Goal: Task Accomplishment & Management: Complete application form

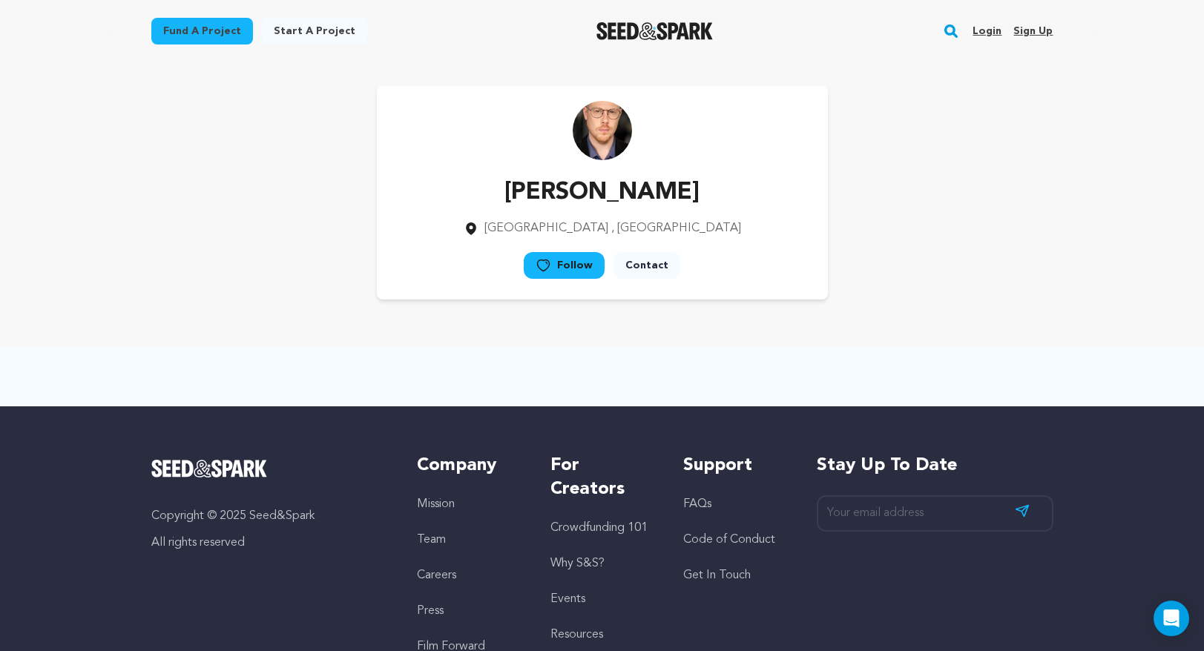
click at [983, 33] on link "Login" at bounding box center [986, 31] width 29 height 24
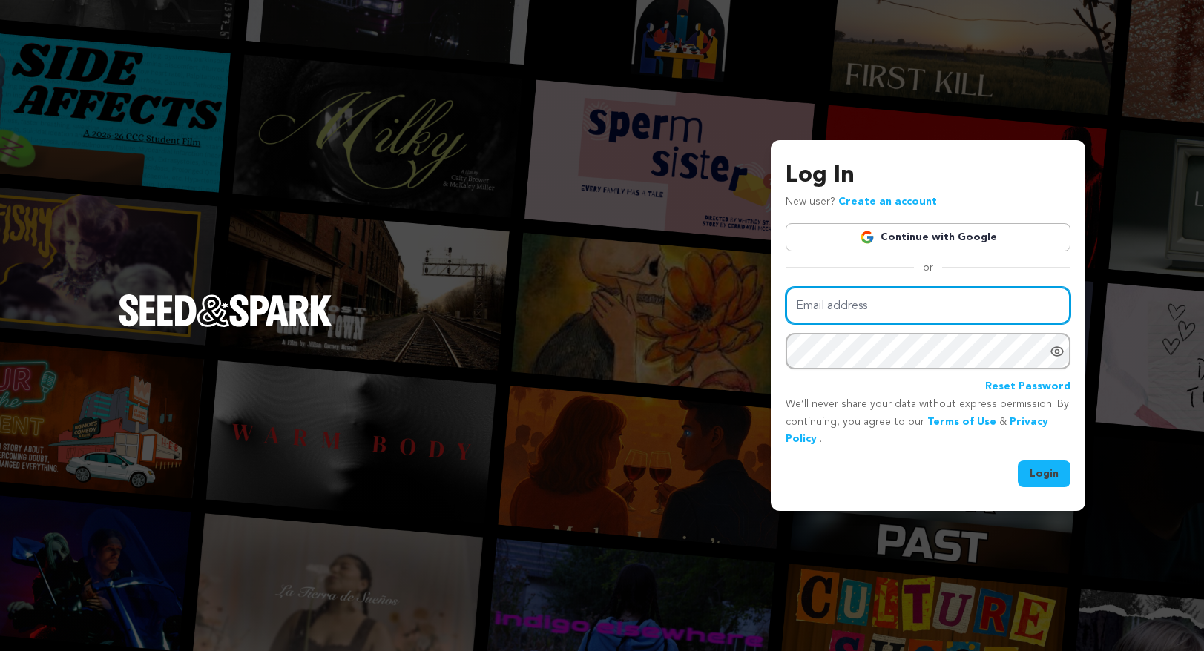
type input "macbeebe@gmail.com"
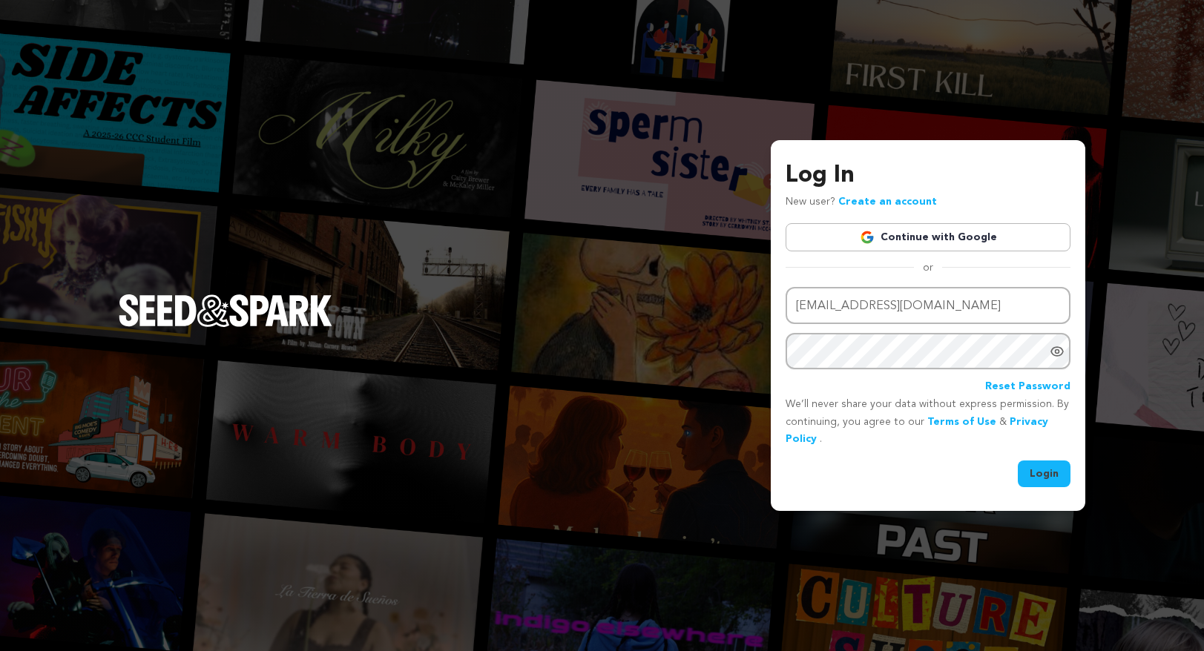
click at [1045, 468] on button "Login" at bounding box center [1044, 474] width 53 height 27
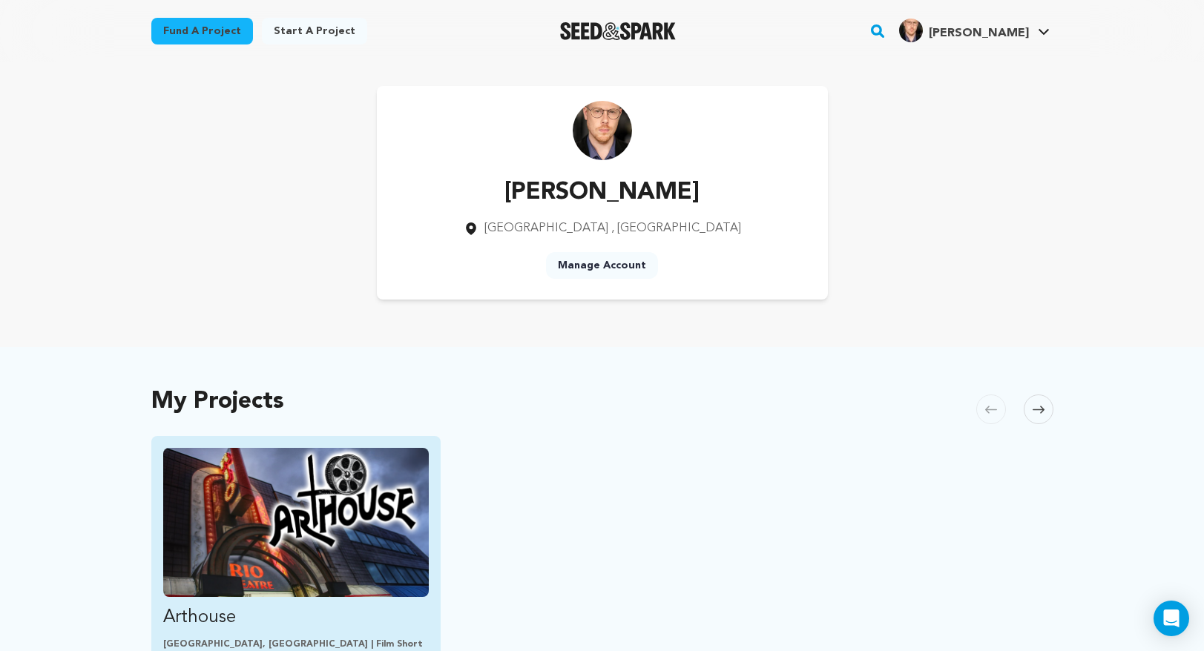
click at [319, 509] on img "Fund Arthouse" at bounding box center [296, 522] width 266 height 149
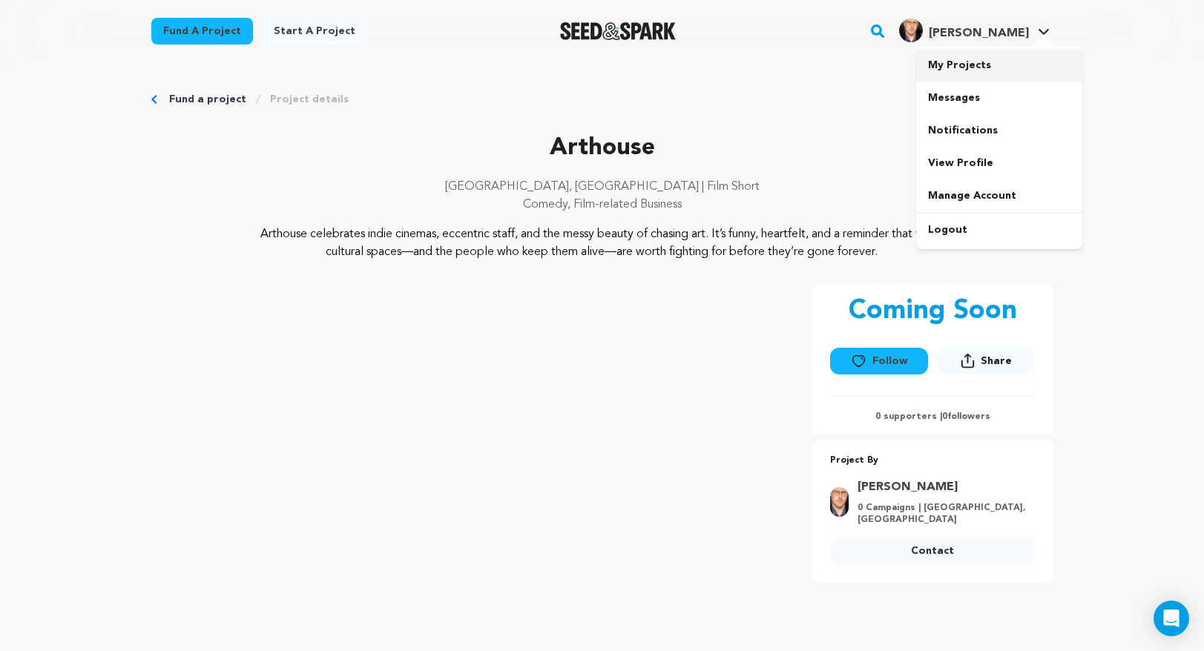
click at [972, 63] on link "My Projects" at bounding box center [999, 65] width 166 height 33
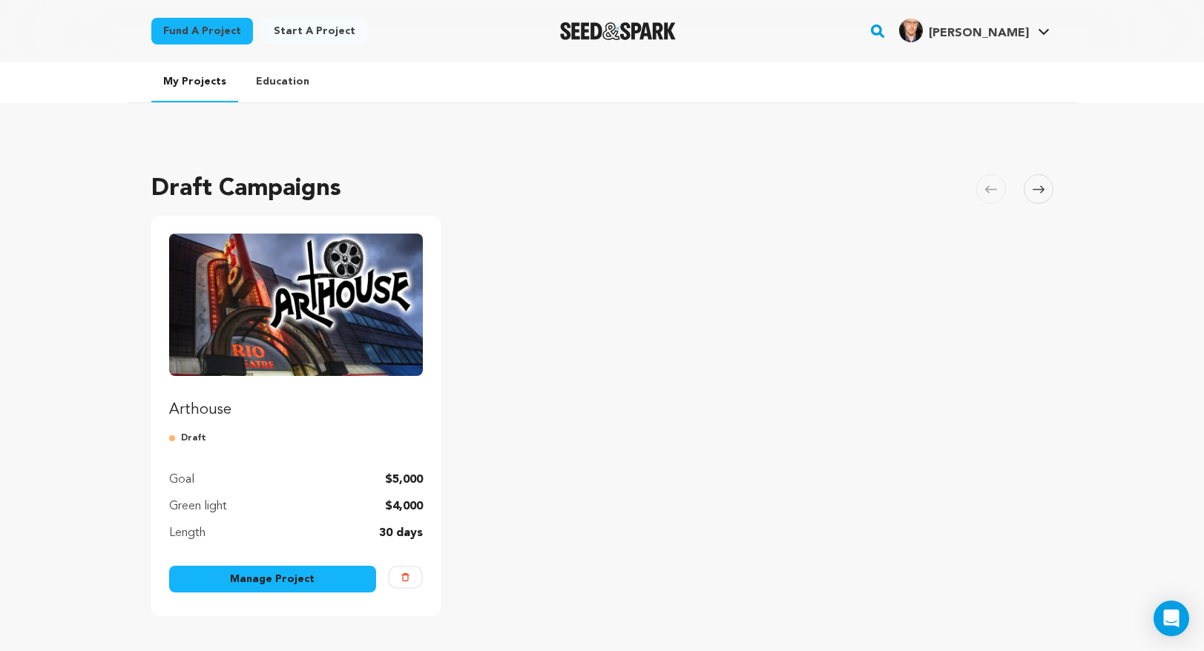
click at [319, 584] on link "Manage Project" at bounding box center [273, 579] width 208 height 27
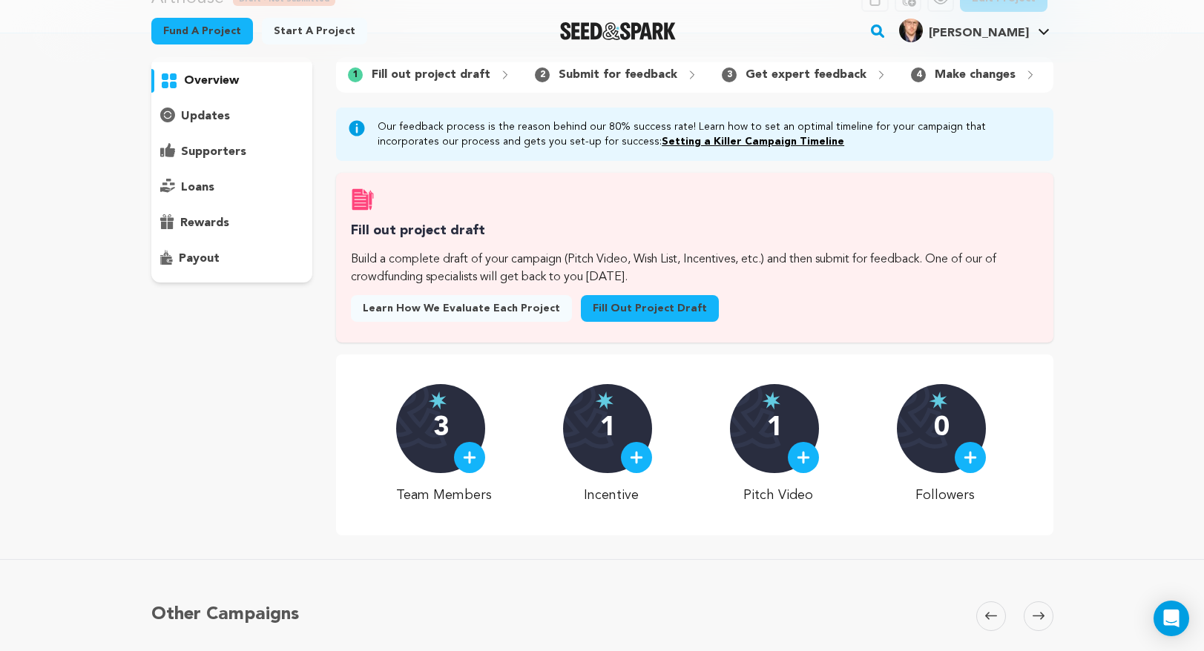
scroll to position [66, 0]
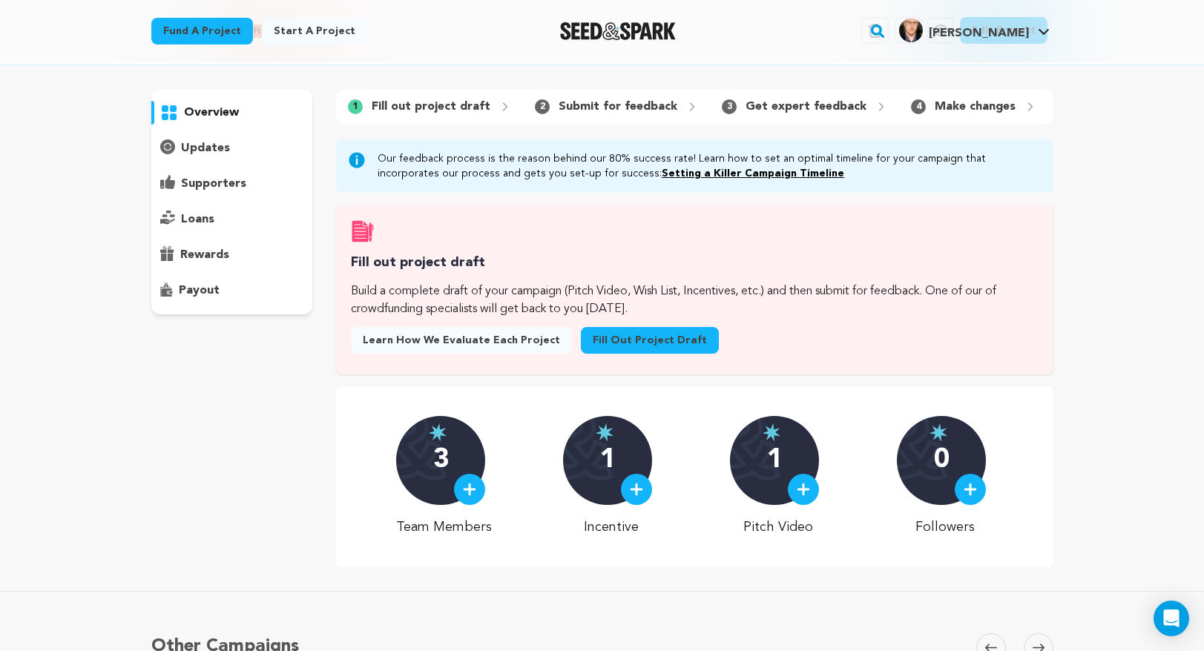
click at [634, 336] on link "Fill out project draft" at bounding box center [650, 340] width 138 height 27
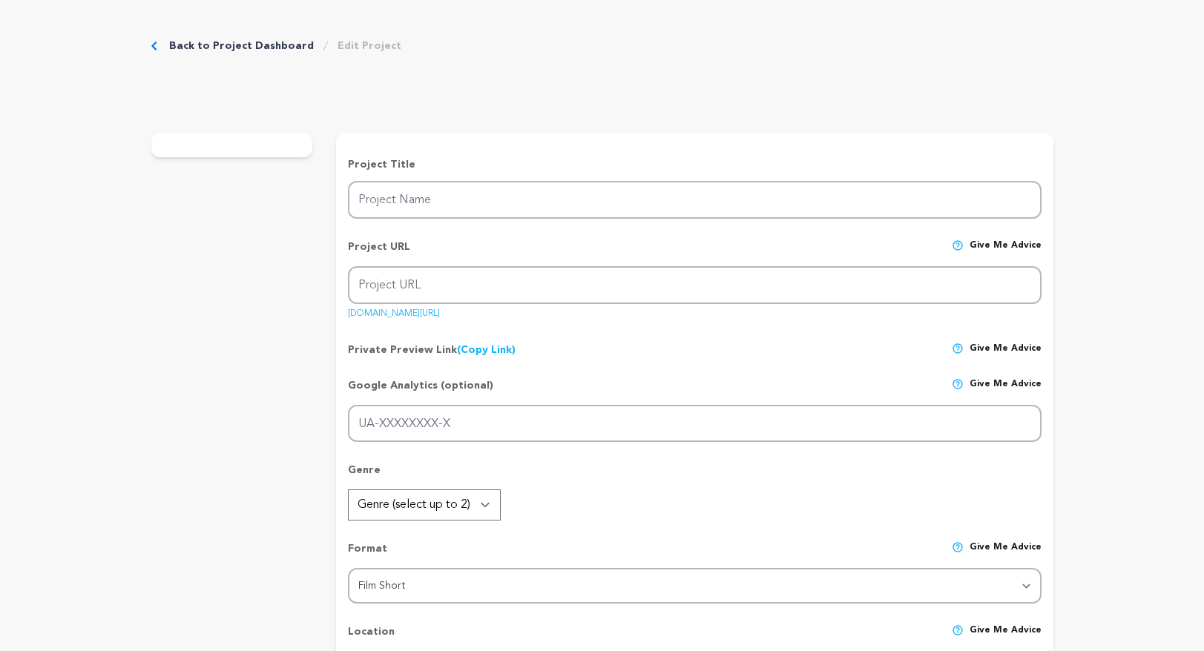
type input "Arthouse"
type input "arthouse"
type input "A reclusive filmmaker meets an ambitious rookie at an [GEOGRAPHIC_DATA], sparki…"
type textarea "Arthouse celebrates indie cinemas, eccentric staff, and the messy beauty of cha…"
type textarea "Arthouse is a gritty, funny tribute to indie cinemas and the misfits who keep t…"
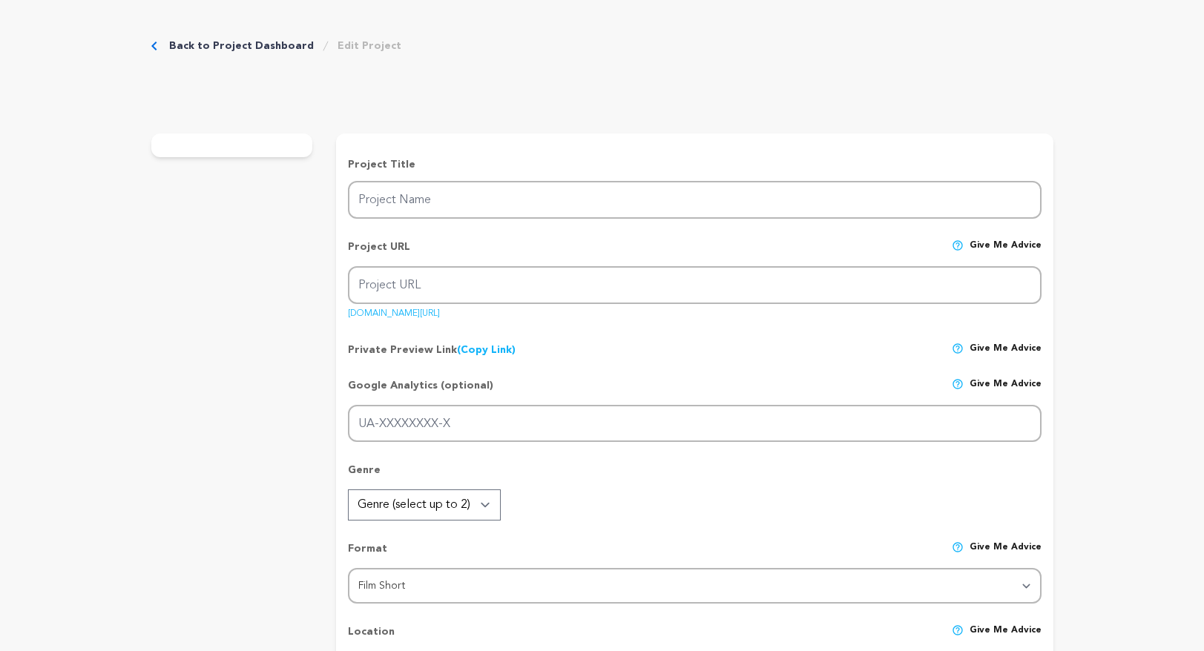
radio input "true"
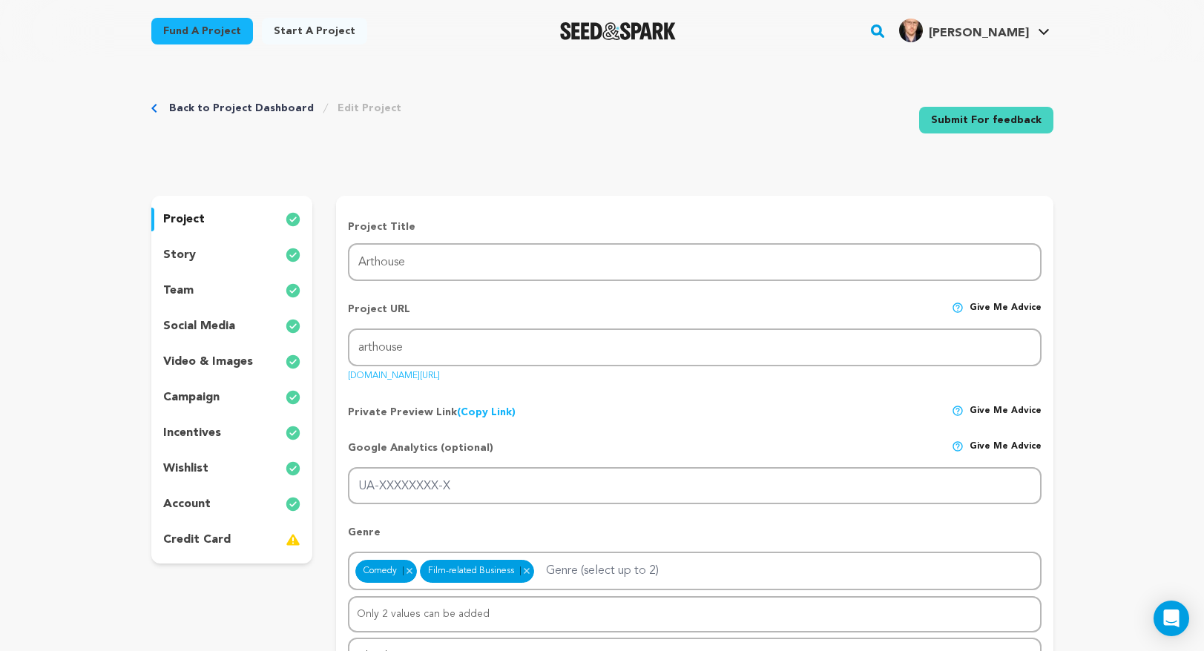
click at [182, 503] on p "account" at bounding box center [186, 504] width 47 height 18
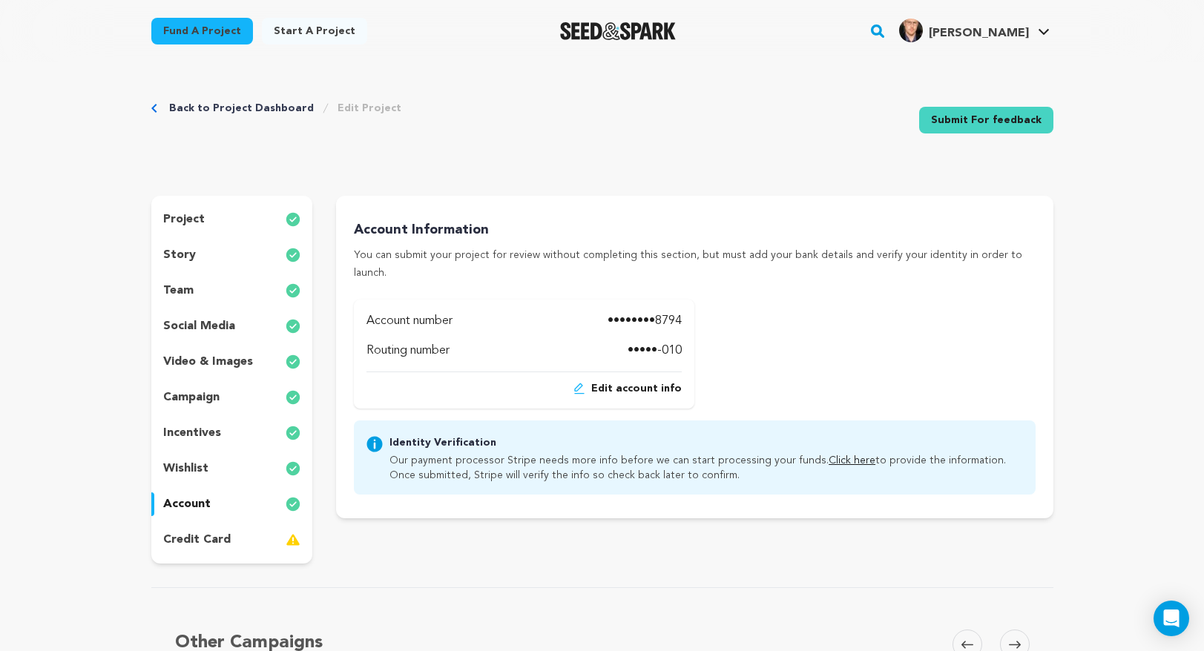
click at [835, 455] on link "Click here" at bounding box center [852, 460] width 47 height 10
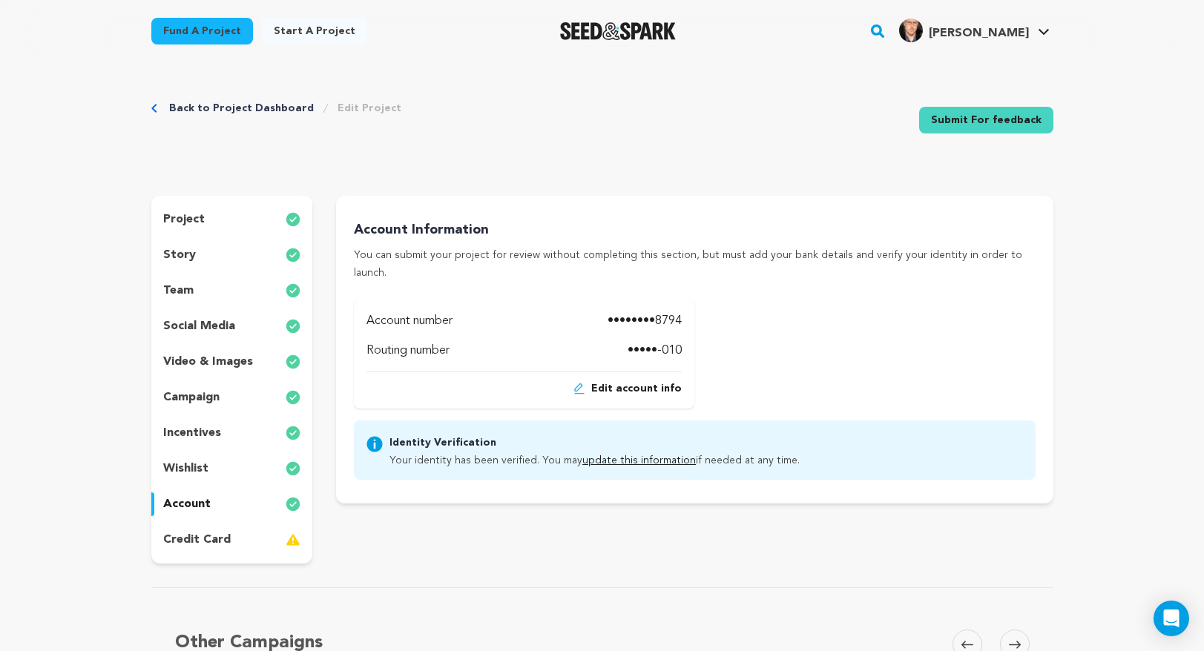
click at [190, 536] on p "credit card" at bounding box center [196, 540] width 67 height 18
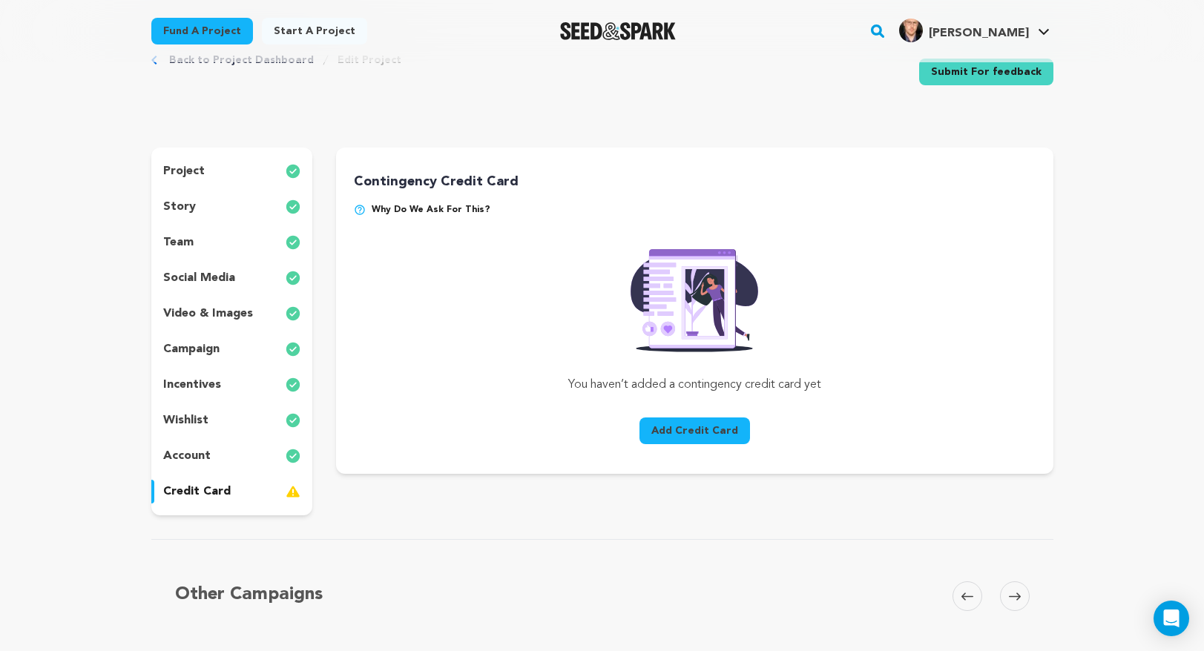
scroll to position [42, 0]
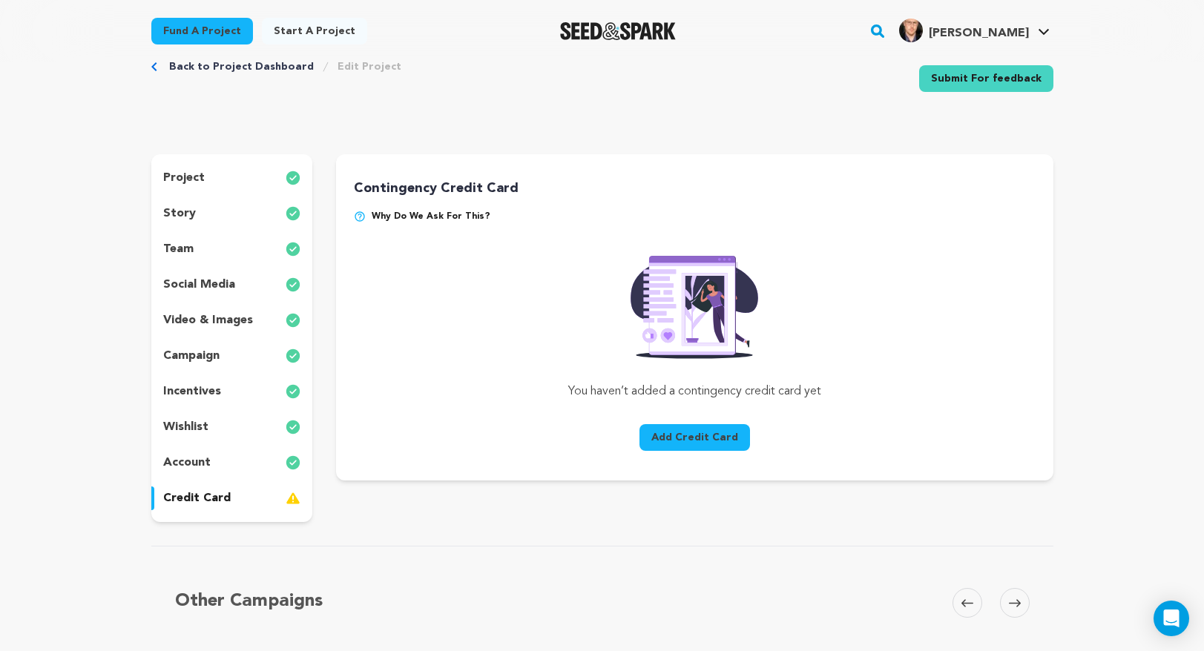
click at [680, 434] on button "Add Credit Card" at bounding box center [694, 437] width 111 height 27
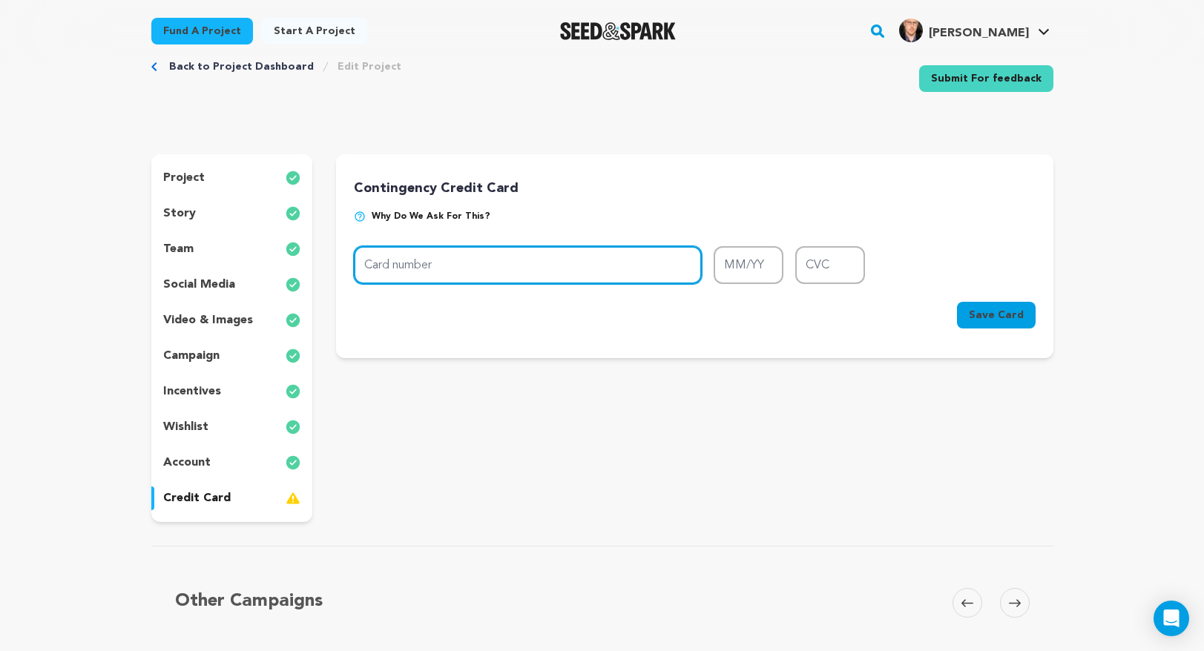
click at [531, 254] on input "Card number" at bounding box center [528, 265] width 348 height 38
type input "4506 4454 1985 0092"
type input "06/28"
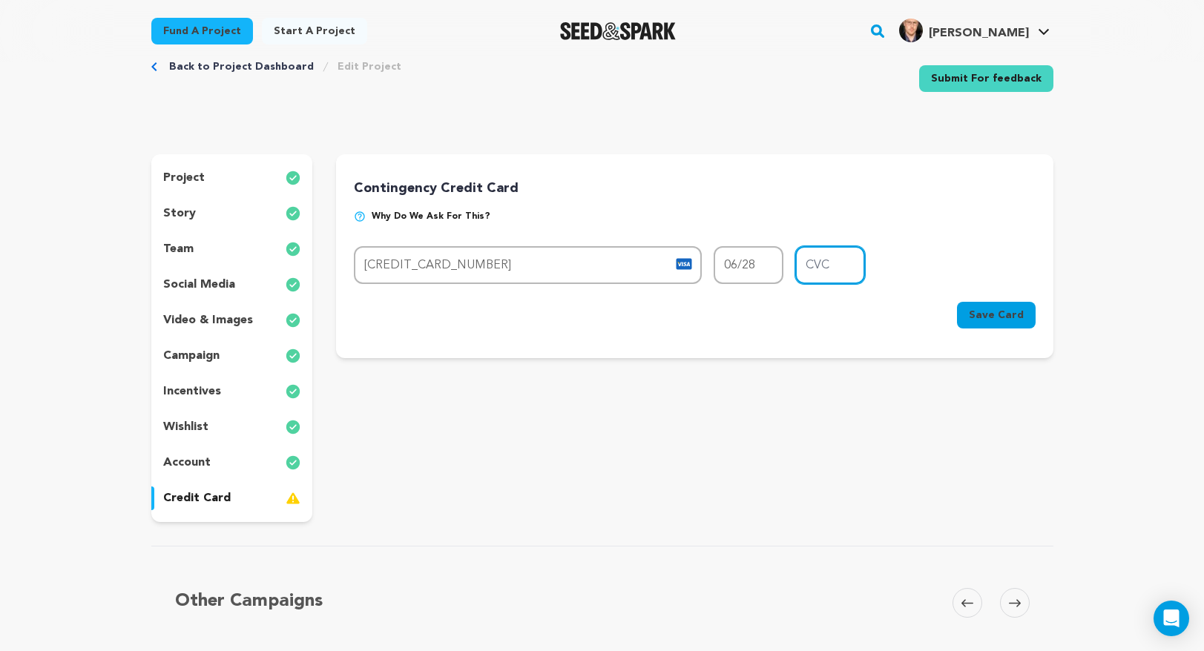
click at [820, 259] on input "CVC" at bounding box center [830, 265] width 70 height 38
type input "717"
click at [987, 317] on span "Save Card" at bounding box center [996, 315] width 55 height 15
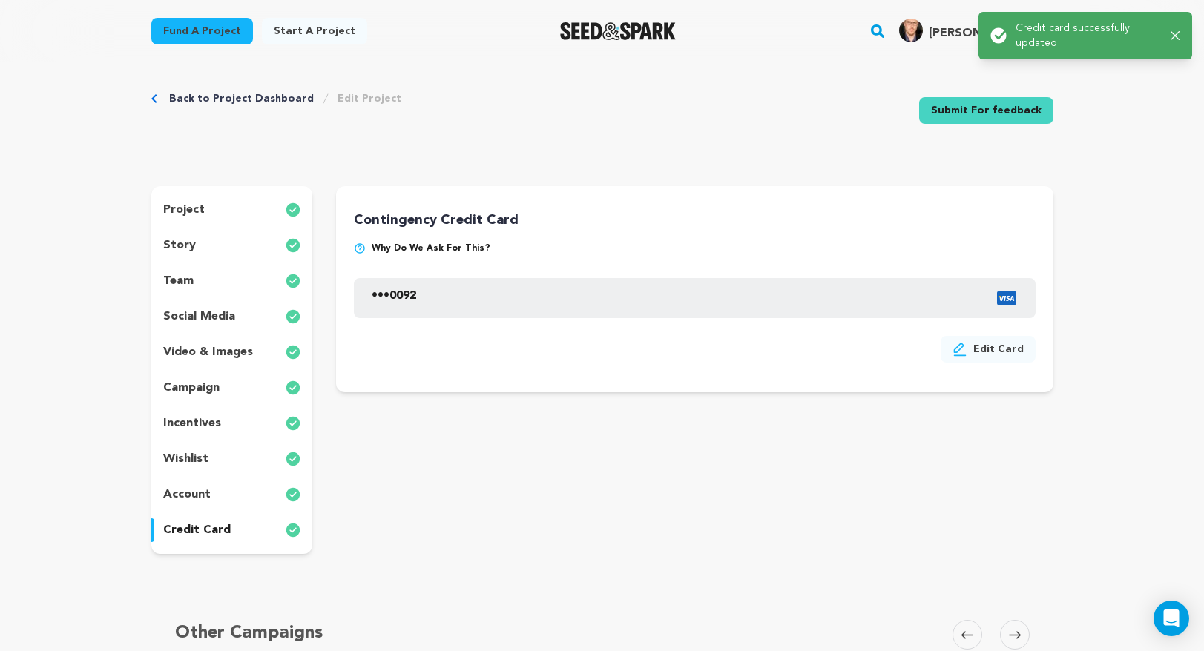
scroll to position [0, 0]
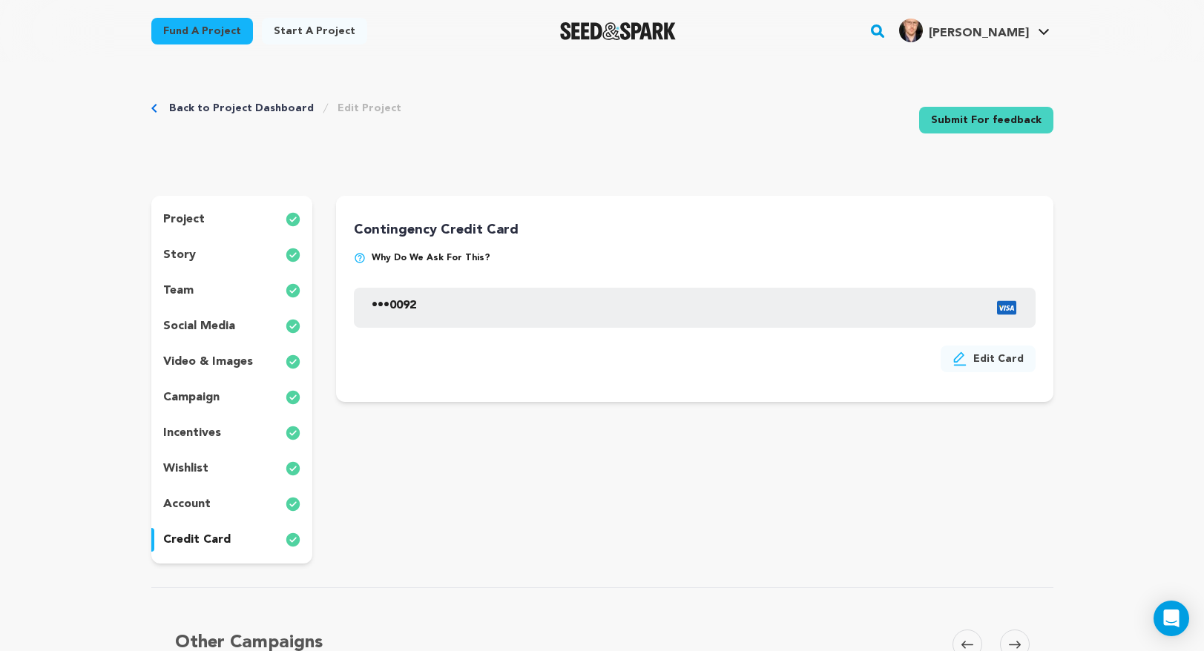
click at [200, 430] on p "incentives" at bounding box center [192, 433] width 58 height 18
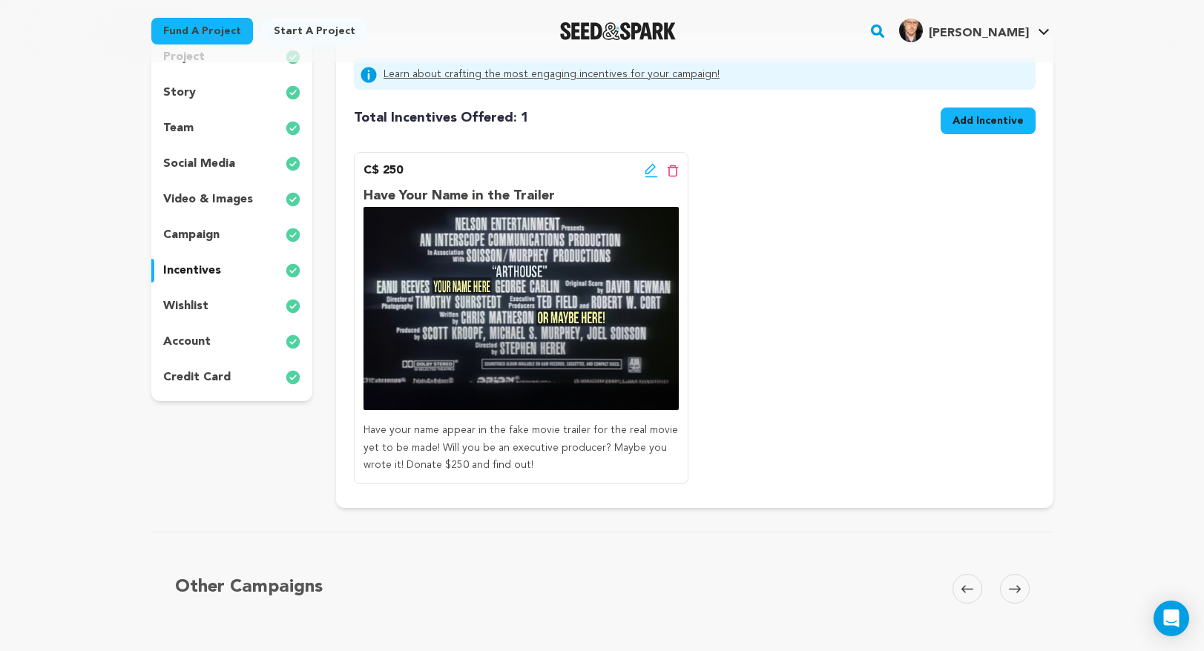
scroll to position [164, 0]
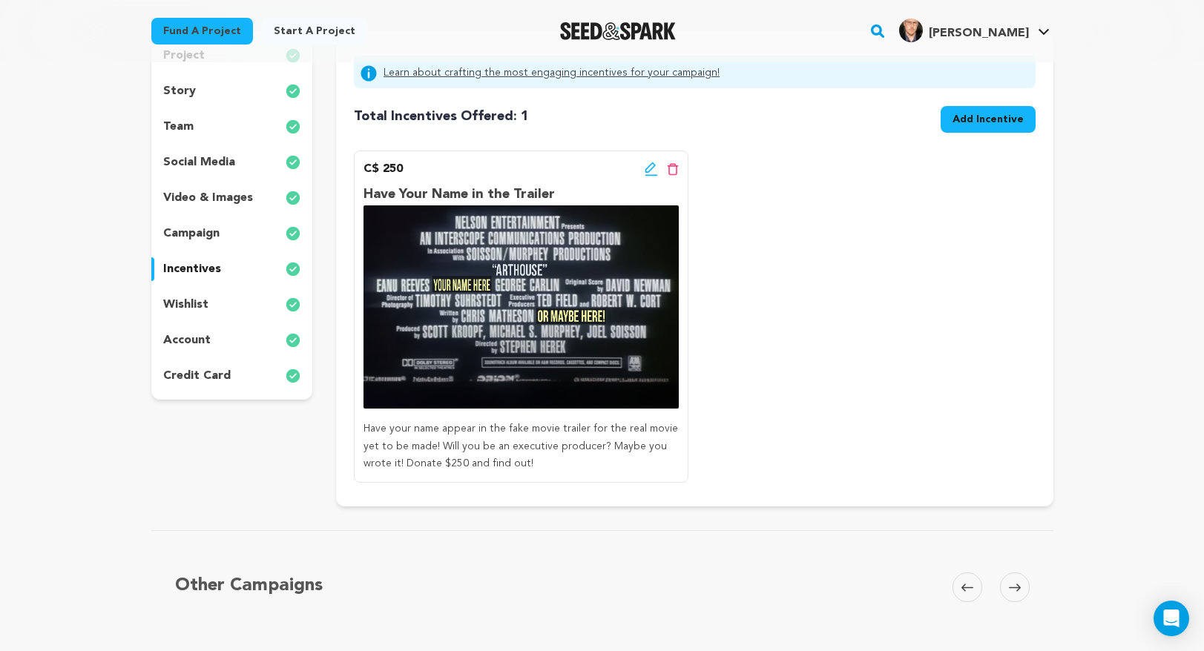
click at [957, 125] on span "Add Incentive" at bounding box center [987, 119] width 71 height 15
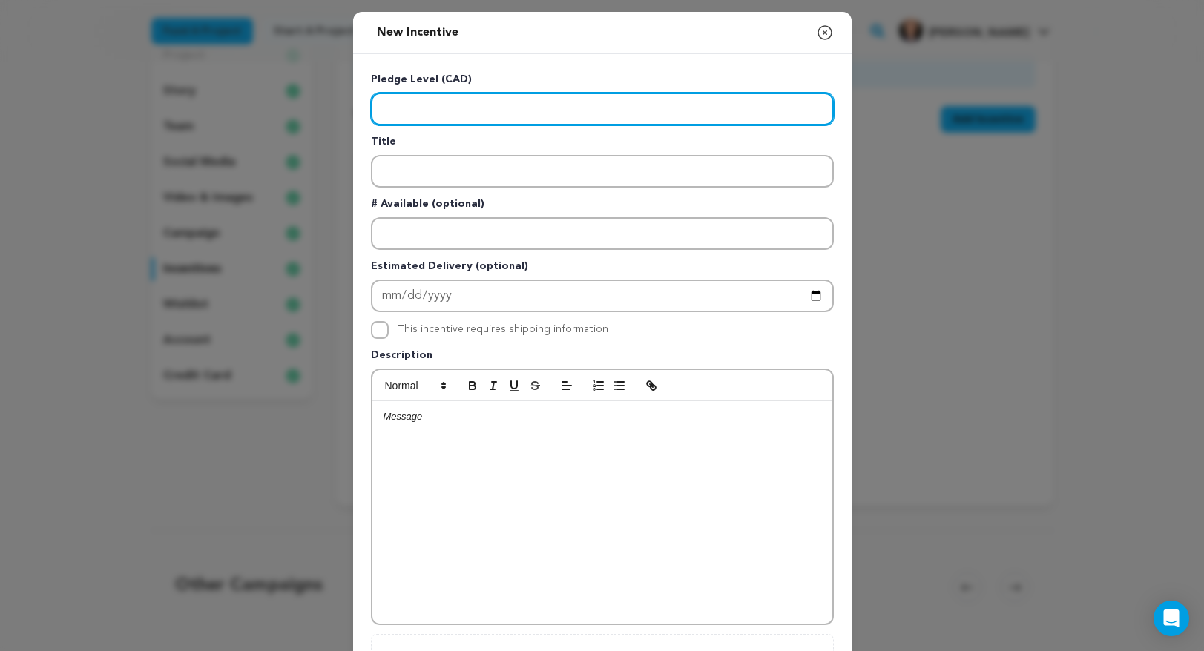
click at [408, 101] on input "Enter level" at bounding box center [602, 109] width 463 height 33
type input "100"
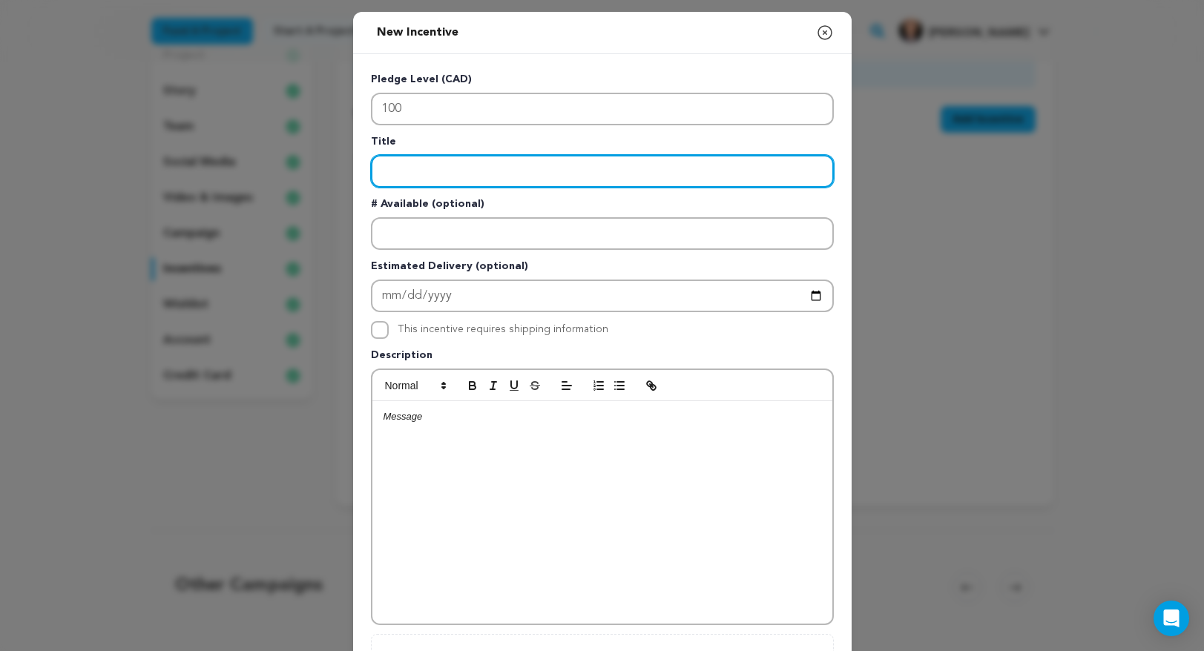
click at [406, 165] on input "Enter title" at bounding box center [602, 171] width 463 height 33
click at [382, 171] on input "Behind the Scenes" at bounding box center [602, 171] width 463 height 33
click at [541, 167] on input "Exclusive Behind the Scenes" at bounding box center [602, 171] width 463 height 33
type input "Exclusive Behind the Scenes Video"
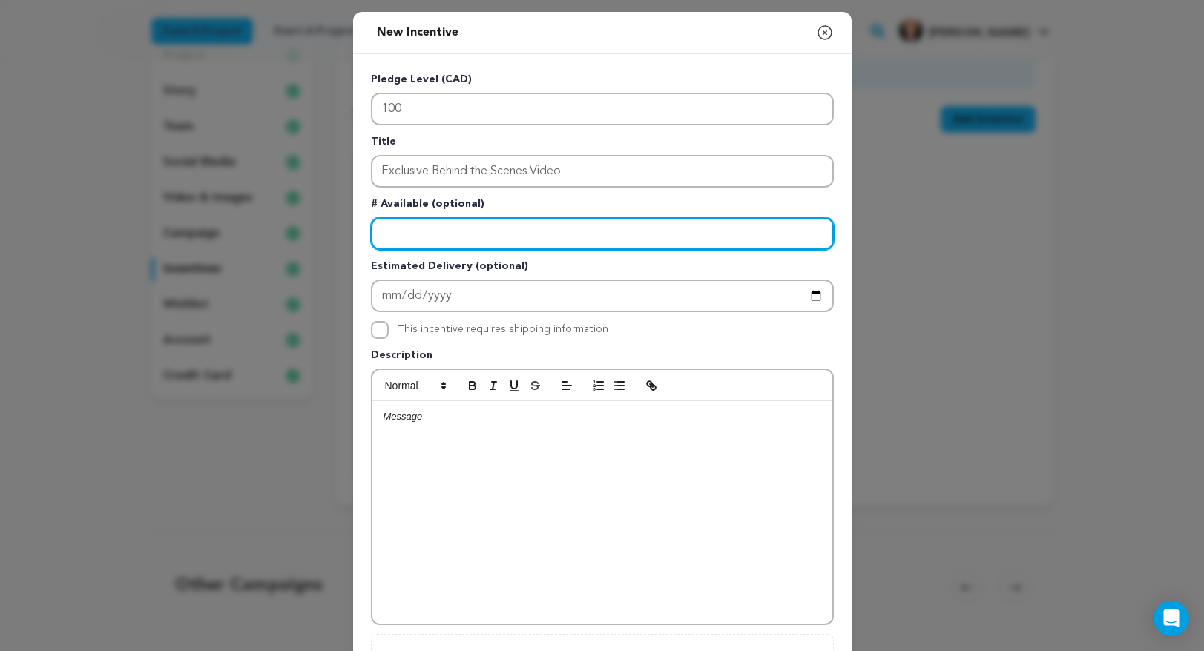
click at [501, 225] on input "Enter number available" at bounding box center [602, 233] width 463 height 33
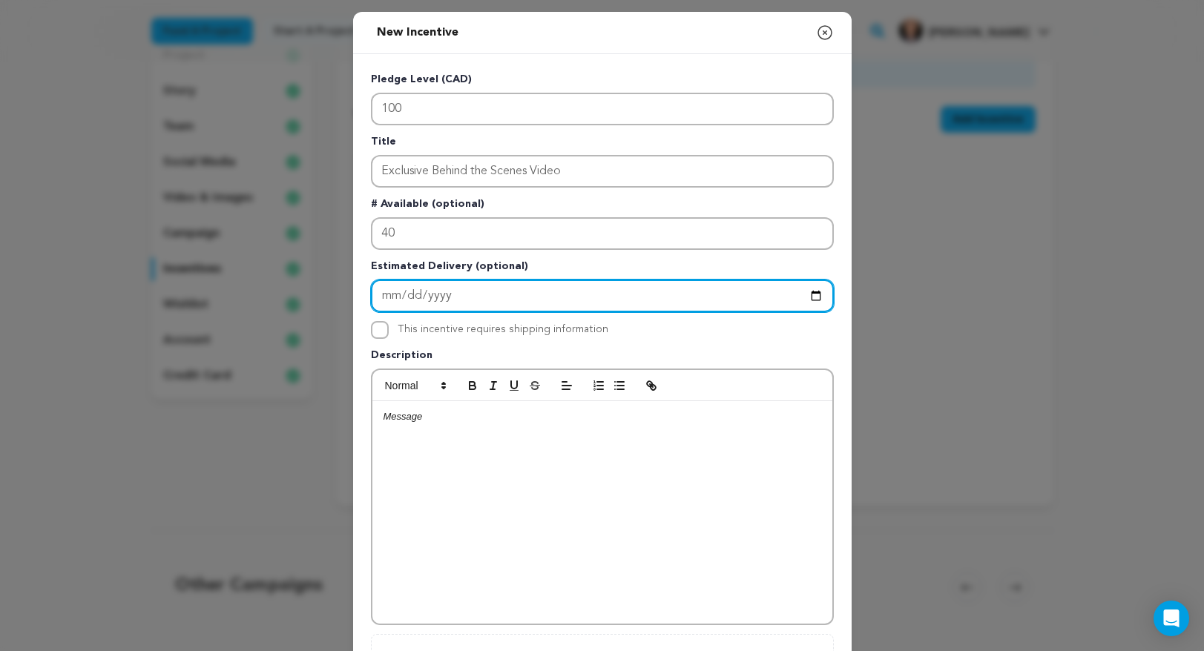
click at [458, 287] on input "Enter Estimated Delivery" at bounding box center [602, 296] width 463 height 33
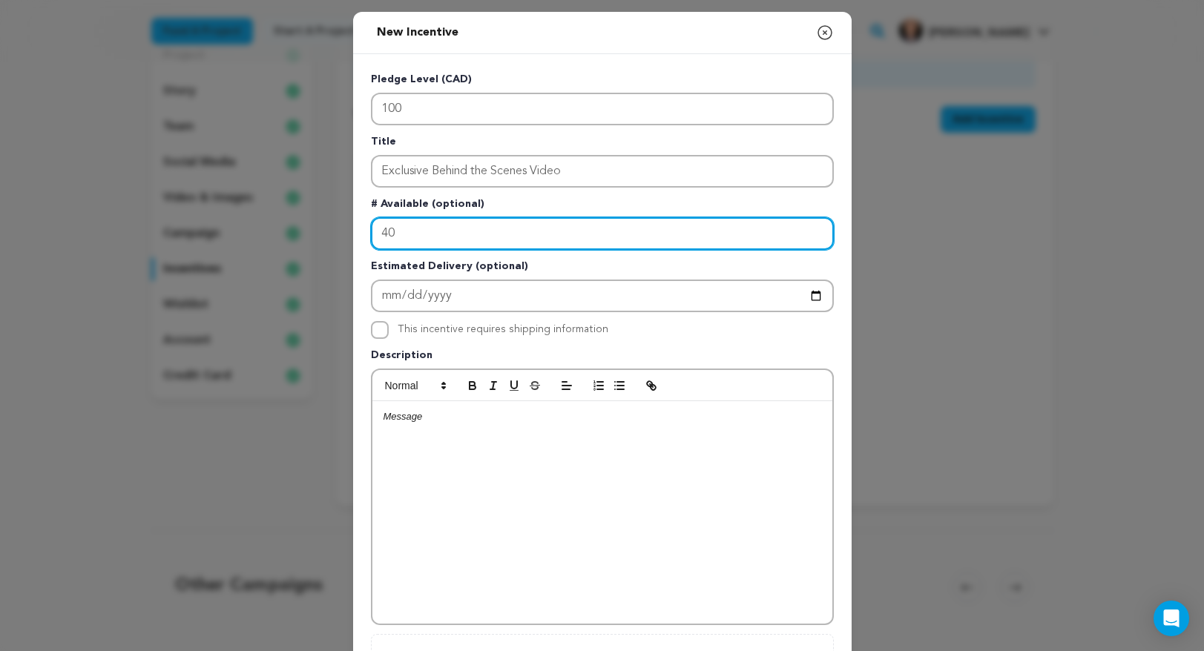
drag, startPoint x: 400, startPoint y: 234, endPoint x: 361, endPoint y: 234, distance: 38.6
click at [361, 234] on div "Pledge Level (CAD) 100 Title Exclusive Behind the Scenes Video # Available (opt…" at bounding box center [602, 385] width 498 height 662
type input "50"
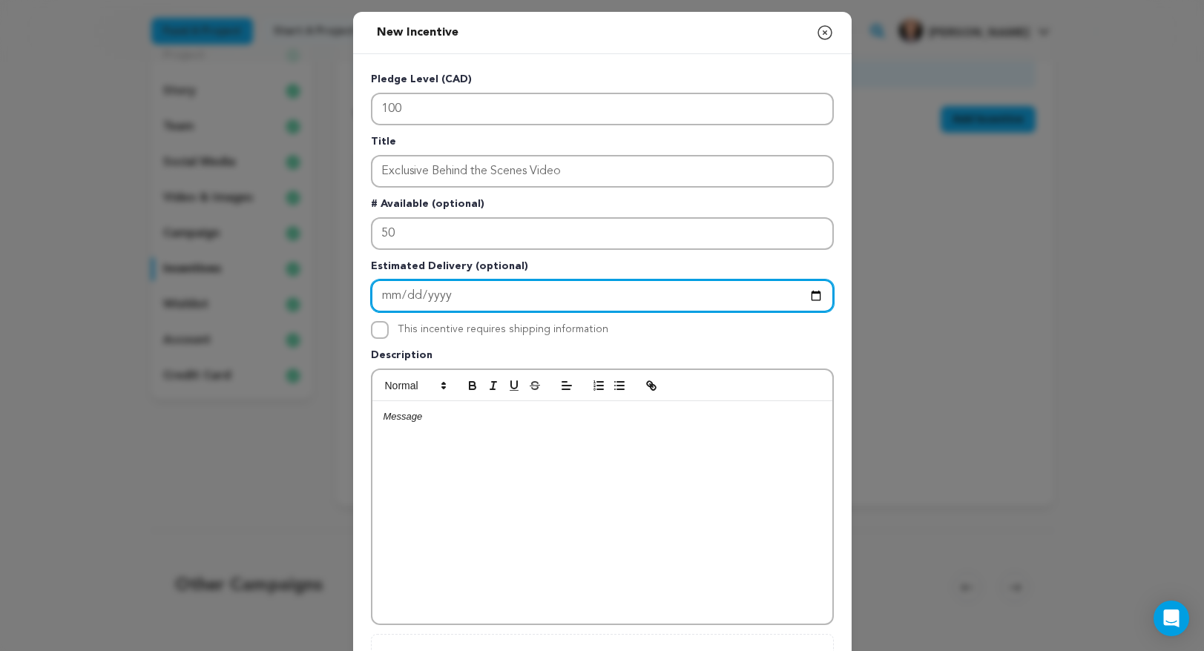
click at [389, 292] on input "Enter Estimated Delivery" at bounding box center [602, 296] width 463 height 33
click at [422, 292] on input "Enter Estimated Delivery" at bounding box center [602, 296] width 463 height 33
type input "2026-01-01"
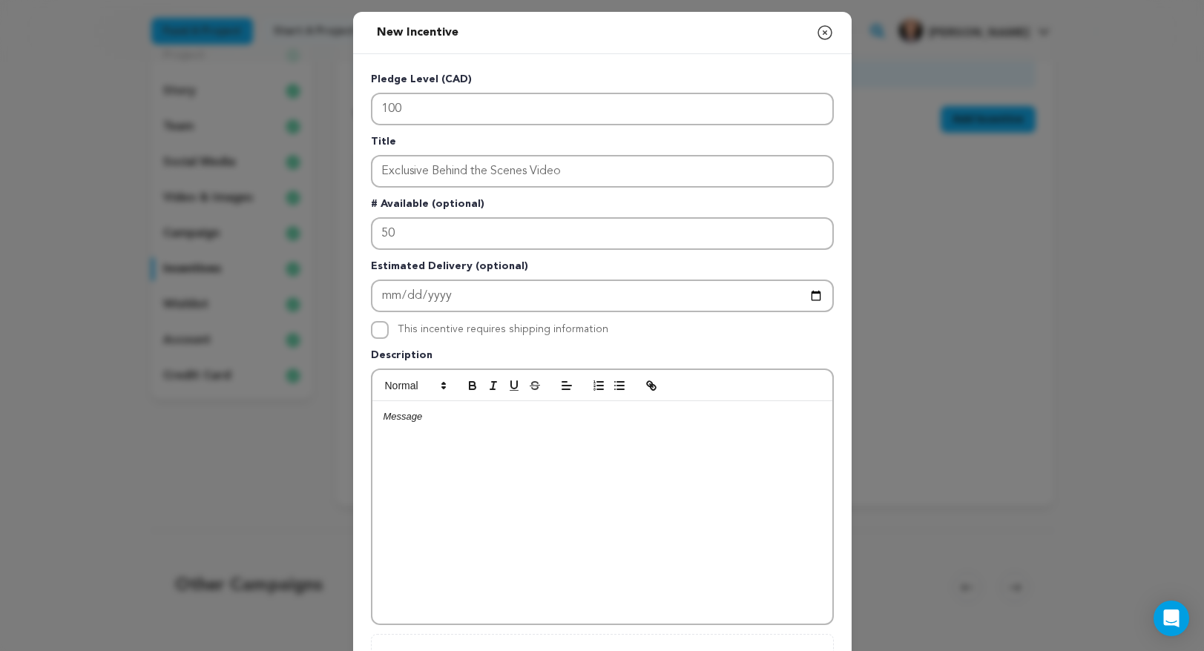
click at [445, 426] on div at bounding box center [602, 512] width 460 height 223
click at [533, 434] on div at bounding box center [602, 512] width 460 height 223
click at [435, 453] on div at bounding box center [602, 512] width 460 height 223
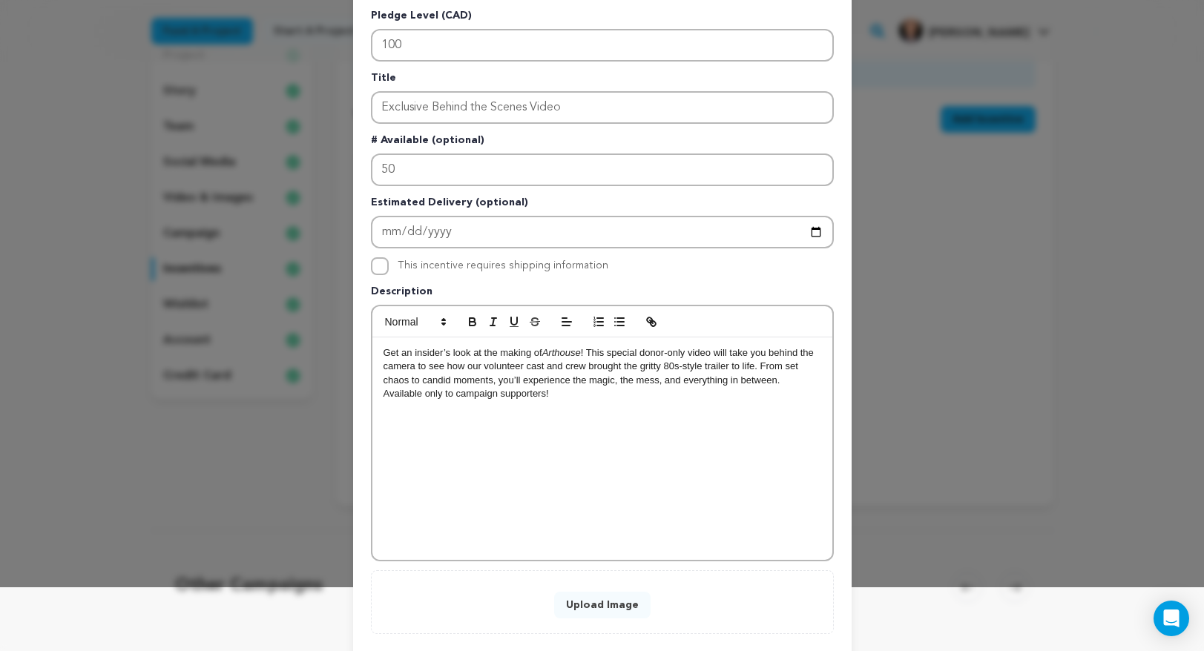
scroll to position [145, 0]
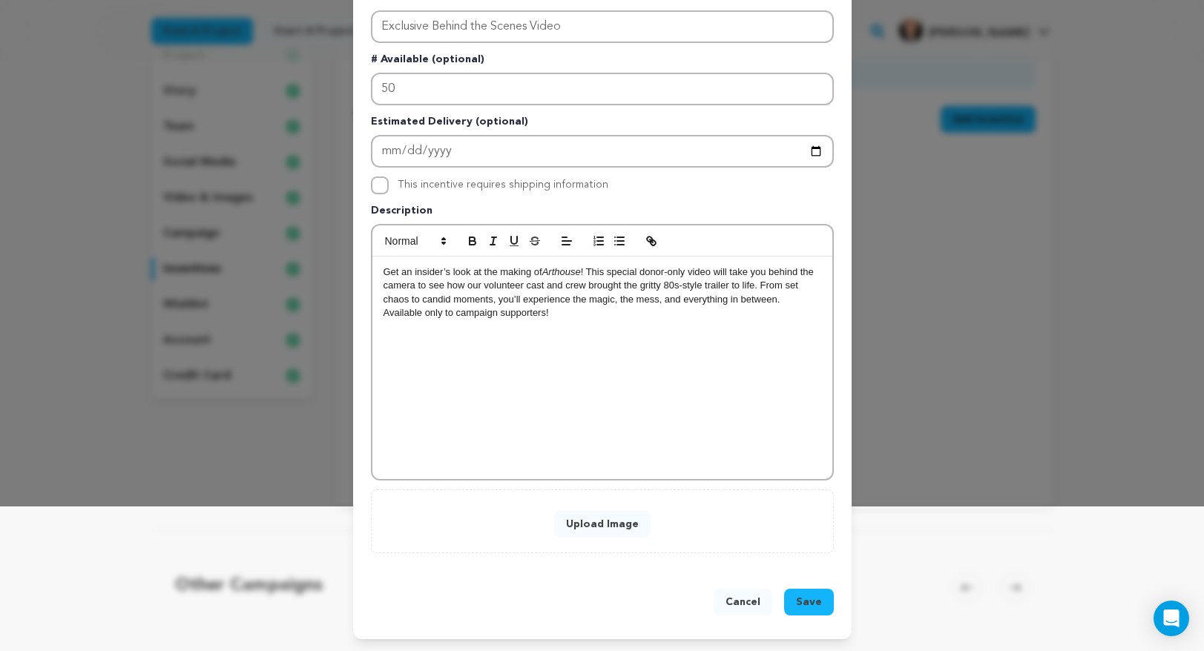
click at [610, 527] on button "Upload Image" at bounding box center [602, 524] width 96 height 27
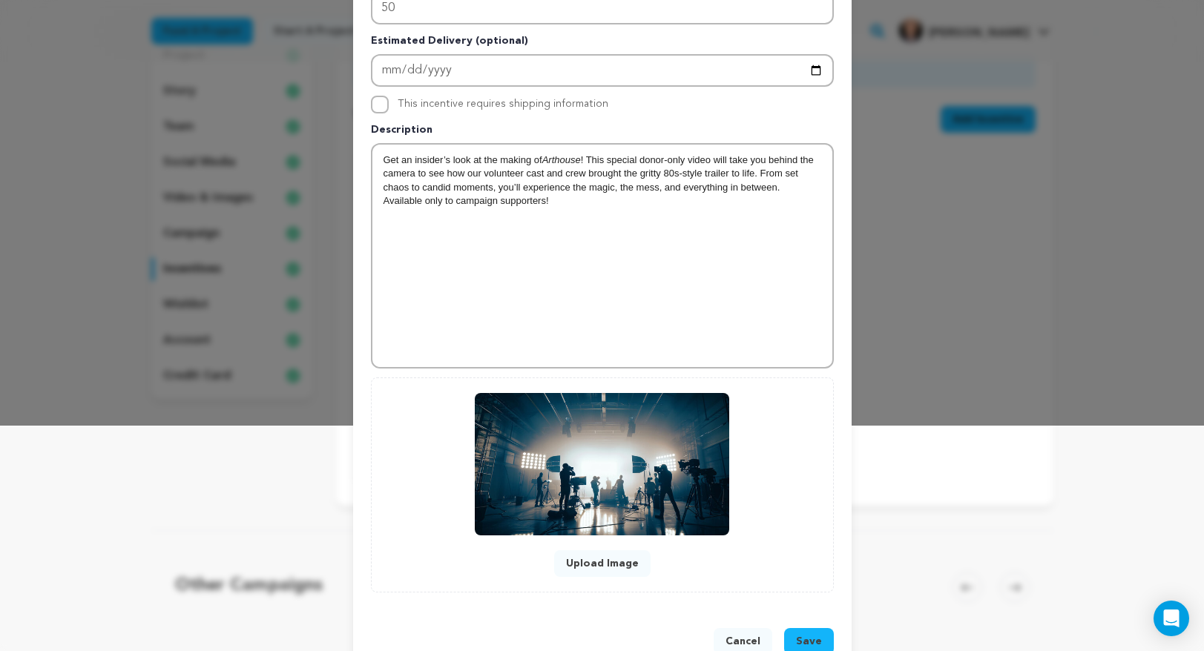
scroll to position [265, 0]
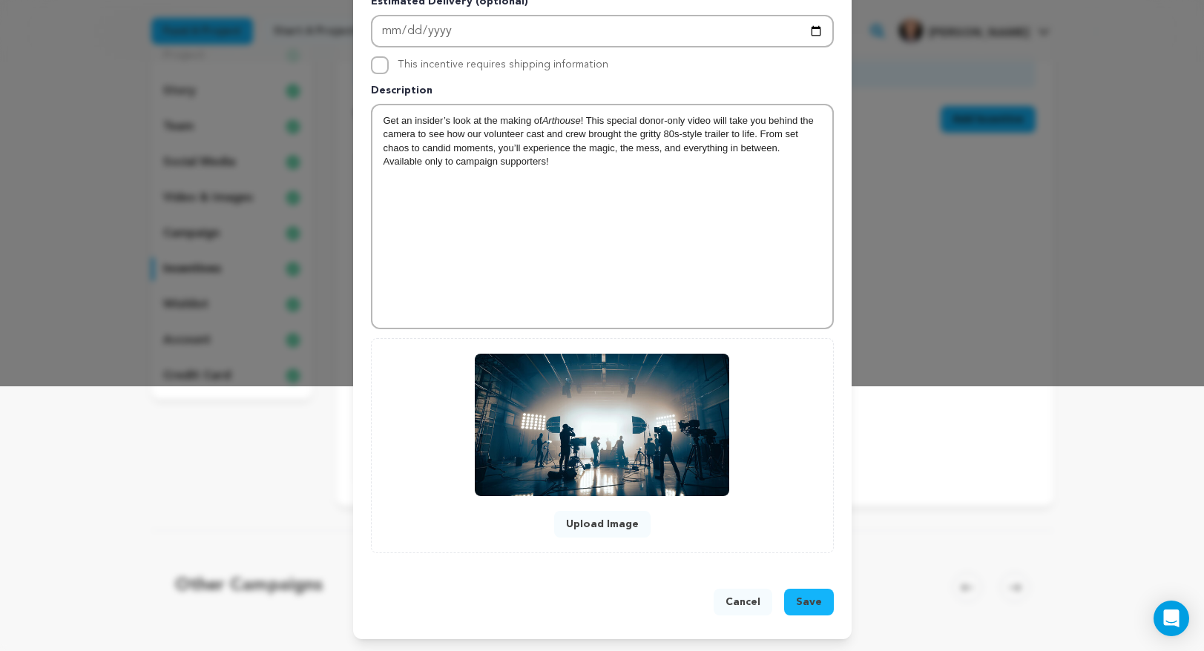
click at [811, 592] on button "Save" at bounding box center [809, 602] width 50 height 27
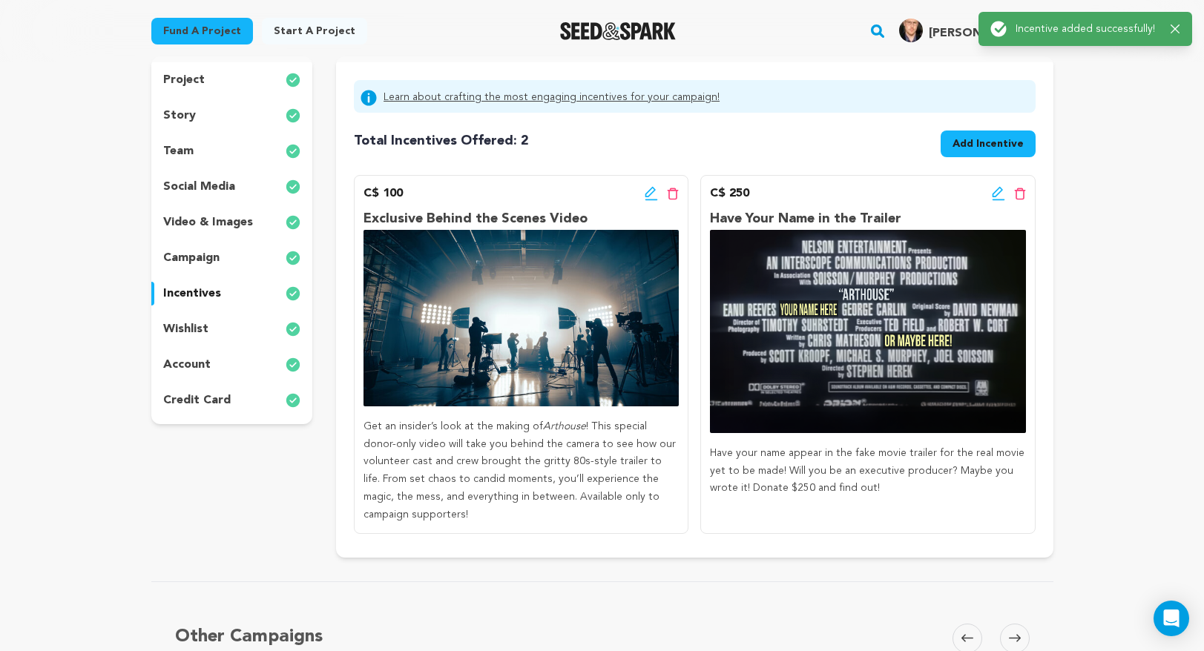
scroll to position [126, 0]
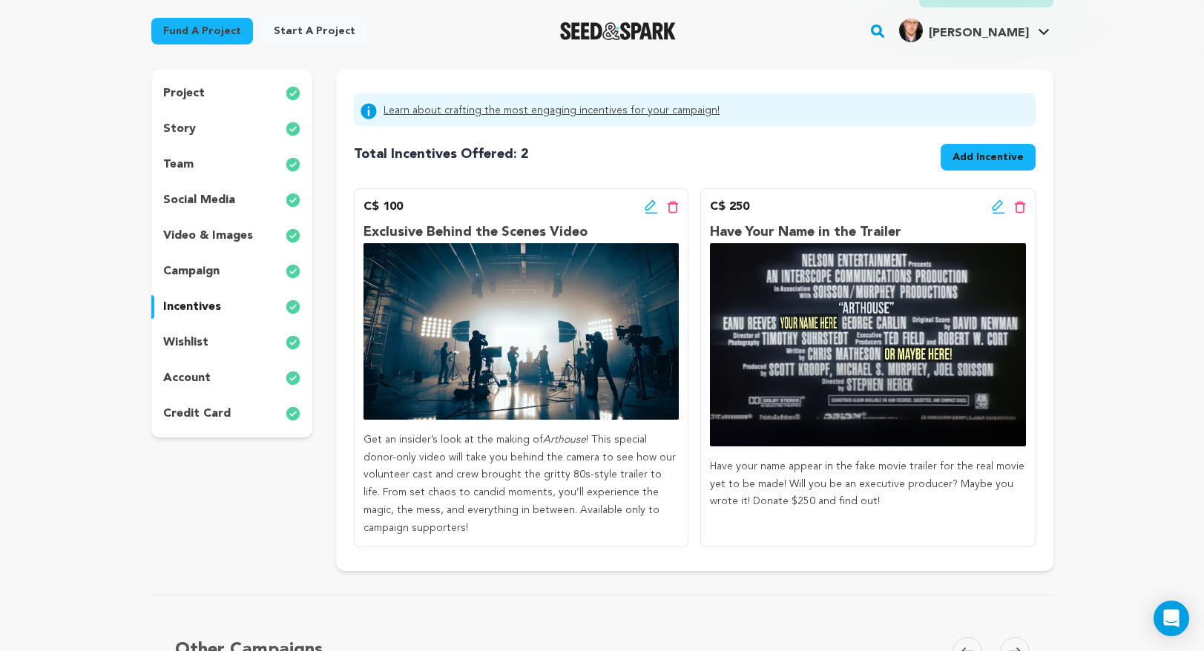
click at [206, 165] on div "team" at bounding box center [232, 165] width 162 height 24
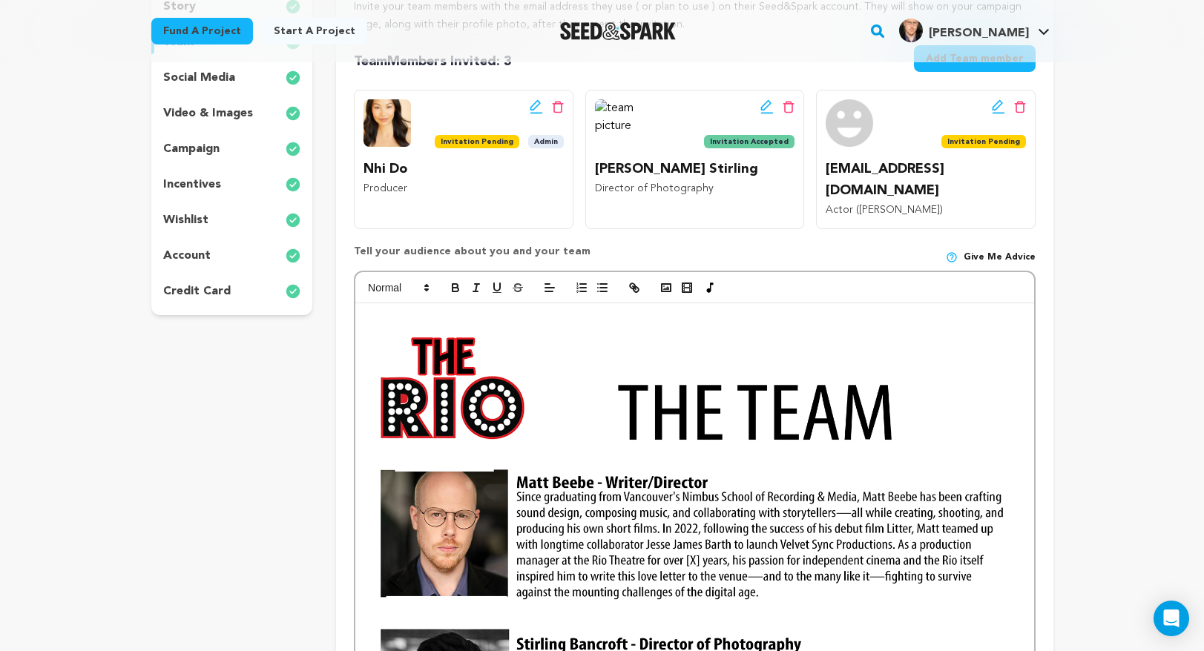
scroll to position [254, 0]
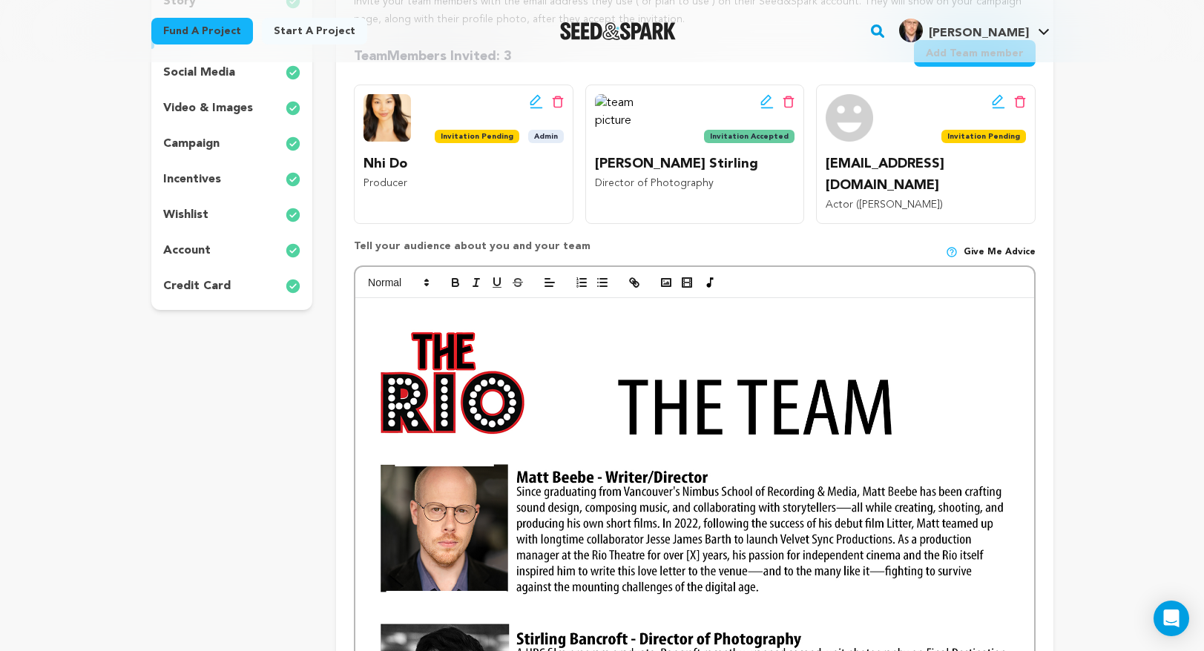
click at [614, 102] on img at bounding box center [618, 117] width 47 height 47
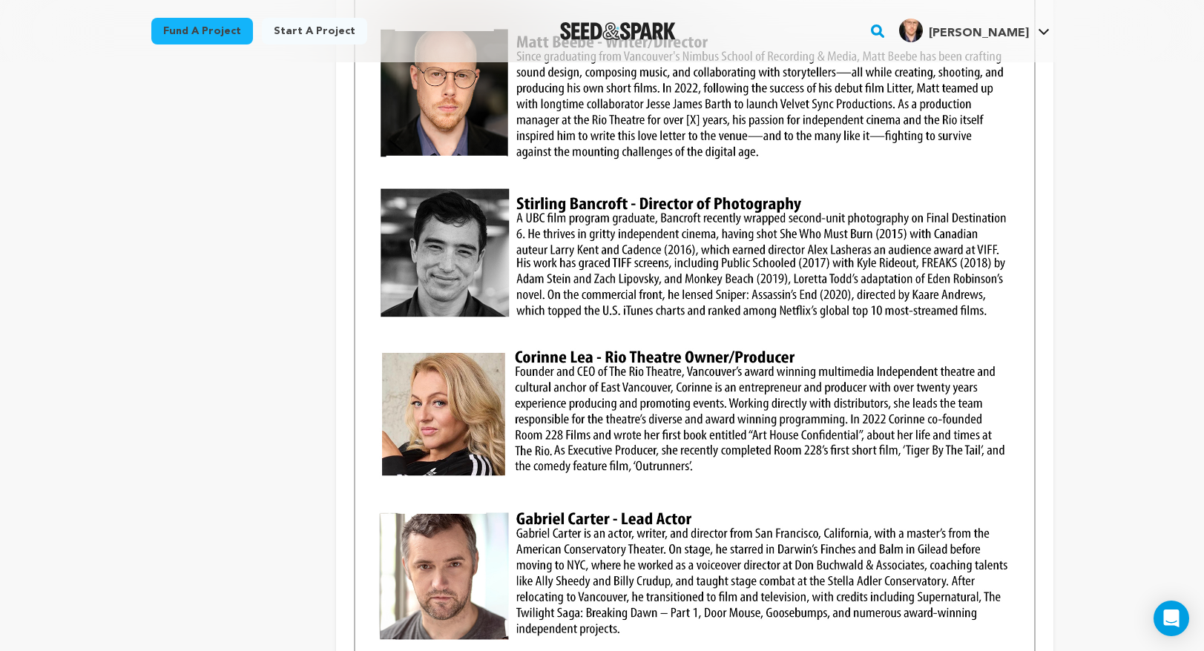
scroll to position [700, 0]
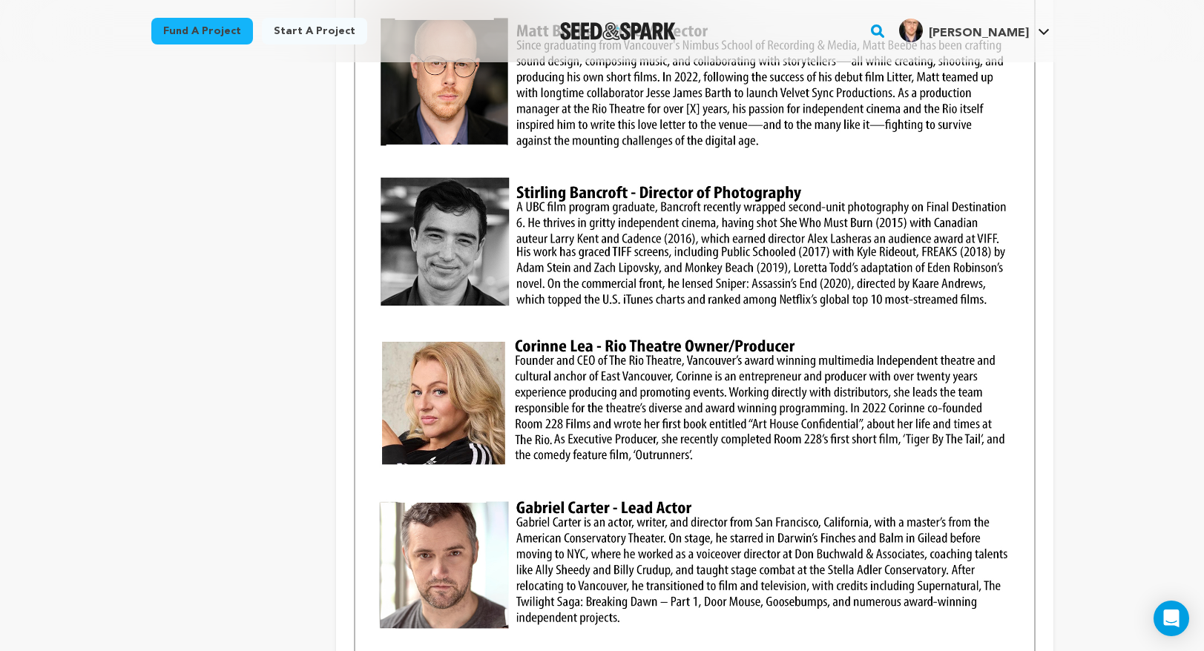
click at [1027, 329] on div "In addition to this fabulous team, we have some amazing actors lined up for sev…" at bounding box center [694, 388] width 678 height 1073
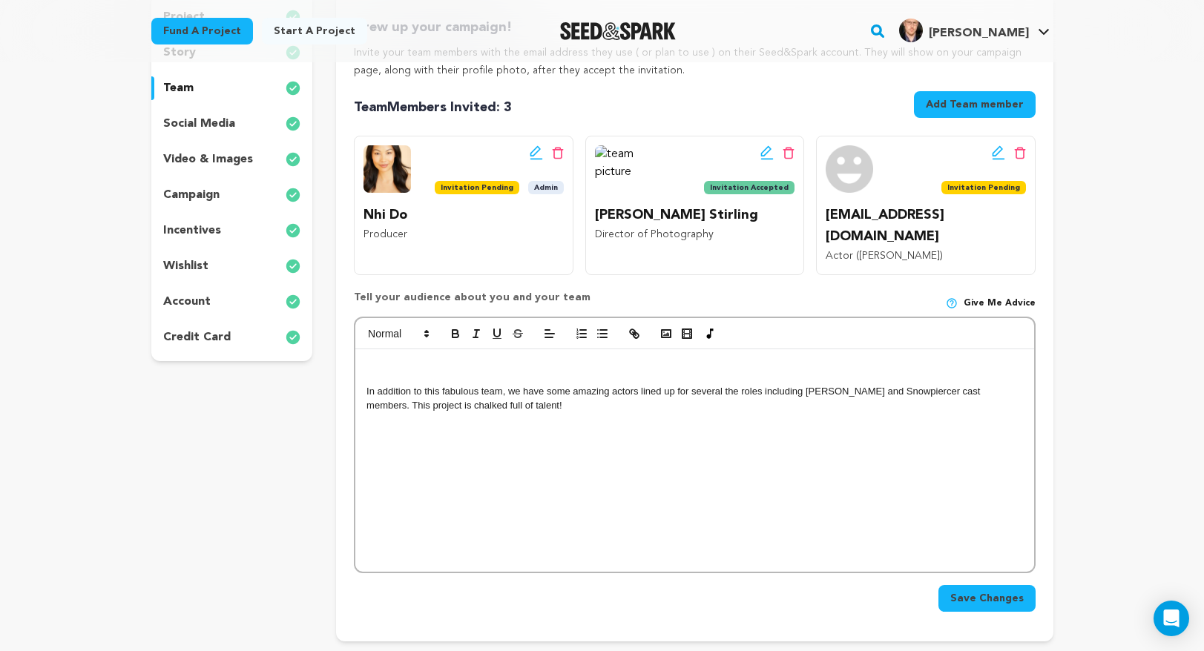
scroll to position [174, 0]
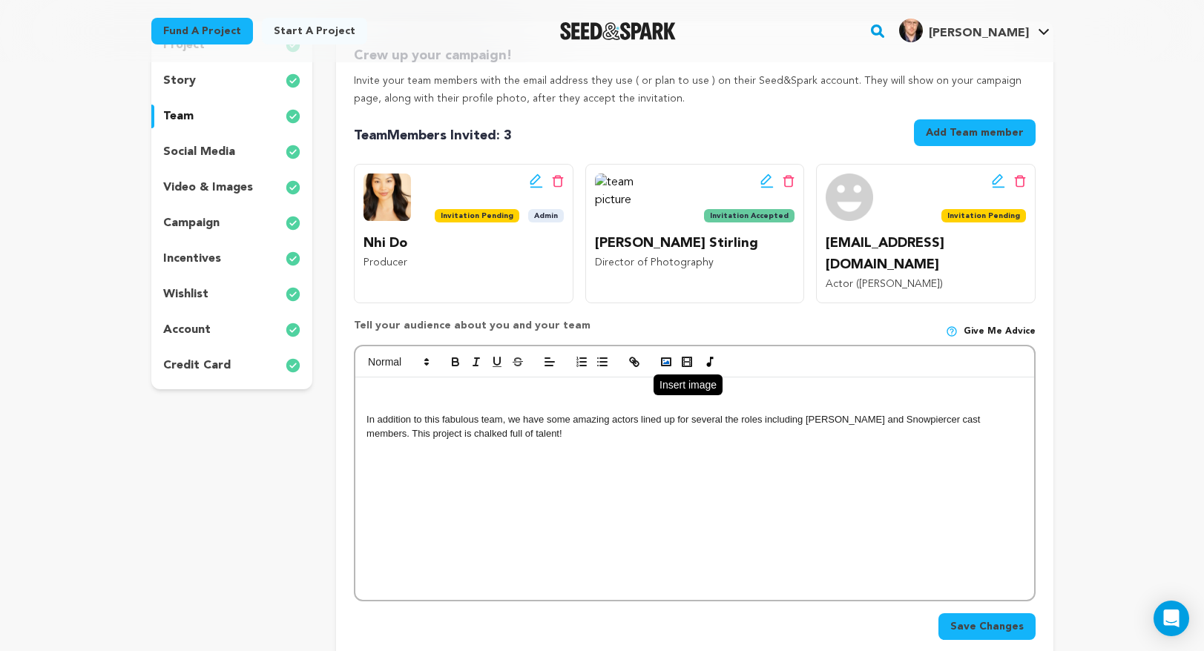
click at [666, 360] on polyline "button" at bounding box center [666, 362] width 6 height 4
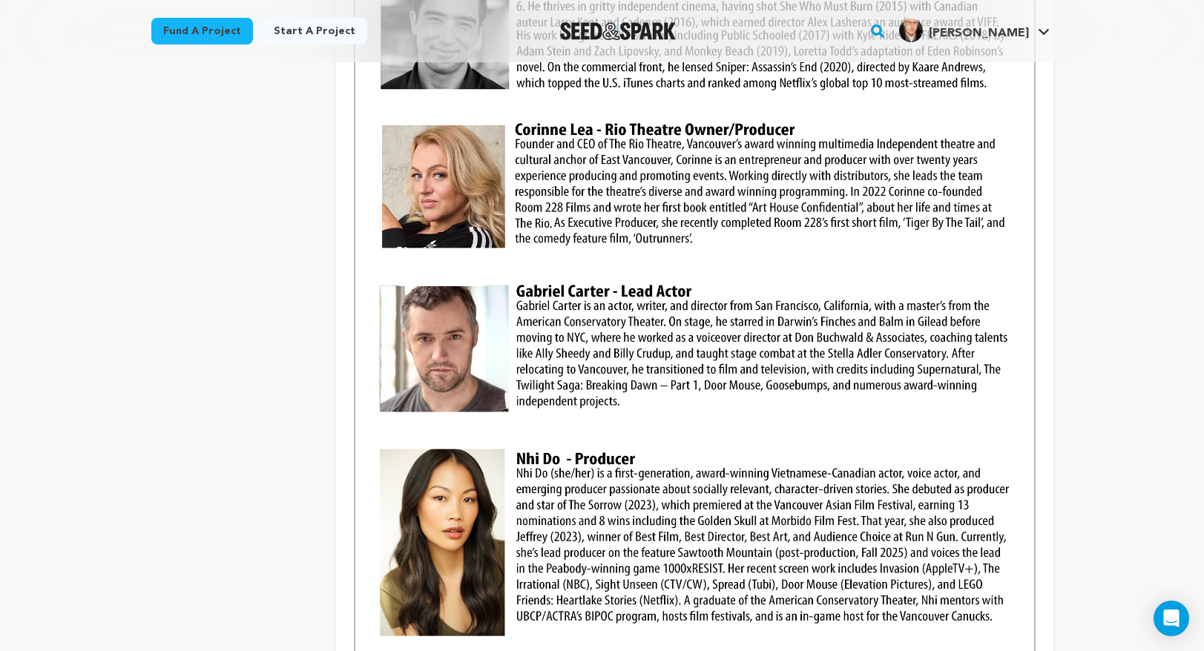
scroll to position [975, 0]
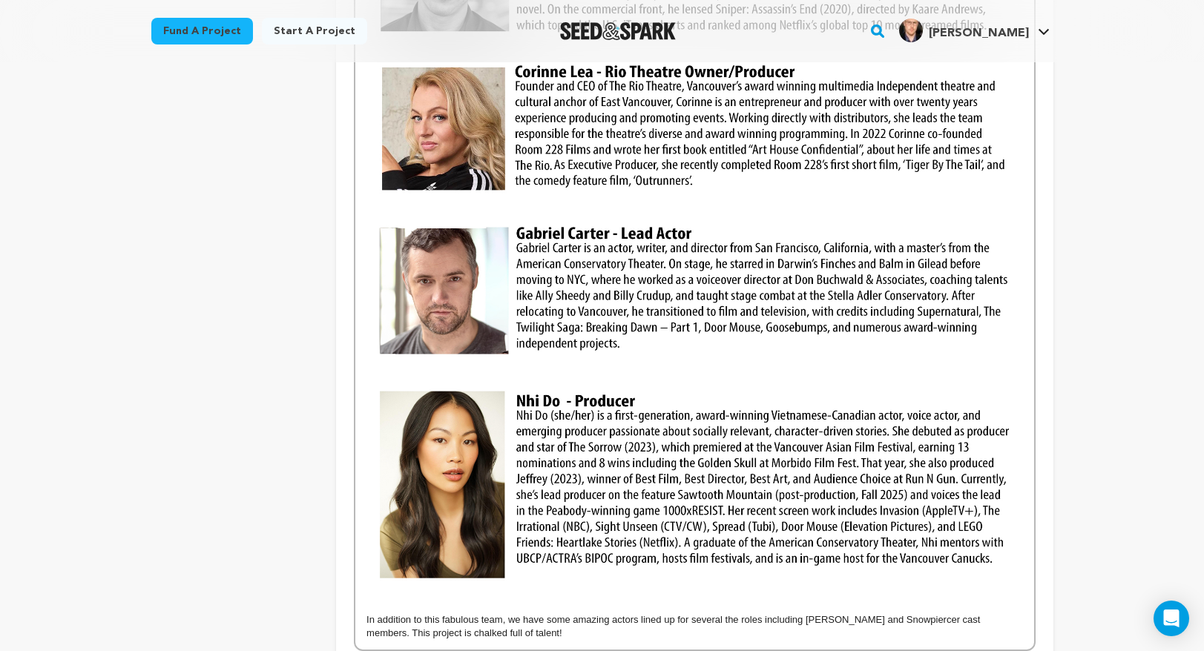
click at [1025, 323] on div "In addition to this fabulous team, we have some amazing actors lined up for sev…" at bounding box center [694, 113] width 678 height 1073
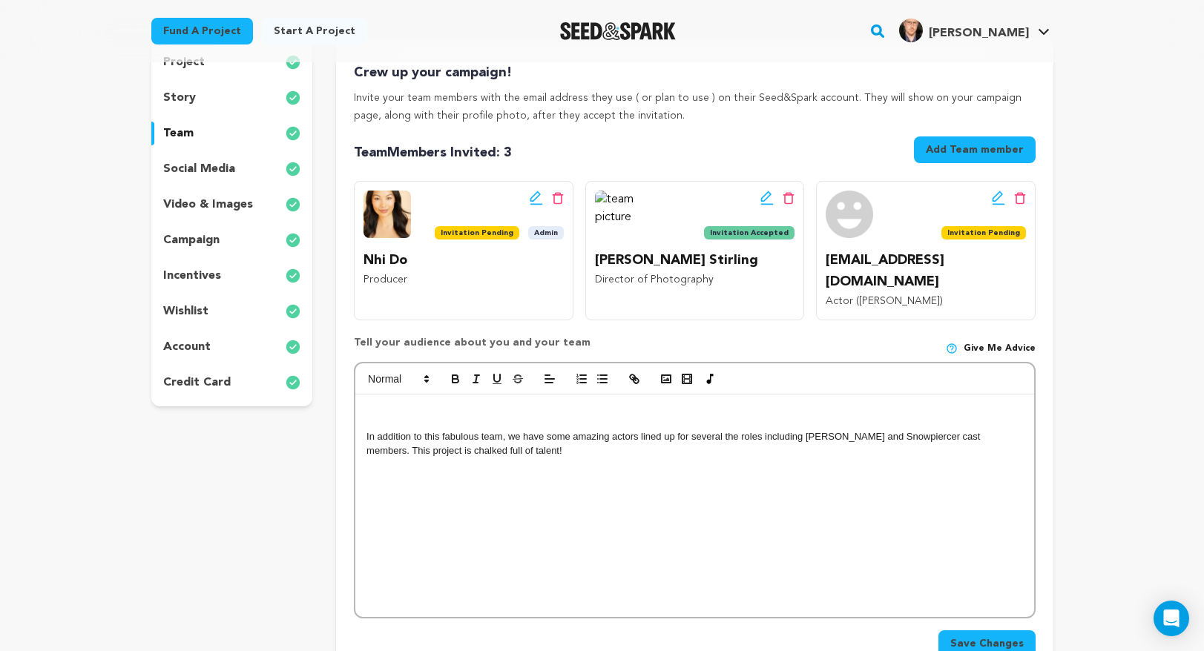
scroll to position [151, 0]
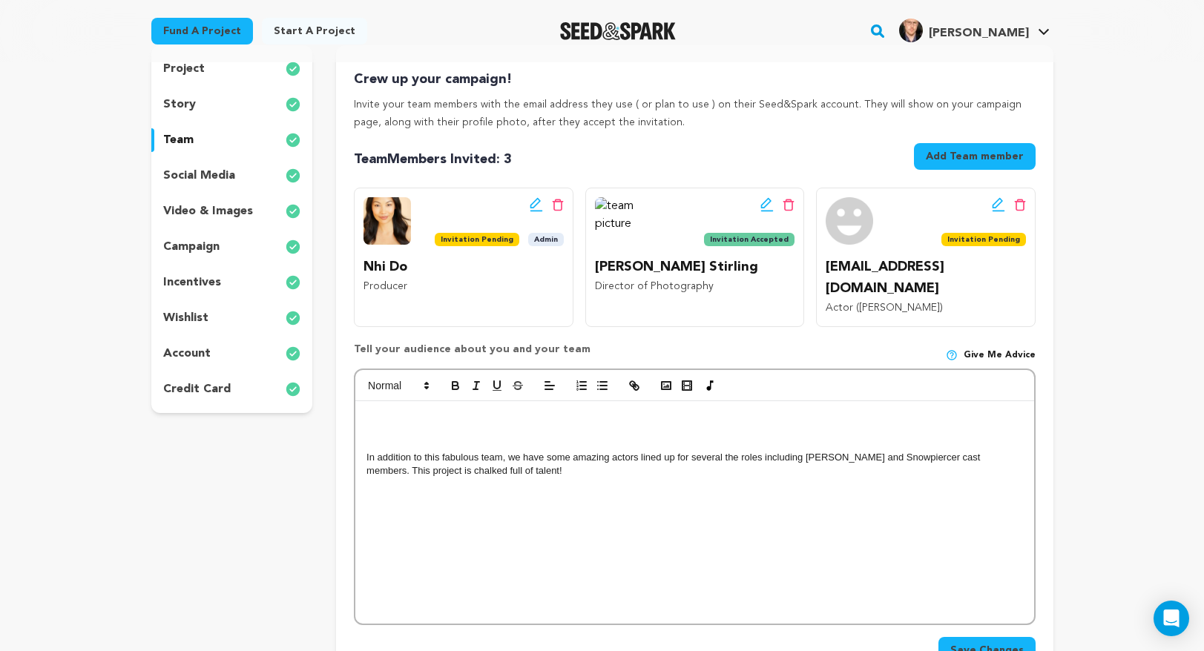
click at [401, 410] on p at bounding box center [694, 416] width 656 height 13
click at [665, 382] on rect "button" at bounding box center [666, 385] width 9 height 7
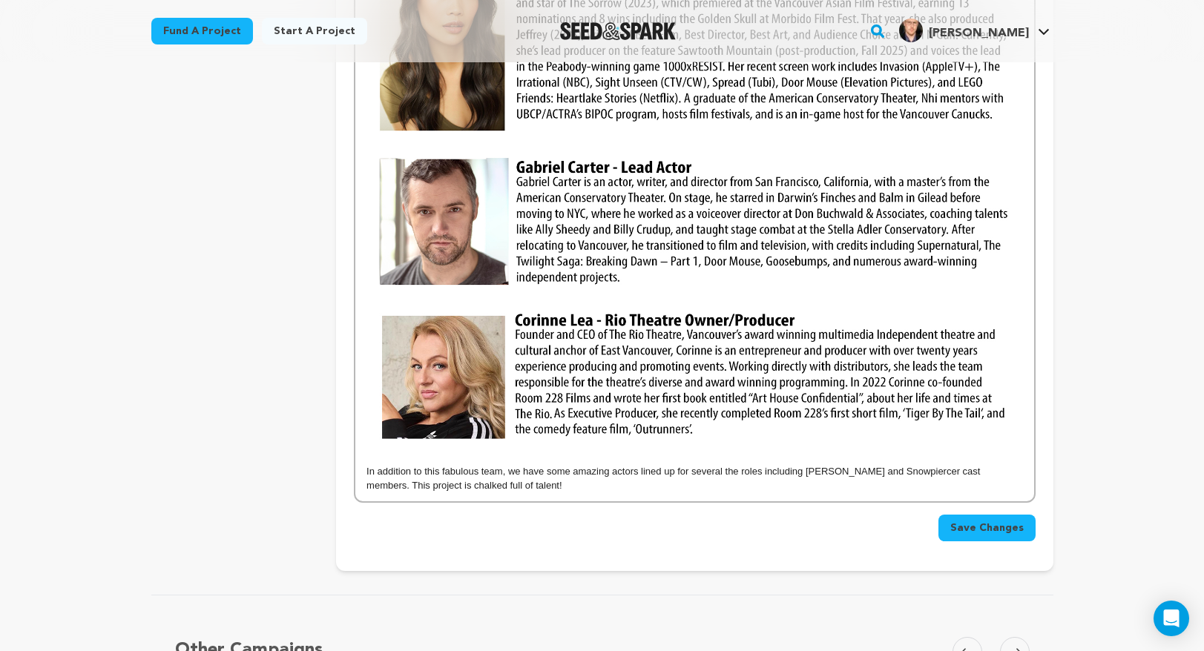
scroll to position [1110, 0]
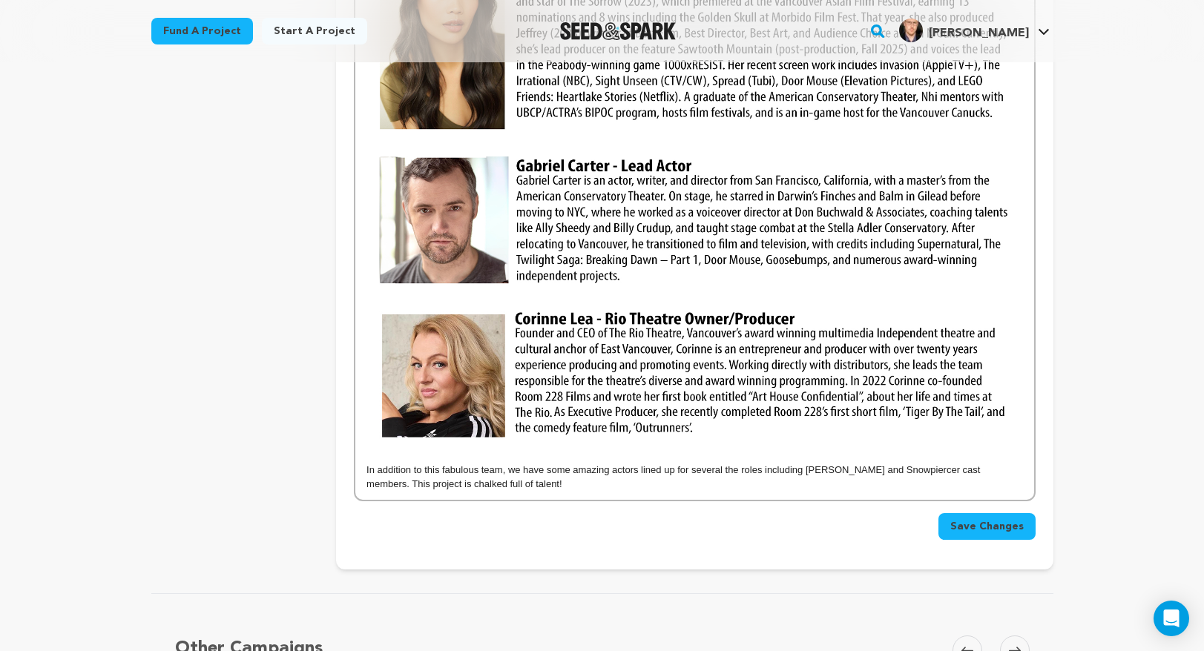
click at [996, 519] on span "Save Changes" at bounding box center [986, 526] width 73 height 15
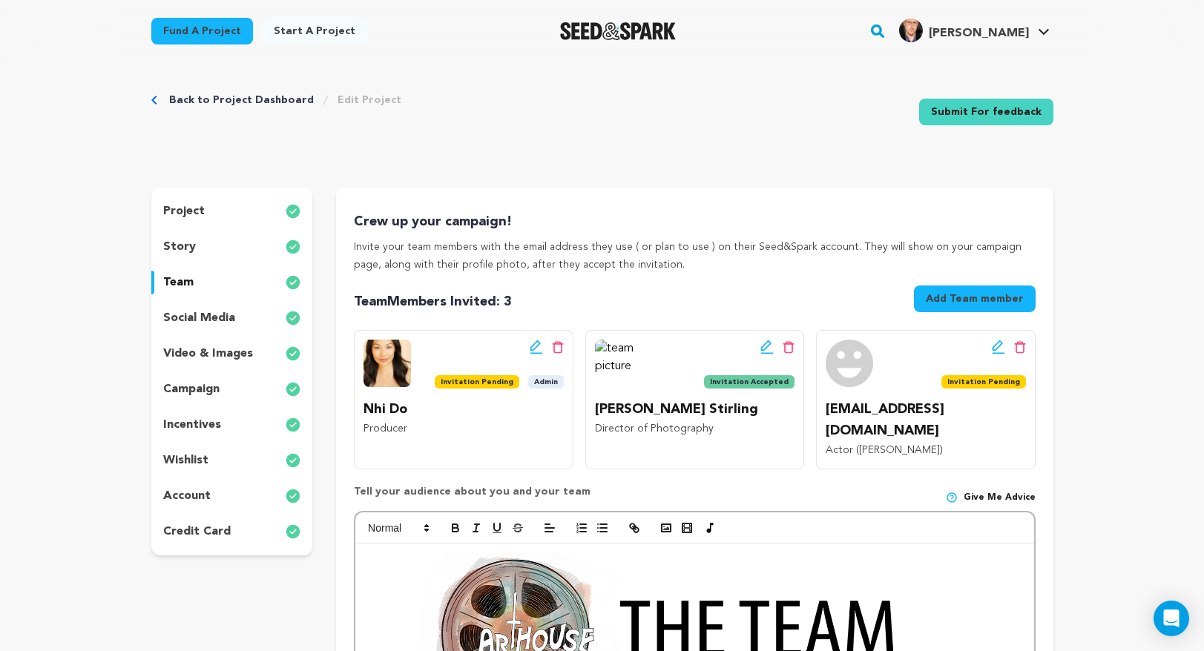
scroll to position [0, 0]
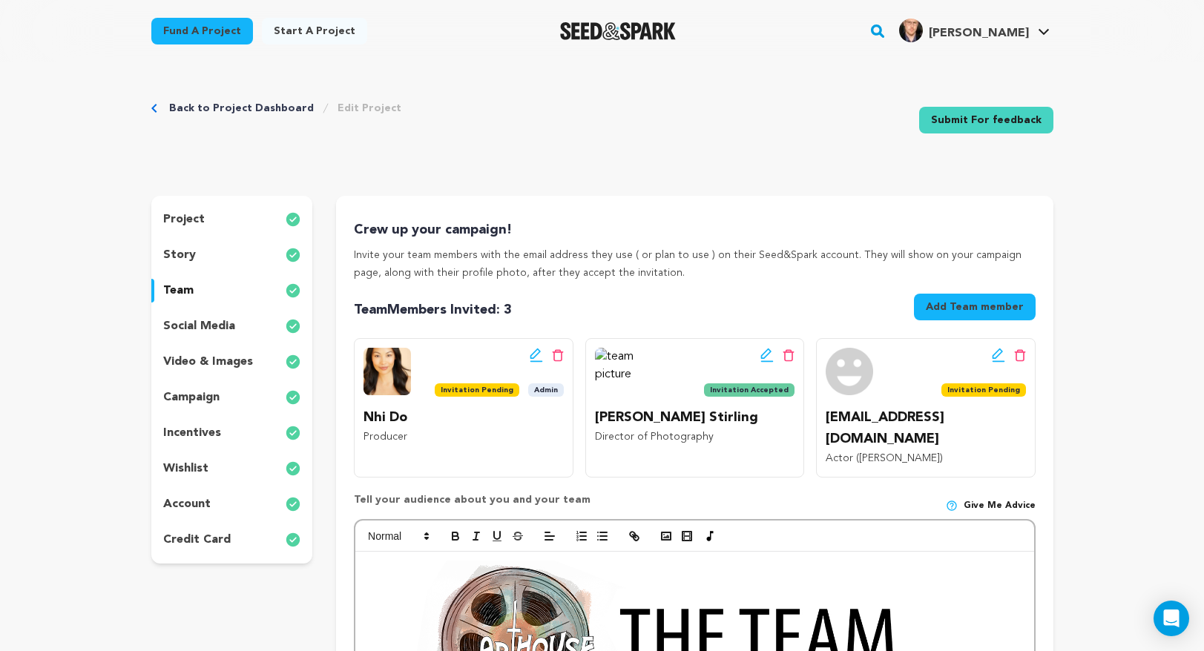
click at [194, 263] on div "story" at bounding box center [232, 255] width 162 height 24
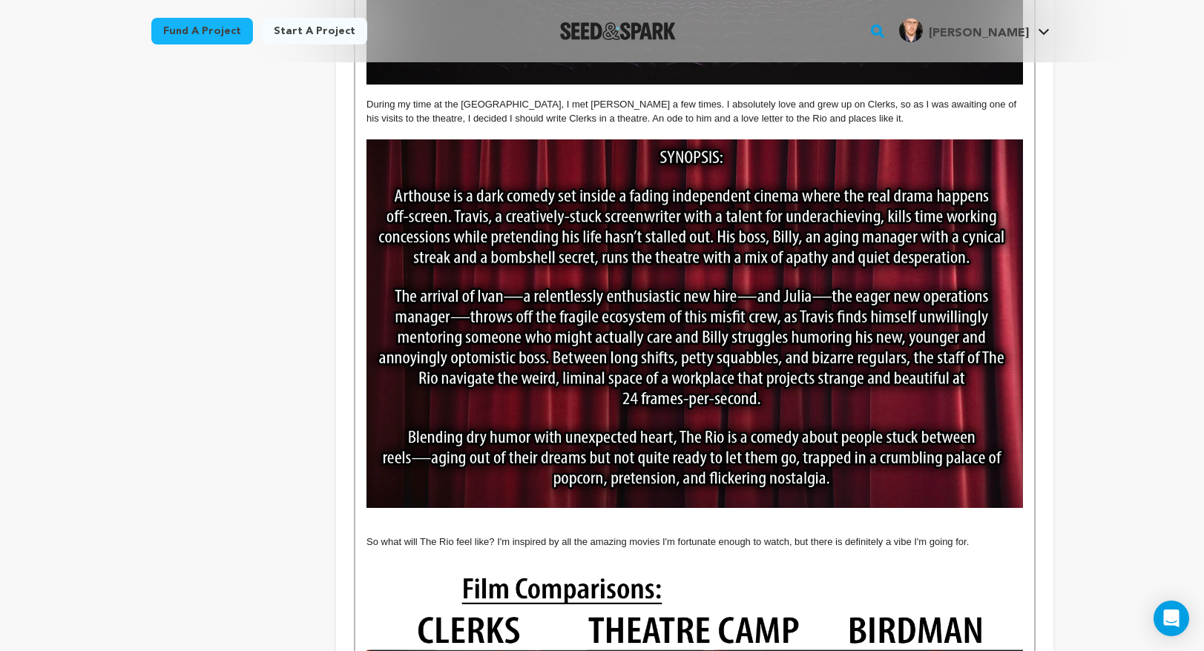
scroll to position [1124, 0]
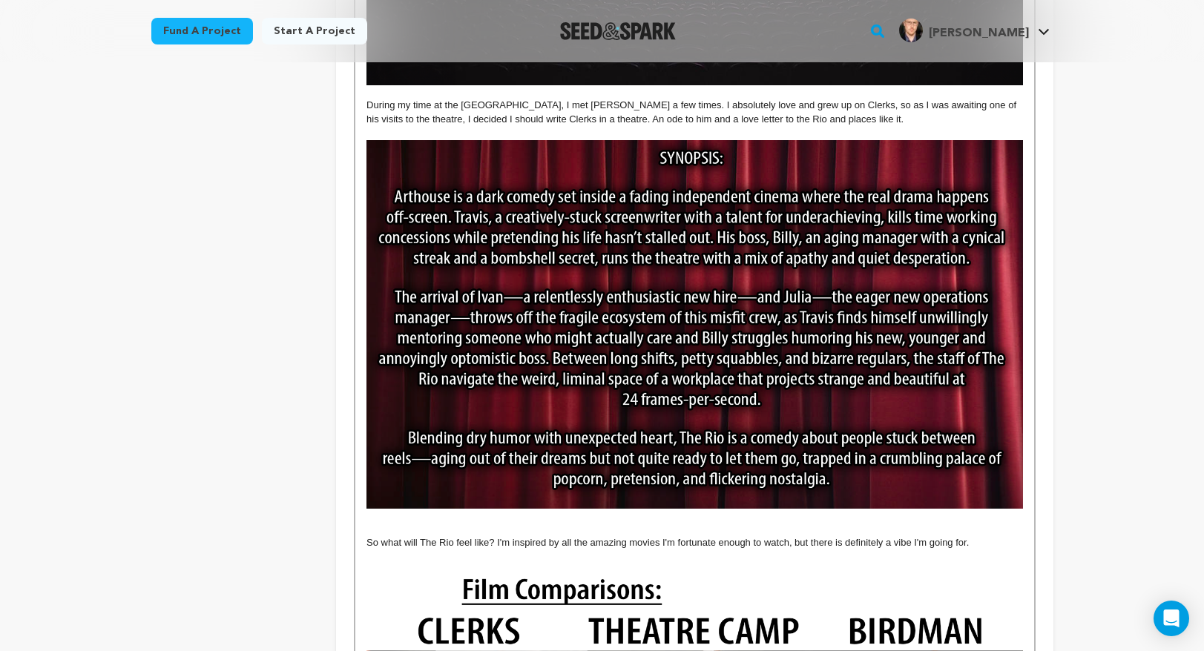
click at [1025, 326] on div "The [GEOGRAPHIC_DATA] is an [DEMOGRAPHIC_DATA], independent, arthouse movie the…" at bounding box center [694, 509] width 678 height 2560
click at [973, 300] on img at bounding box center [694, 324] width 656 height 369
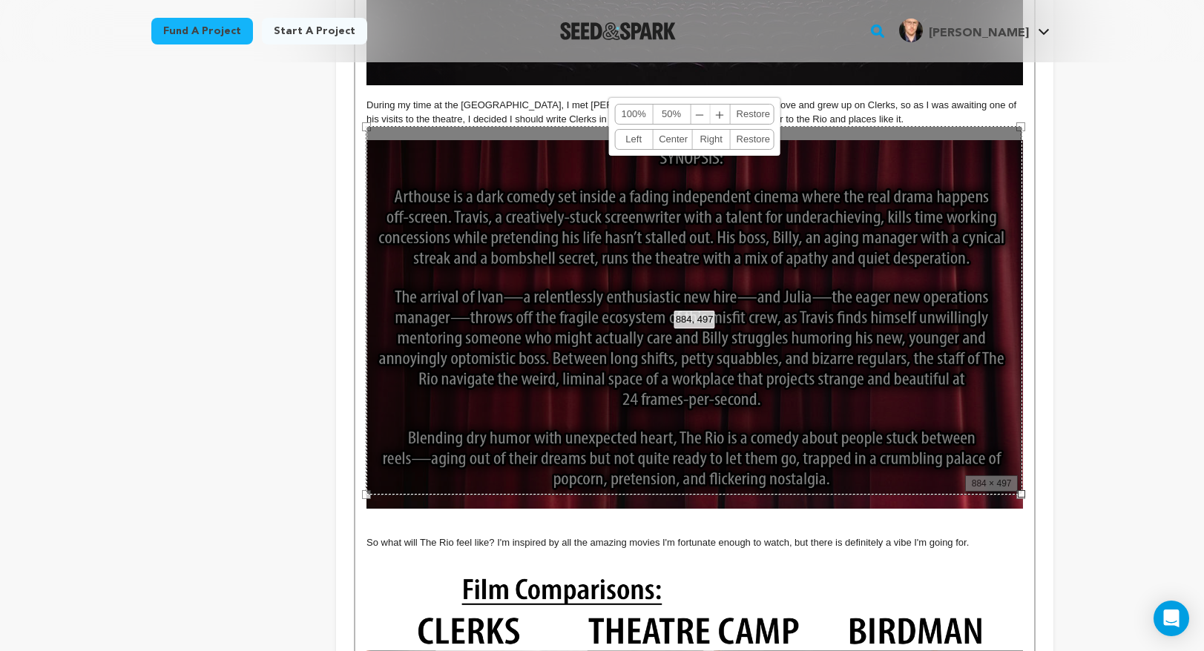
scroll to position [1064, 0]
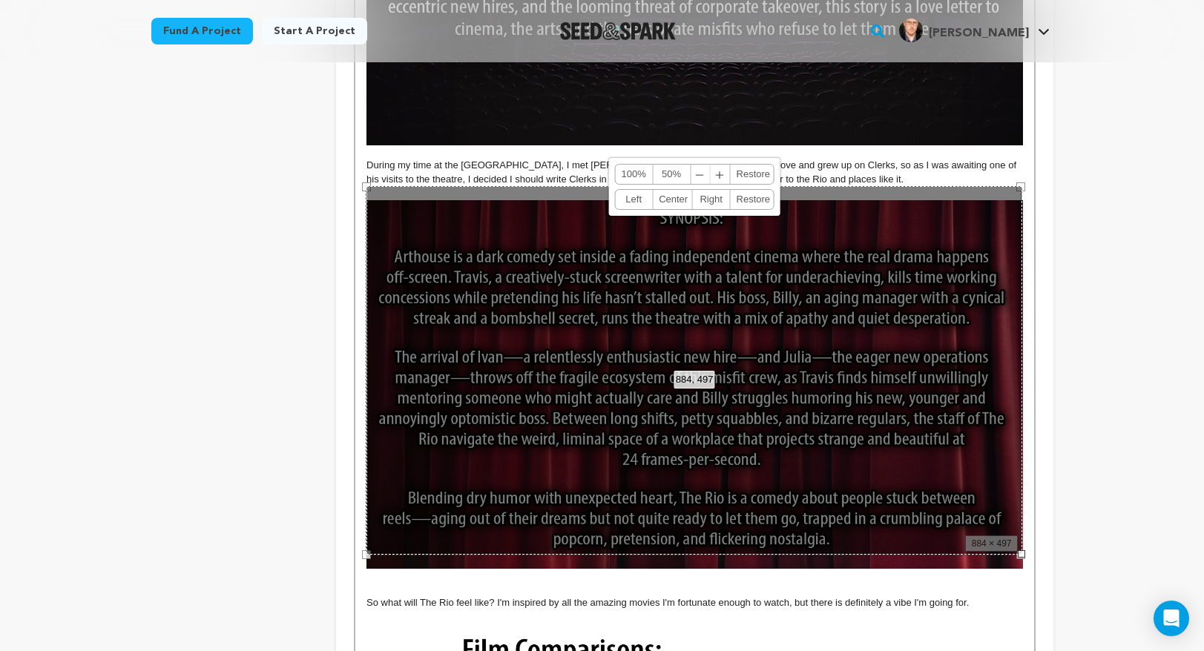
click at [1025, 321] on div "The [GEOGRAPHIC_DATA] is an [DEMOGRAPHIC_DATA], independent, arthouse movie the…" at bounding box center [694, 569] width 678 height 2560
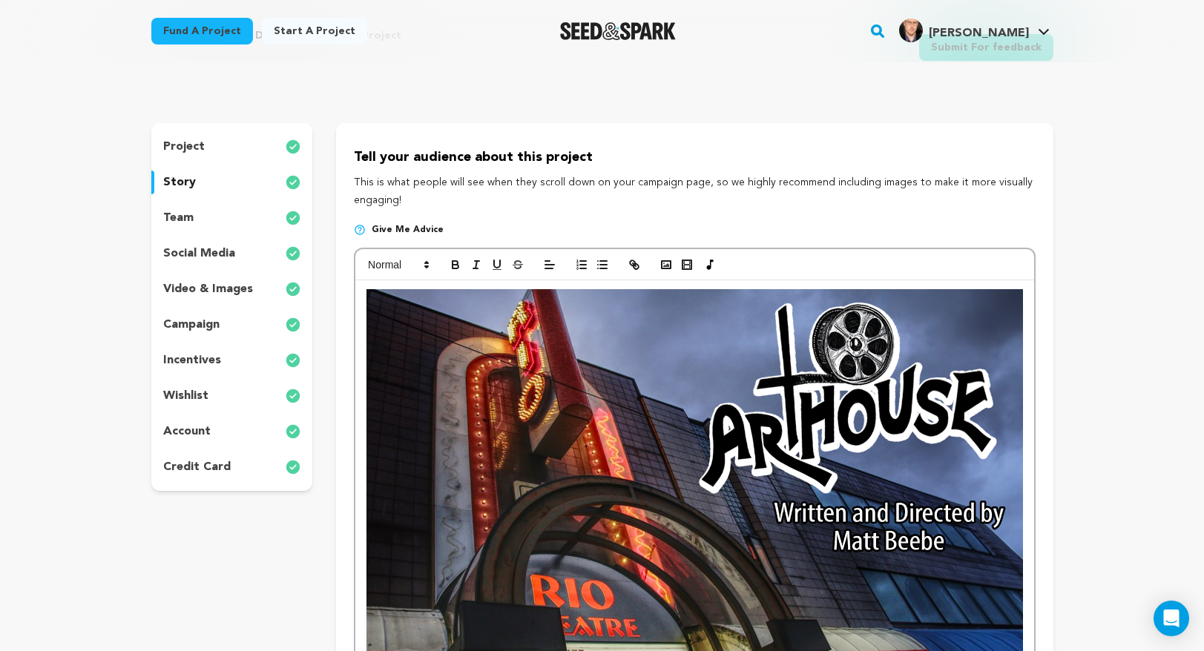
scroll to position [42, 0]
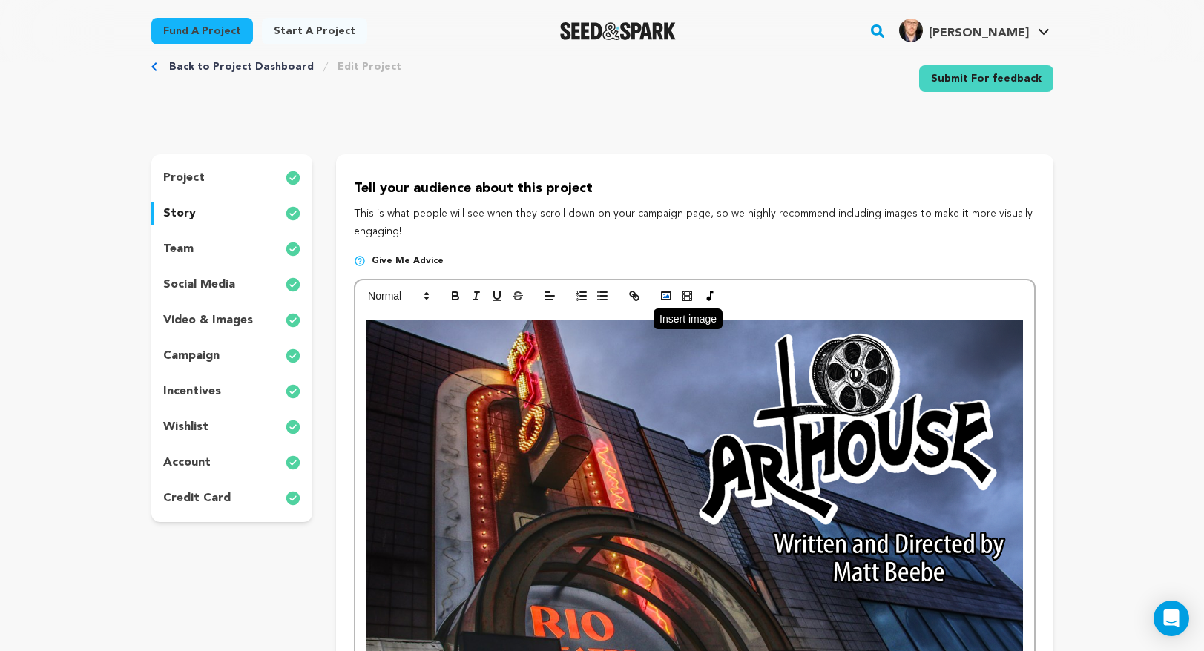
click at [665, 296] on icon "button" at bounding box center [665, 295] width 13 height 13
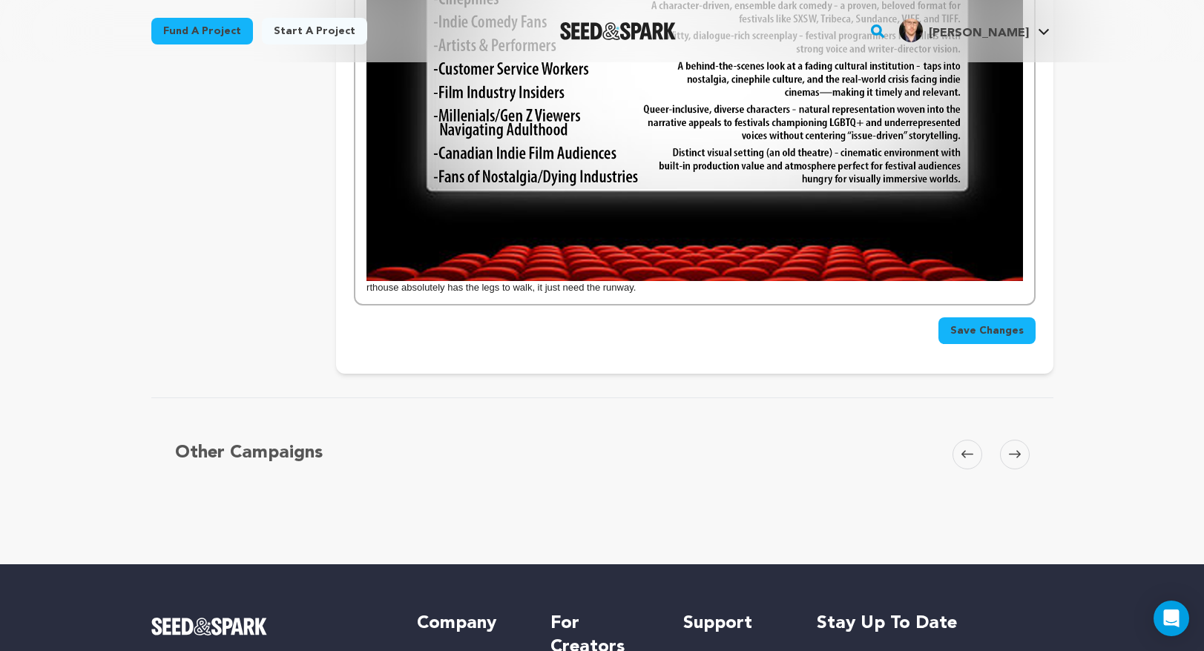
scroll to position [2622, 0]
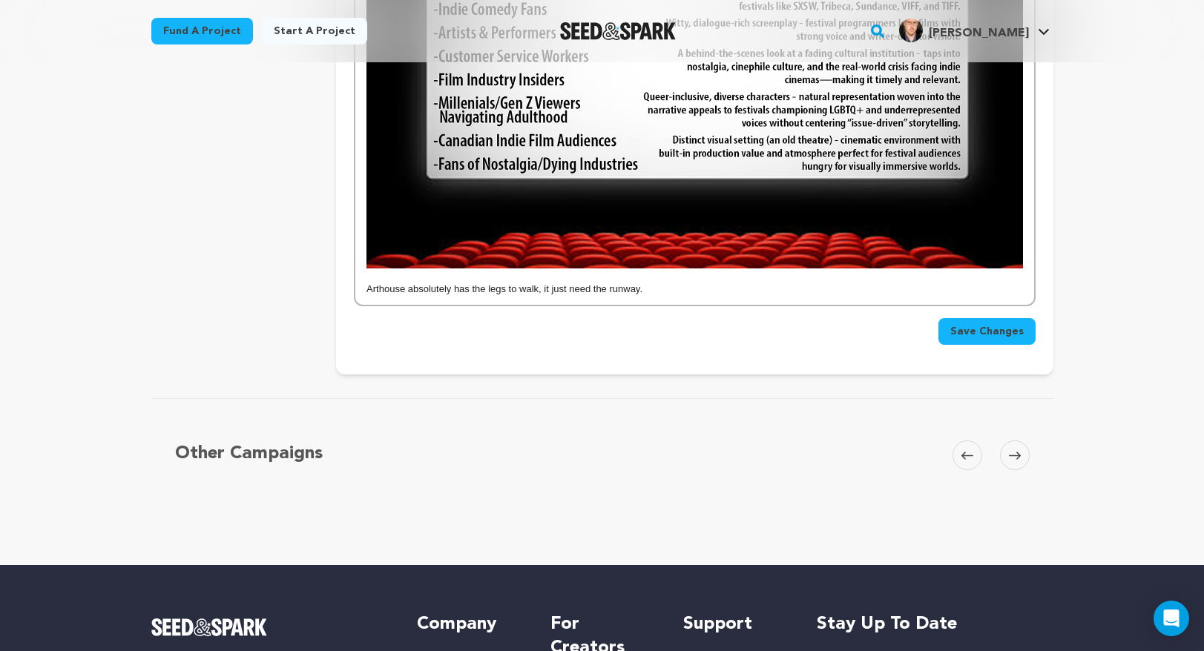
click at [1006, 324] on span "Save Changes" at bounding box center [986, 331] width 73 height 15
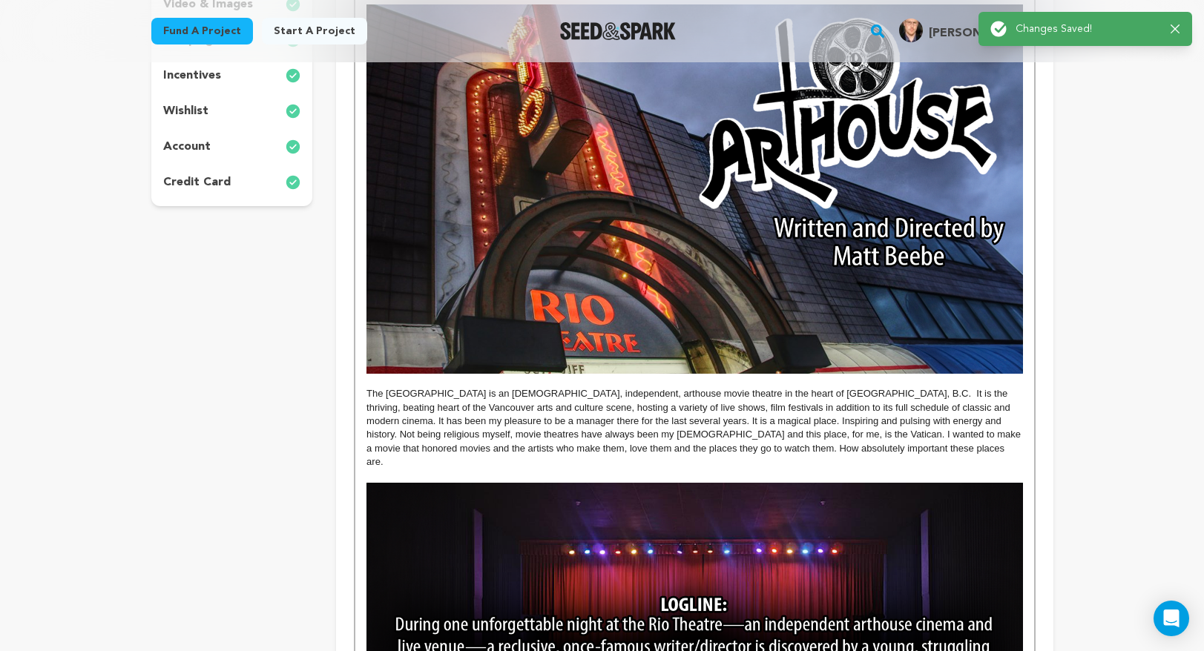
scroll to position [371, 0]
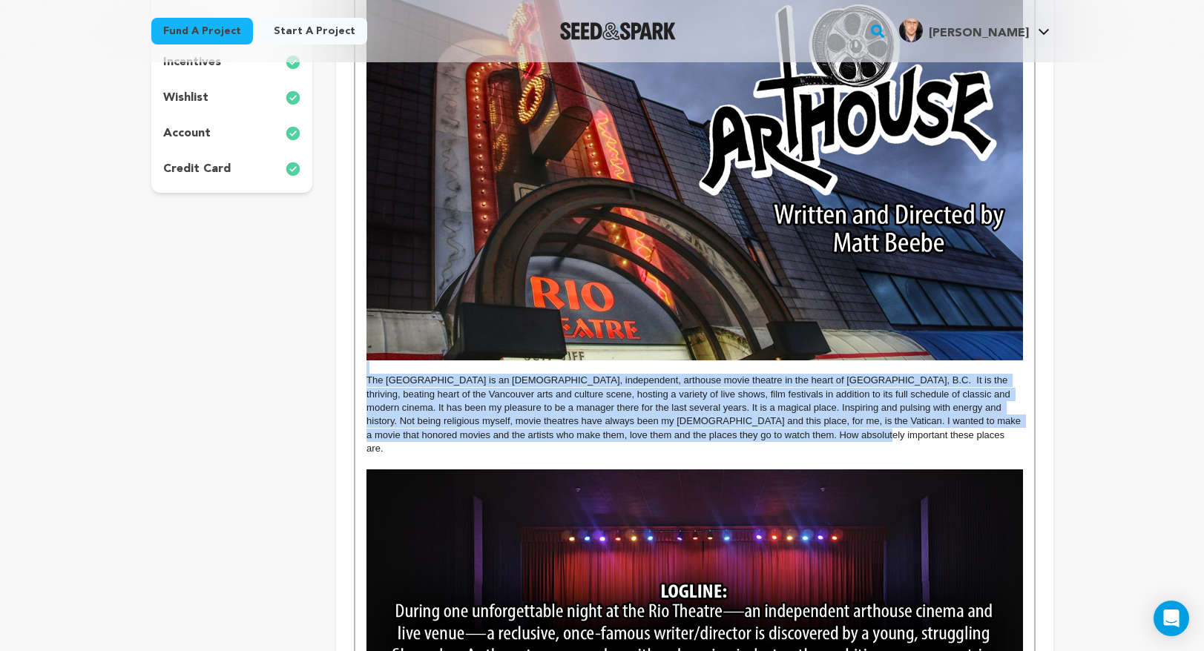
drag, startPoint x: 792, startPoint y: 438, endPoint x: 400, endPoint y: 366, distance: 398.9
click at [366, 381] on p "The [GEOGRAPHIC_DATA] is an [DEMOGRAPHIC_DATA], independent, arthouse movie the…" at bounding box center [694, 415] width 656 height 82
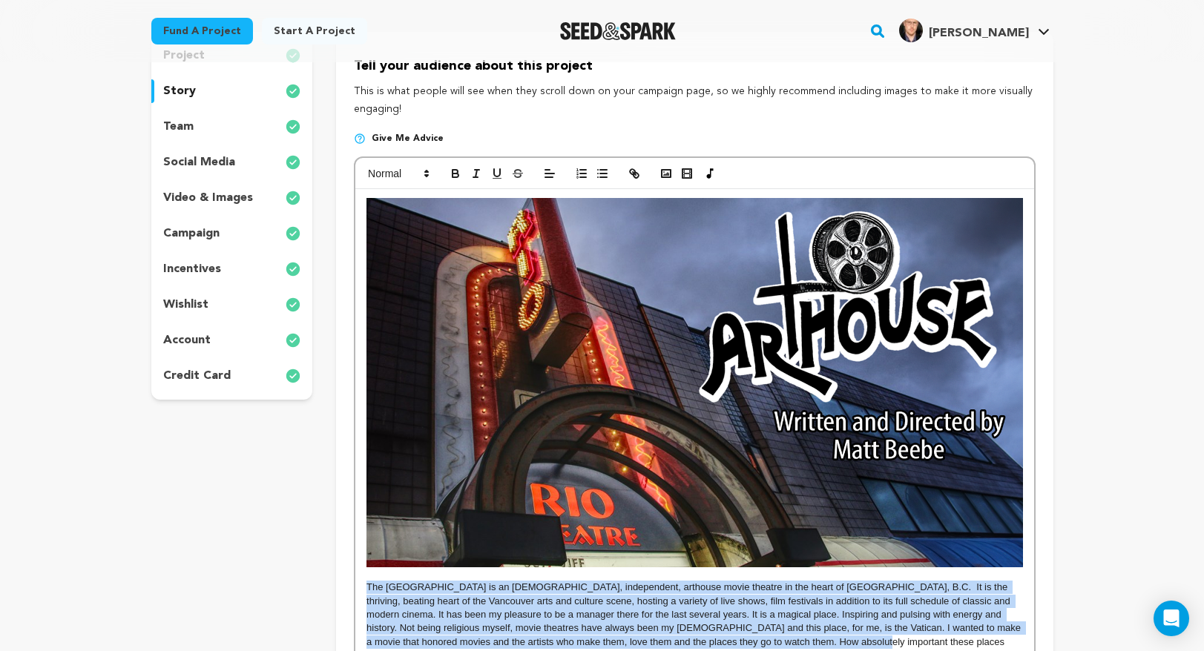
scroll to position [163, 0]
click at [450, 177] on icon "button" at bounding box center [455, 174] width 13 height 13
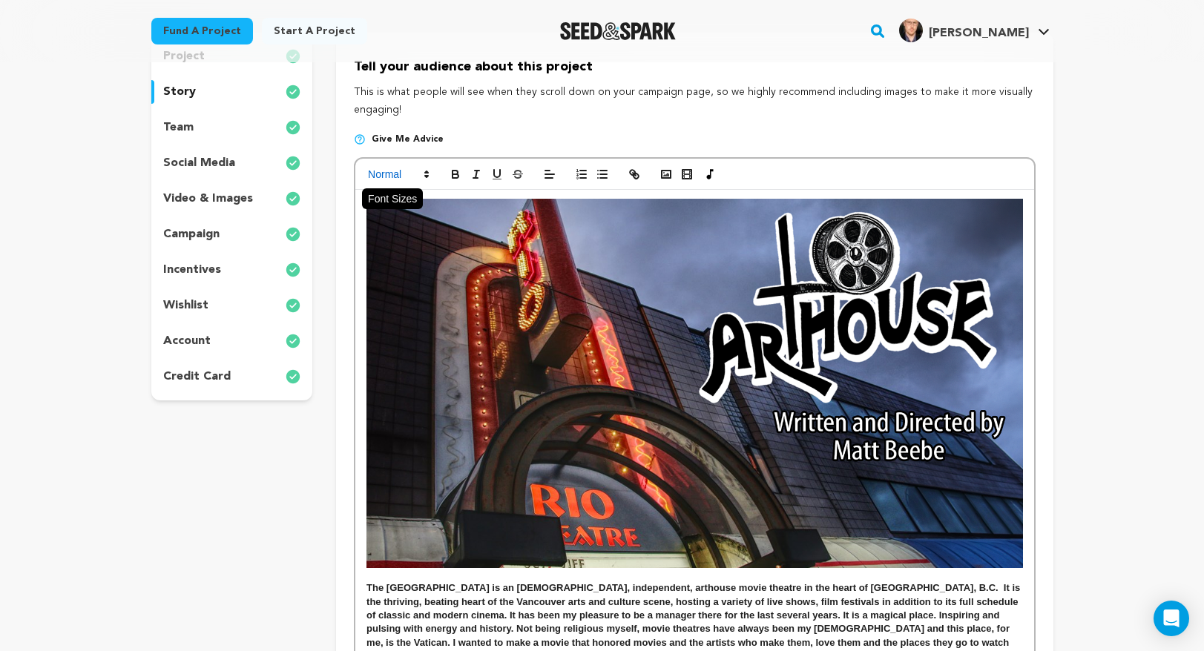
click at [426, 171] on icon at bounding box center [426, 174] width 13 height 13
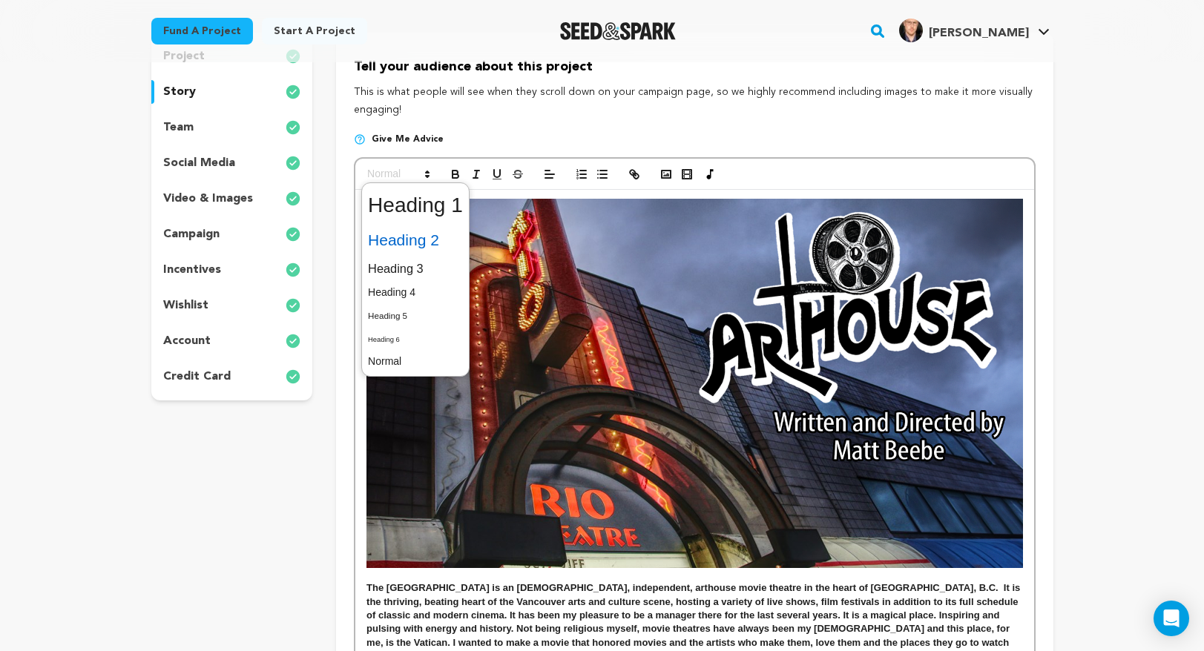
click at [419, 240] on span at bounding box center [415, 240] width 95 height 31
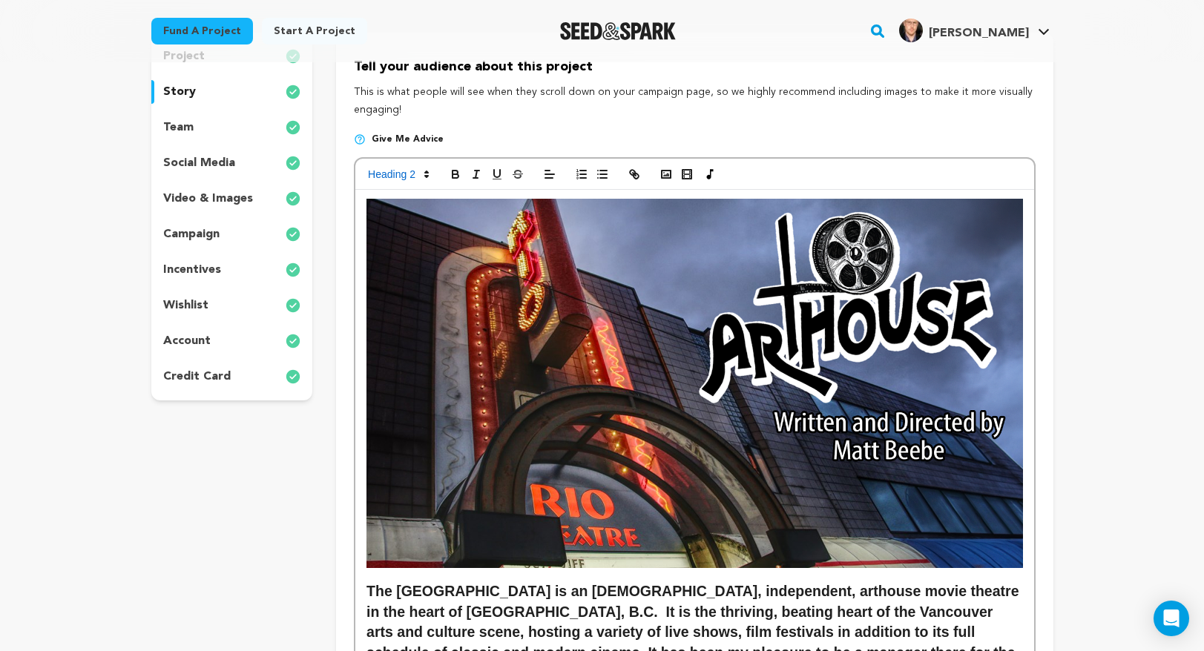
click at [529, 381] on img at bounding box center [694, 383] width 656 height 369
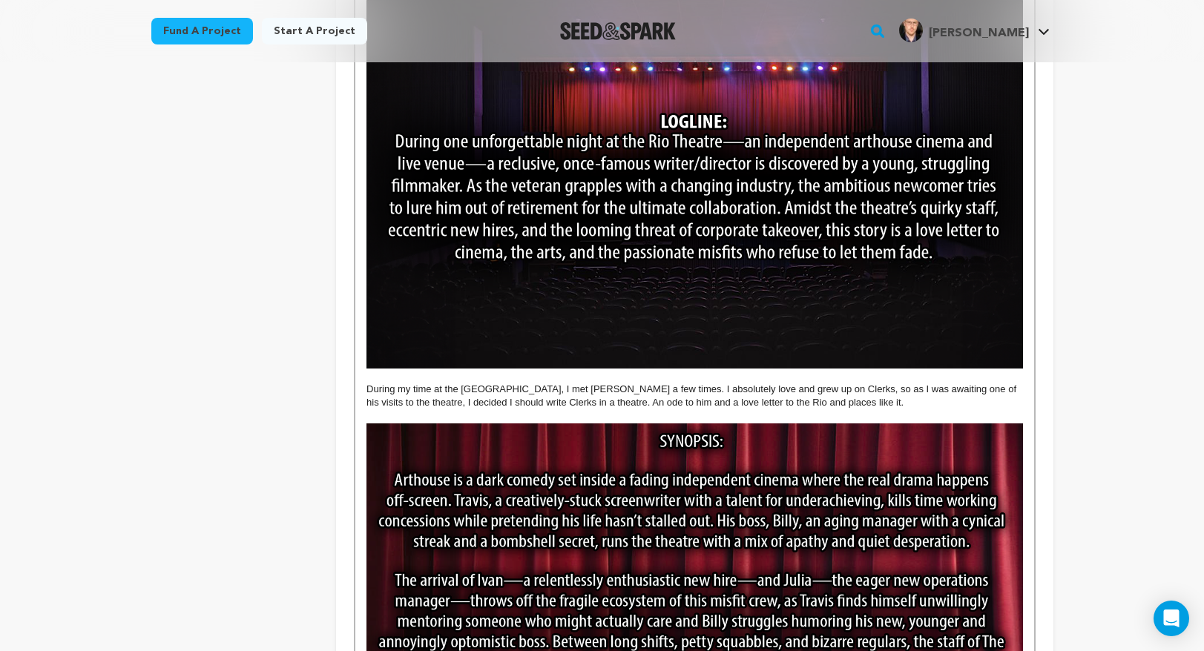
scroll to position [944, 0]
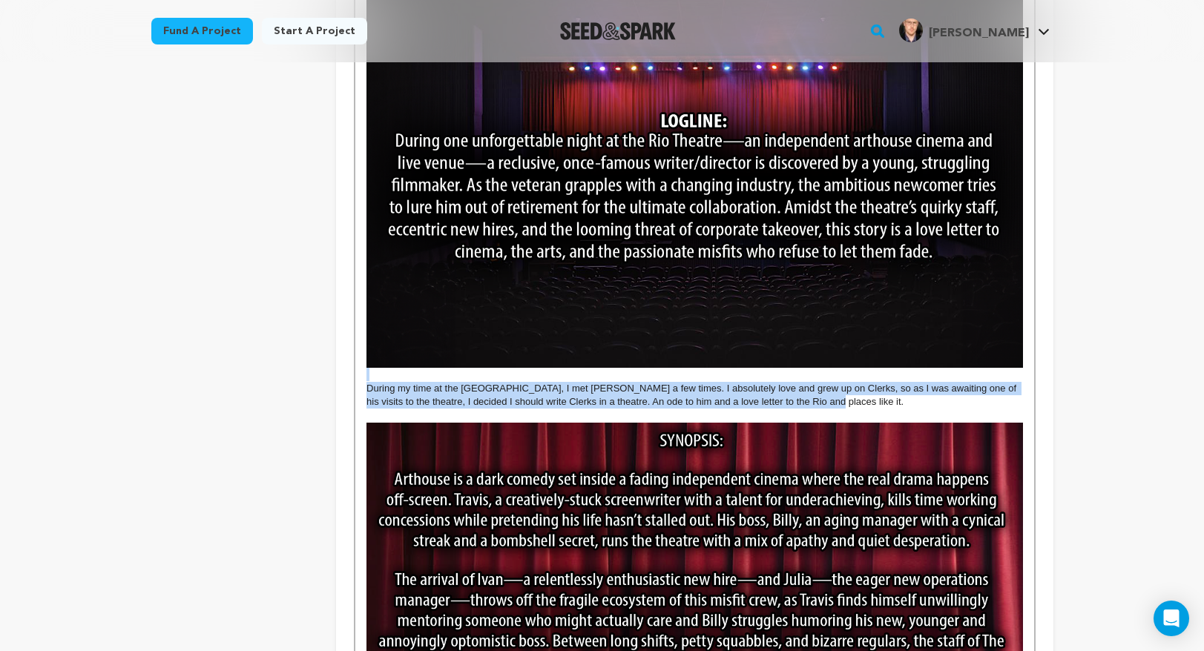
drag, startPoint x: 806, startPoint y: 382, endPoint x: 354, endPoint y: 354, distance: 452.6
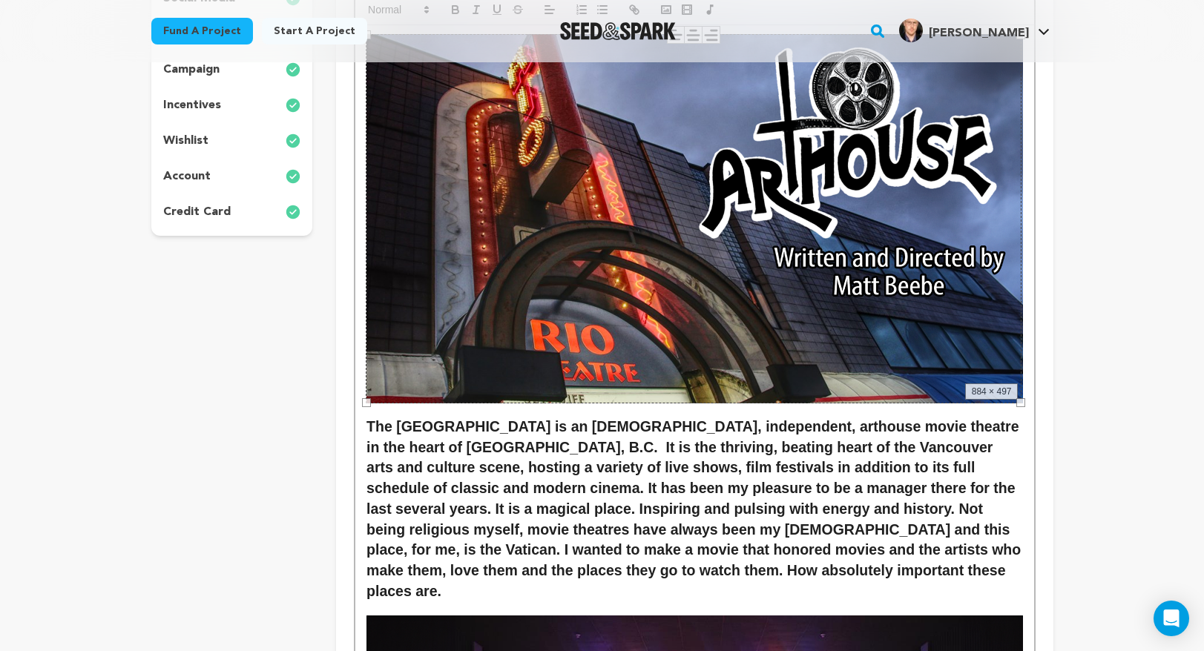
scroll to position [0, 0]
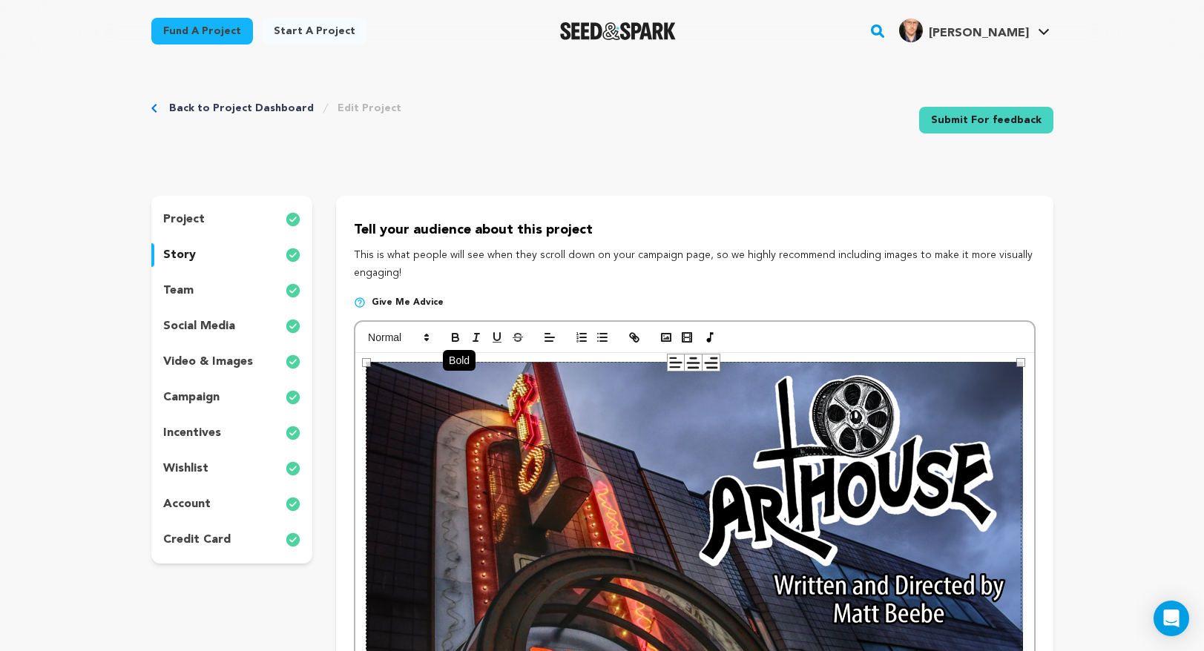
click at [450, 337] on icon "button" at bounding box center [455, 337] width 13 height 13
click at [429, 337] on icon at bounding box center [426, 337] width 13 height 13
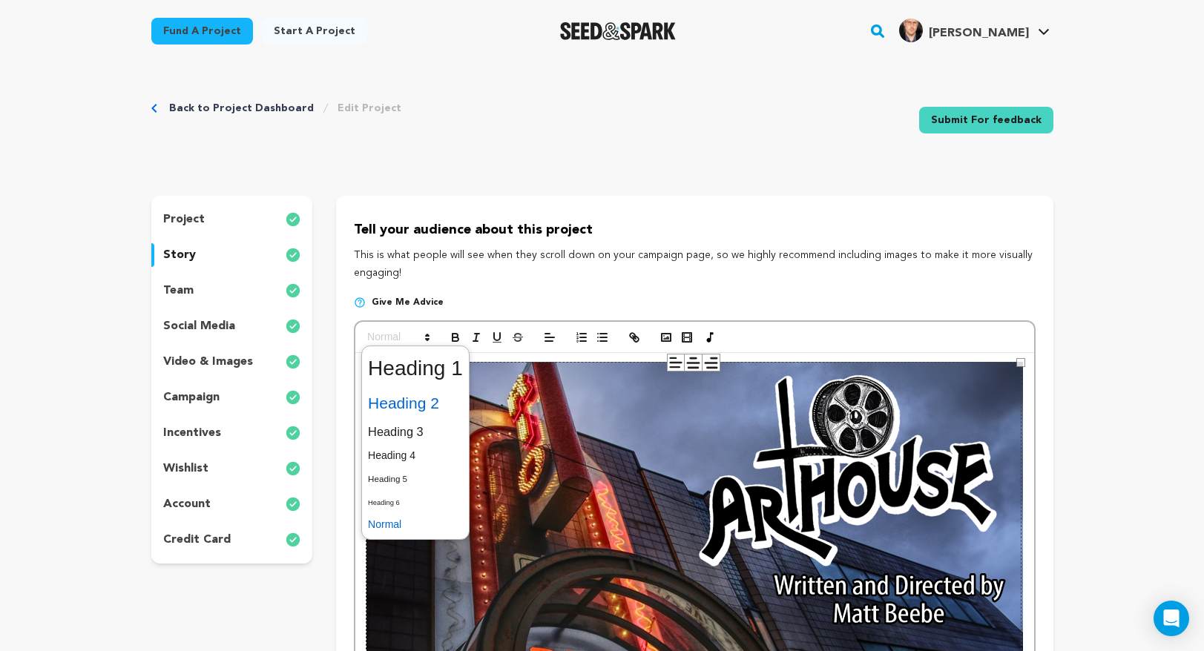
click at [418, 404] on span at bounding box center [415, 403] width 95 height 31
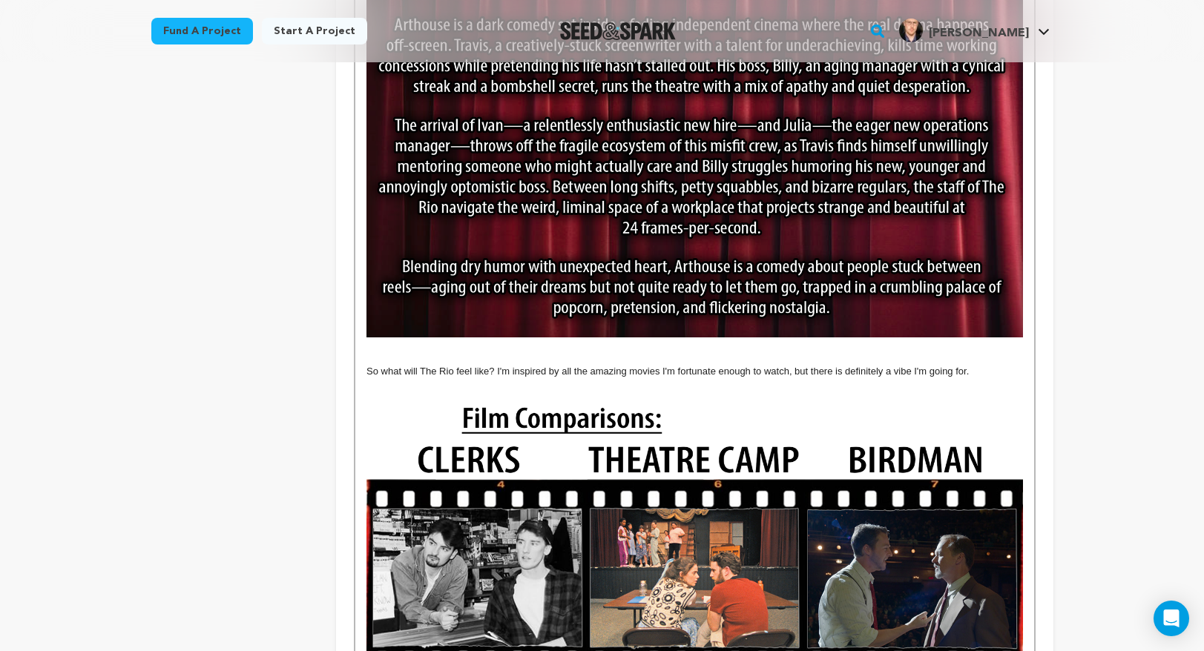
scroll to position [1487, 0]
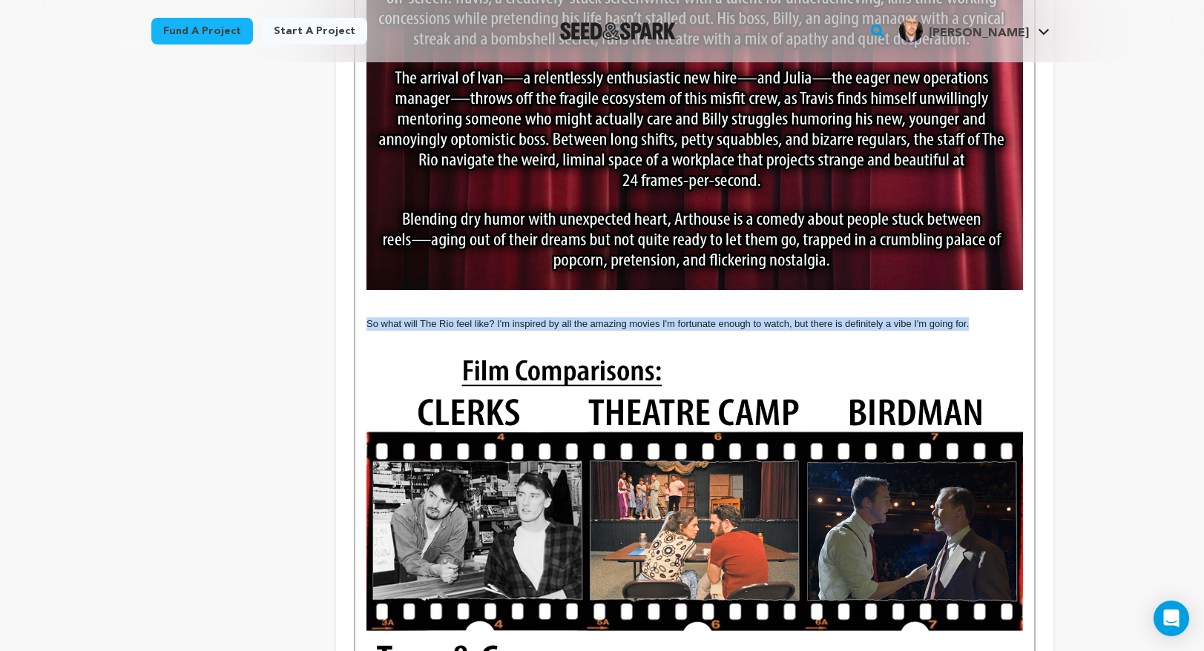
drag, startPoint x: 978, startPoint y: 303, endPoint x: 360, endPoint y: 306, distance: 617.9
click at [360, 305] on div "The [GEOGRAPHIC_DATA] is an [DEMOGRAPHIC_DATA], independent, arthouse movie the…" at bounding box center [694, 225] width 678 height 2718
click at [690, 345] on img at bounding box center [694, 529] width 656 height 369
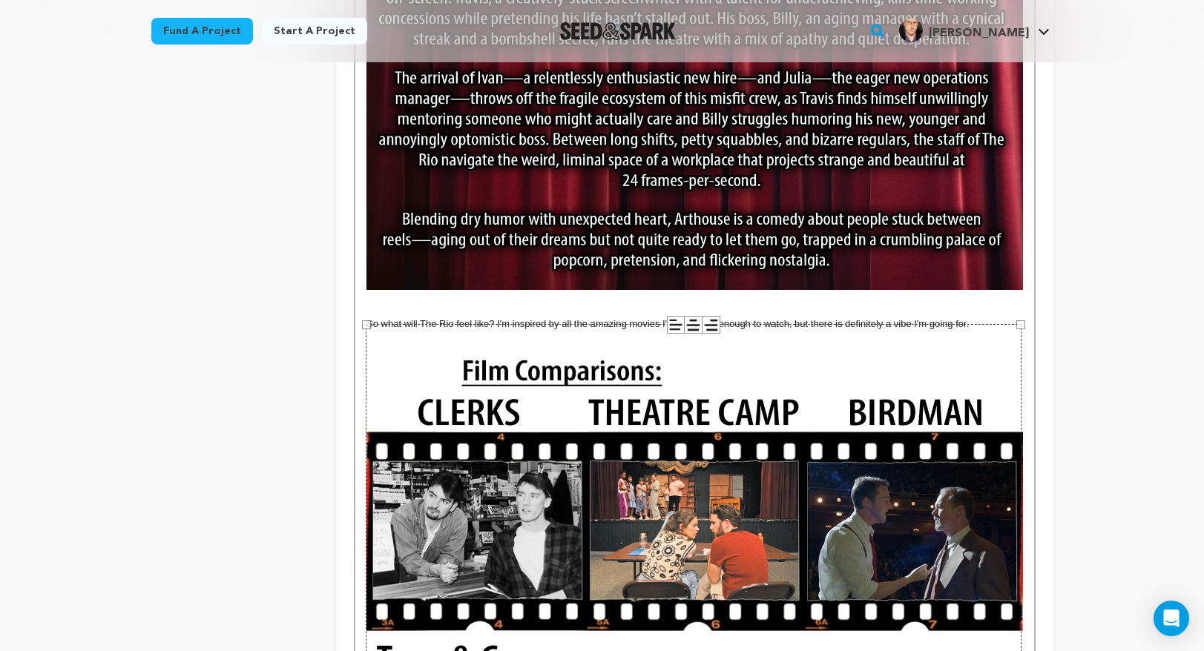
click at [531, 317] on p "So what will The Rio feel like? I'm inspired by all the amazing movies I'm fort…" at bounding box center [694, 323] width 656 height 13
drag, startPoint x: 972, startPoint y: 302, endPoint x: 597, endPoint y: 306, distance: 374.6
click at [597, 317] on p "So what will The Rio feel like? I'm inspired by all the amazing movies I'm fort…" at bounding box center [694, 323] width 656 height 13
click at [509, 317] on p "So what will The Rio feel like? I'm inspired by all the amazing movies I'm fort…" at bounding box center [694, 323] width 656 height 13
drag, startPoint x: 515, startPoint y: 303, endPoint x: 501, endPoint y: 303, distance: 14.8
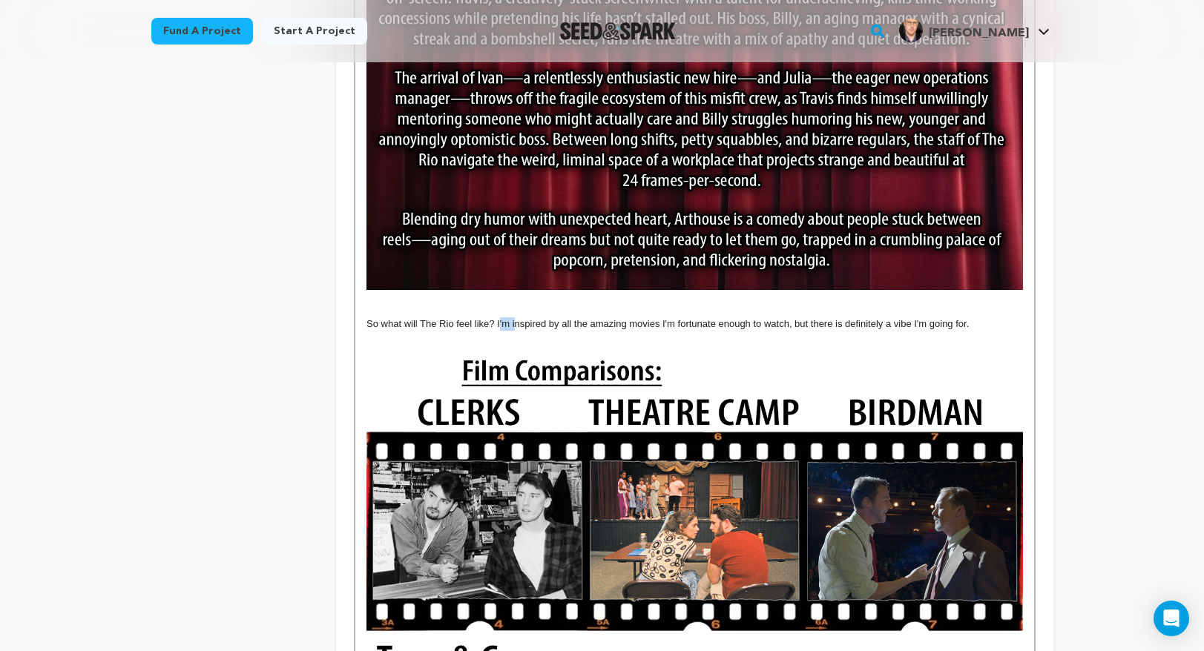
click at [501, 317] on p "So what will The Rio feel like? I'm inspired by all the amazing movies I'm fort…" at bounding box center [694, 323] width 656 height 13
drag, startPoint x: 659, startPoint y: 303, endPoint x: 650, endPoint y: 304, distance: 9.7
click at [650, 317] on p "So what will The Rio feel like? Inspired by all the amazing movies I'm fortunat…" at bounding box center [694, 323] width 656 height 13
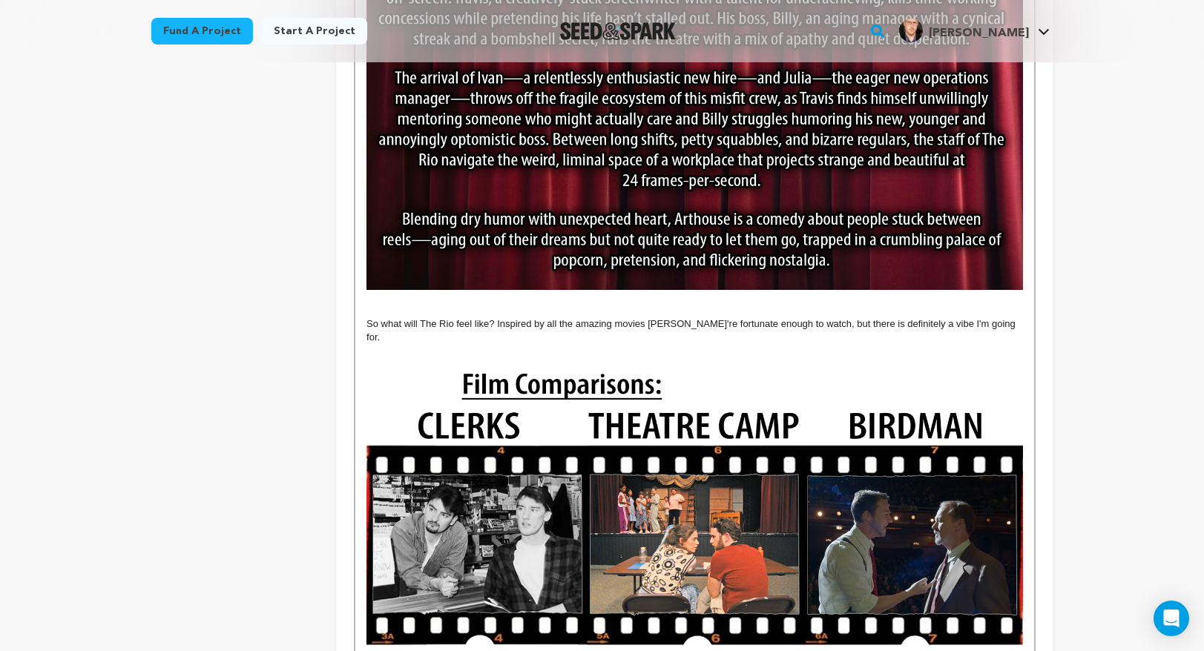
click at [650, 317] on p "So what will The Rio feel like? Inspired by all the amazing movies [PERSON_NAME…" at bounding box center [694, 330] width 656 height 27
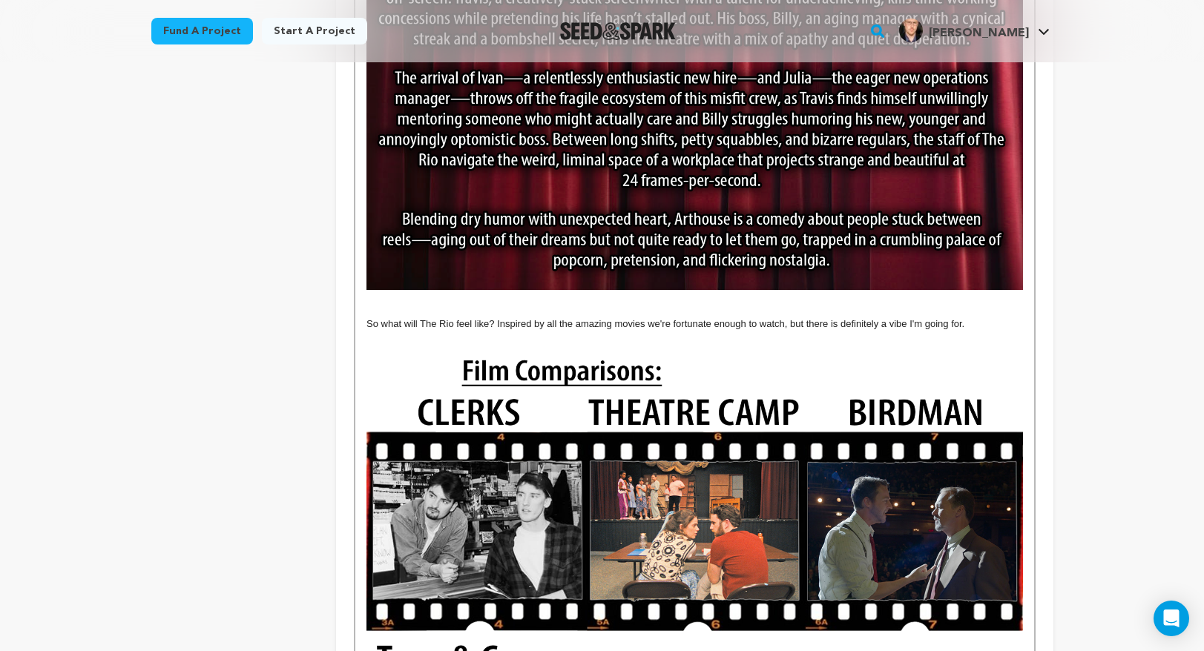
click at [920, 317] on p "So what will The Rio feel like? Inspired by all the amazing movies we're fortun…" at bounding box center [694, 323] width 656 height 13
click at [804, 317] on p "So what will The Rio feel like? Inspired by all the amazing movies we're fortun…" at bounding box center [694, 323] width 656 height 13
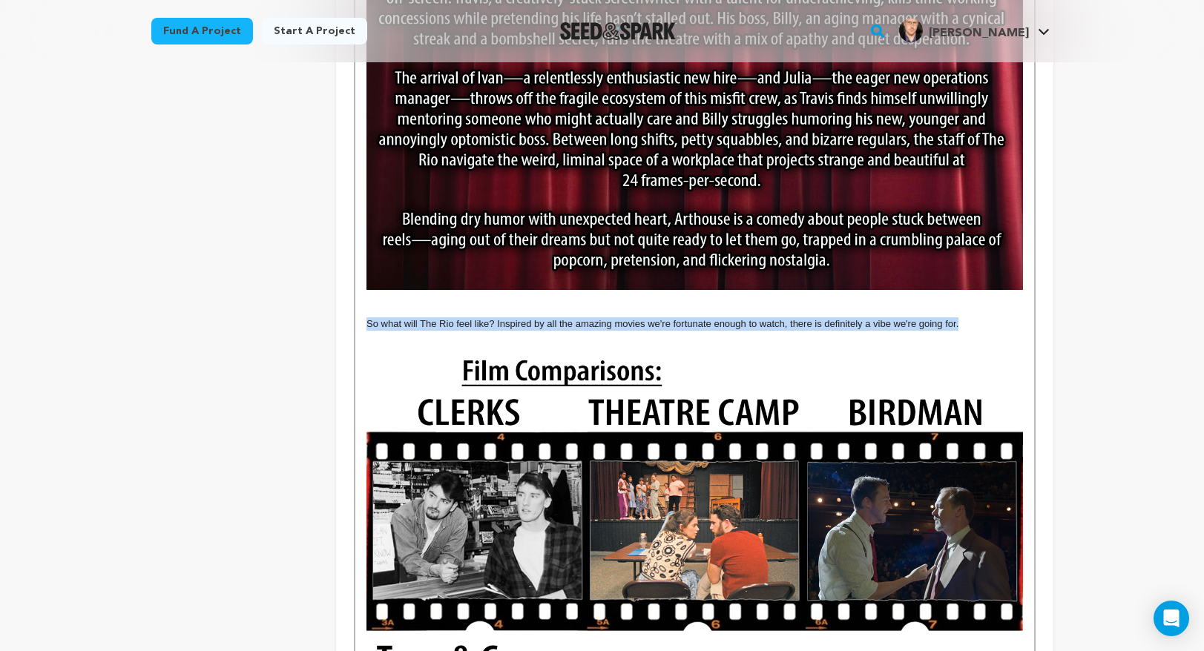
drag, startPoint x: 968, startPoint y: 300, endPoint x: 366, endPoint y: 302, distance: 601.5
click at [366, 317] on p "So what will The Rio feel like? Inspired by all the amazing movies we're fortun…" at bounding box center [694, 323] width 656 height 13
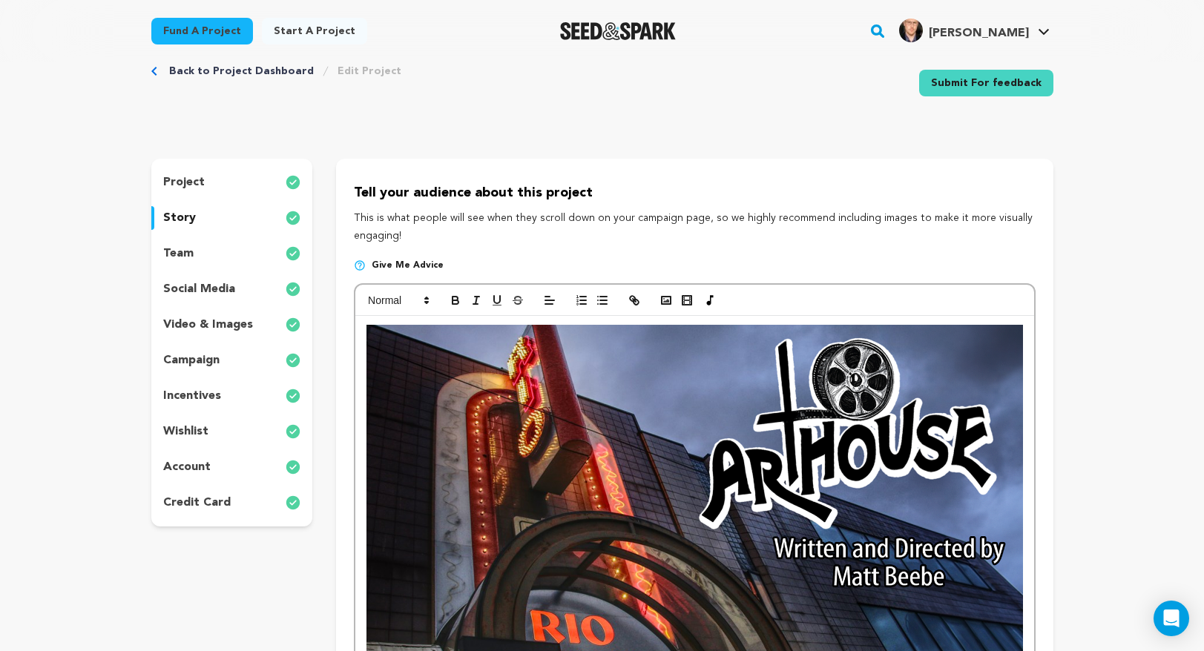
scroll to position [0, 0]
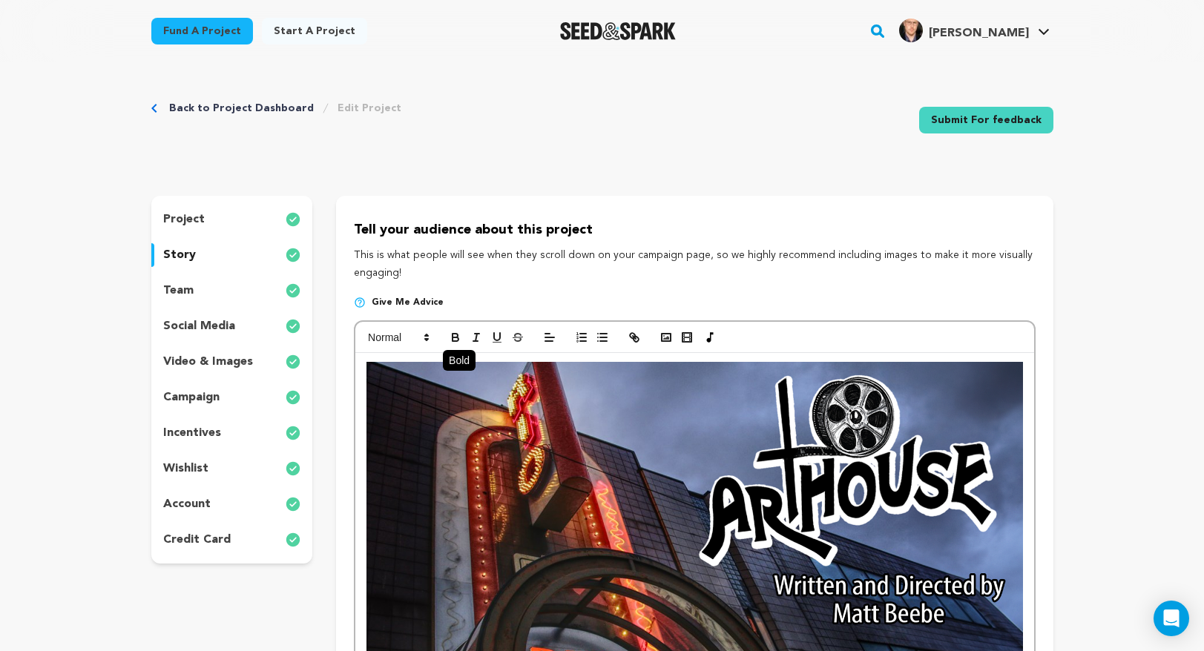
click at [452, 340] on icon "button" at bounding box center [455, 339] width 6 height 4
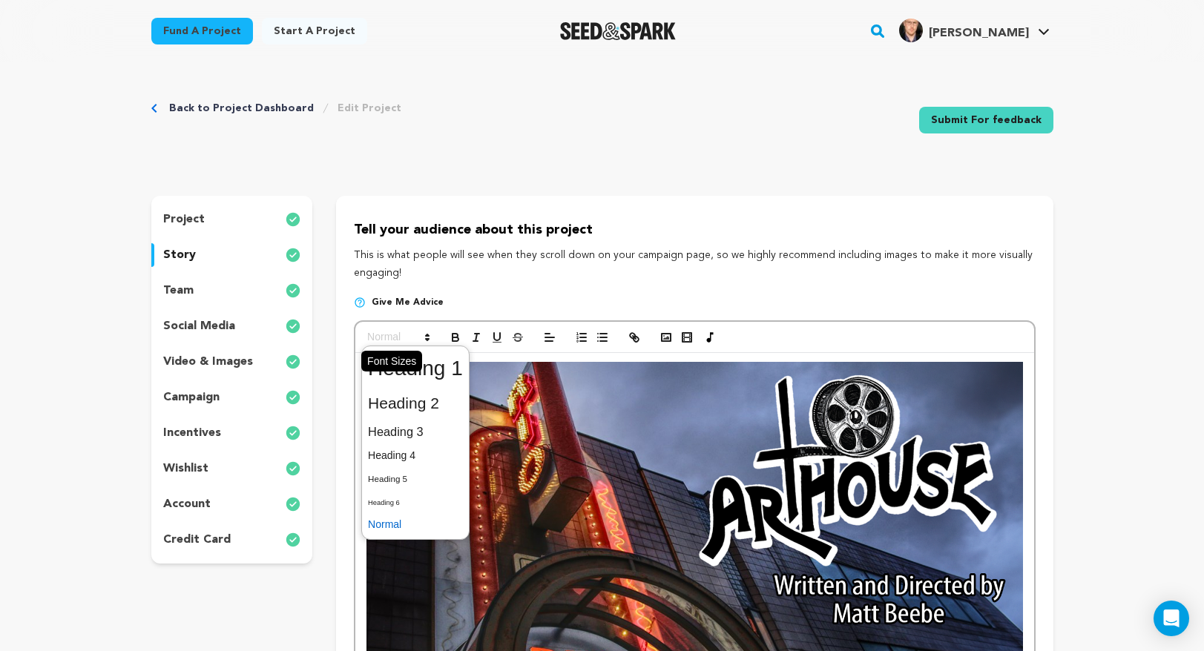
click at [426, 340] on polygon at bounding box center [427, 339] width 3 height 1
click at [417, 408] on span at bounding box center [415, 403] width 95 height 31
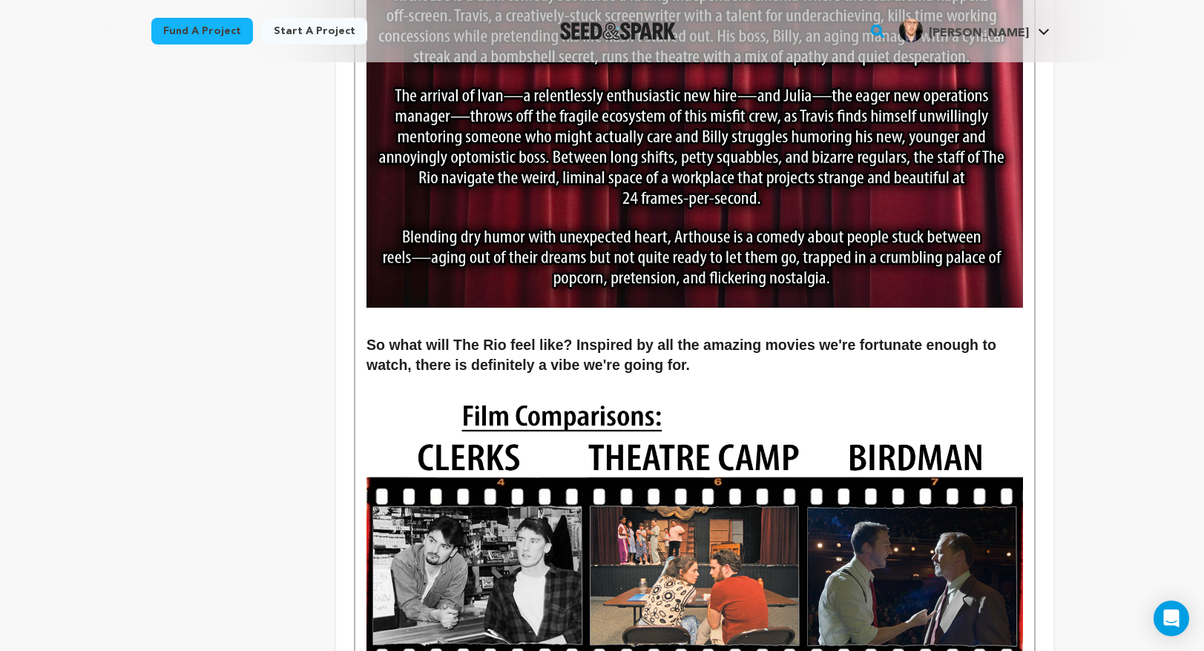
scroll to position [1467, 0]
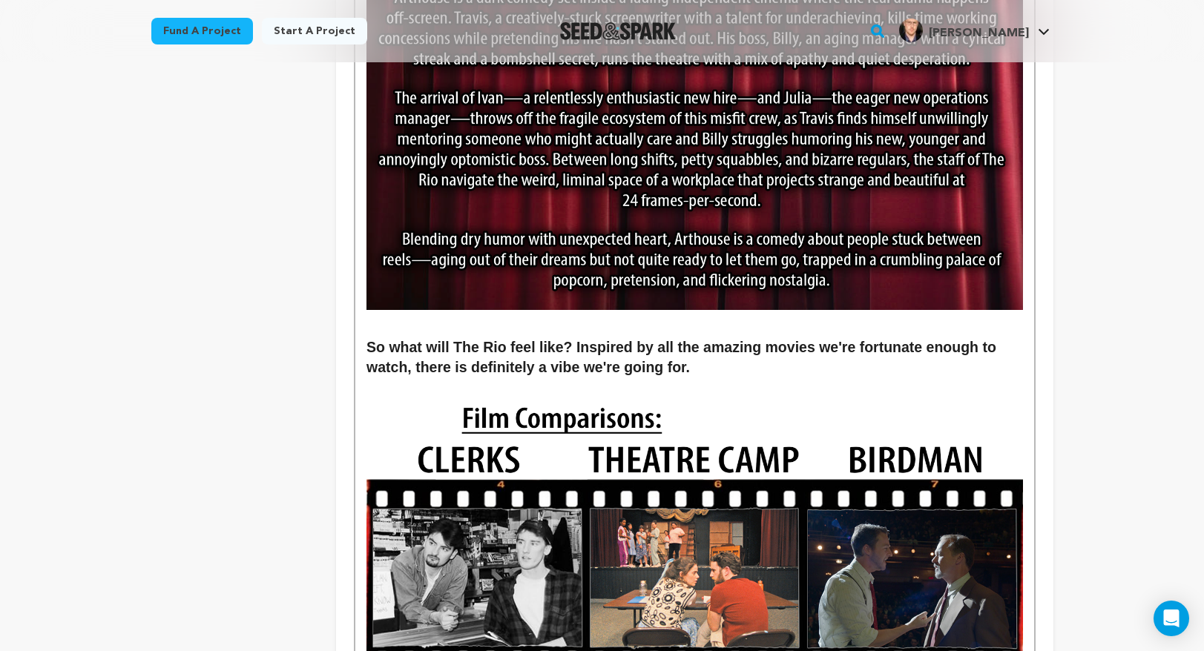
click at [573, 339] on strong "So what will The Rio feel like? Inspired by all the amazing movies we're fortun…" at bounding box center [682, 357] width 633 height 37
drag, startPoint x: 880, startPoint y: 327, endPoint x: 846, endPoint y: 327, distance: 34.1
click at [846, 339] on strong "So what will The Rio feel like? I'm inspired by all the amazing movies we're fo…" at bounding box center [695, 357] width 658 height 37
drag, startPoint x: 619, startPoint y: 347, endPoint x: 582, endPoint y: 347, distance: 37.1
click at [582, 347] on strong "So what will The Rio feel like? I'm inspired by all the amazing movies I'm fort…" at bounding box center [687, 357] width 642 height 37
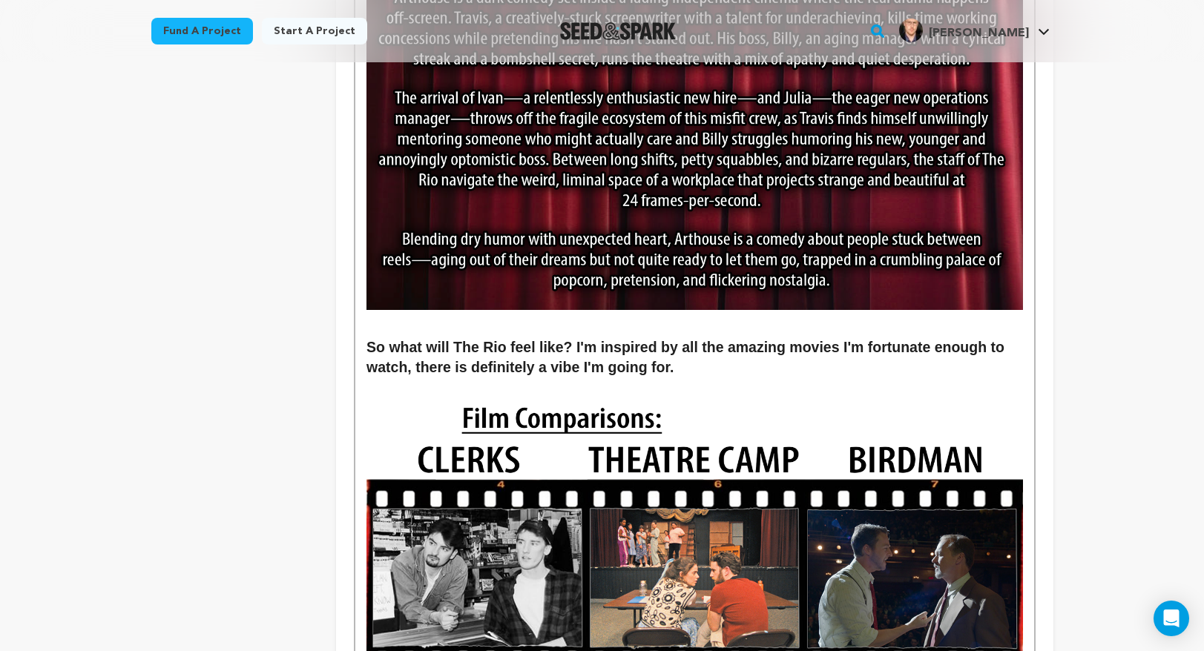
click at [416, 352] on strong "So what will The Rio feel like? I'm inspired by all the amazing movies I'm fort…" at bounding box center [687, 357] width 642 height 37
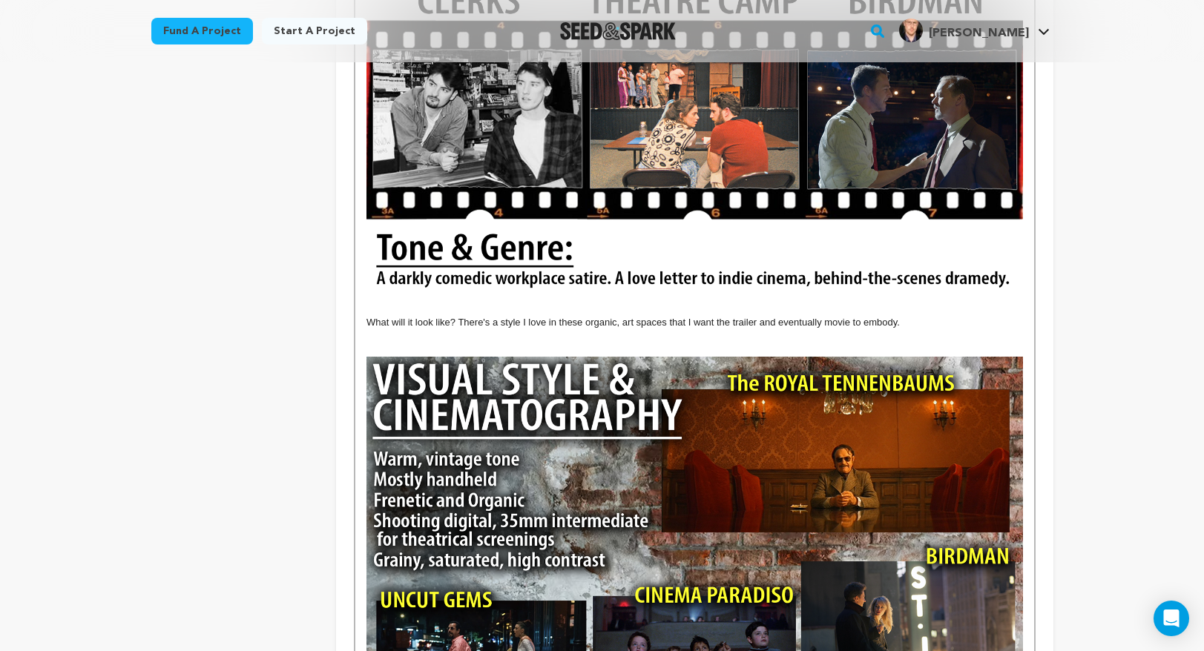
scroll to position [1928, 0]
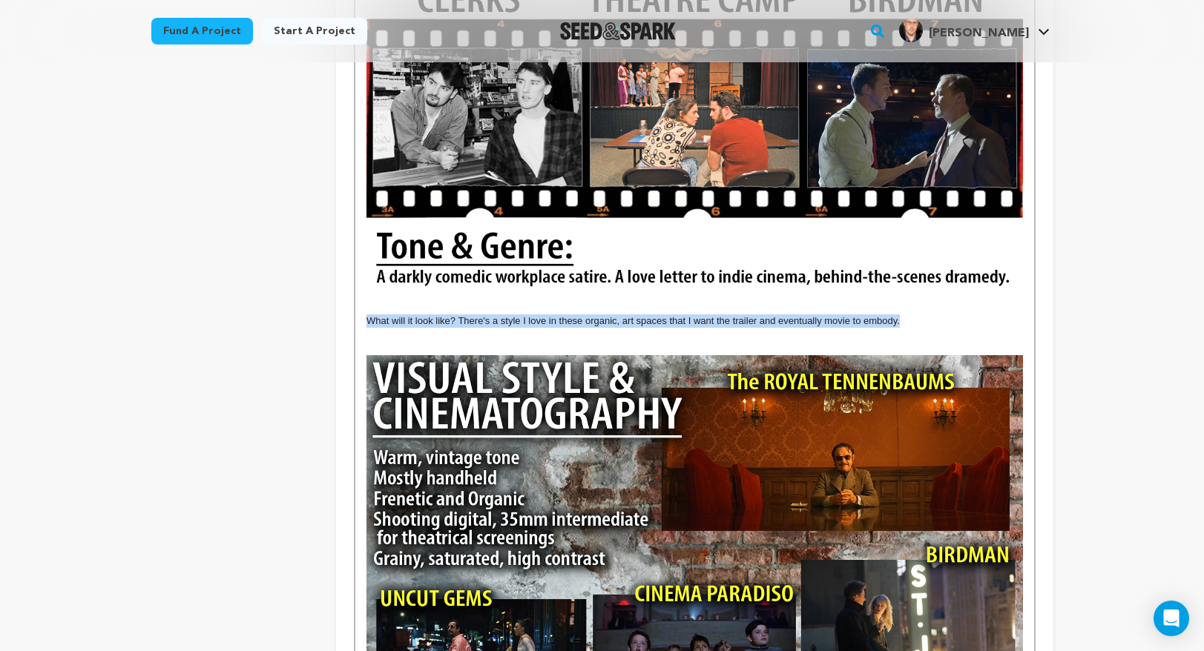
drag, startPoint x: 903, startPoint y: 301, endPoint x: 359, endPoint y: 298, distance: 543.7
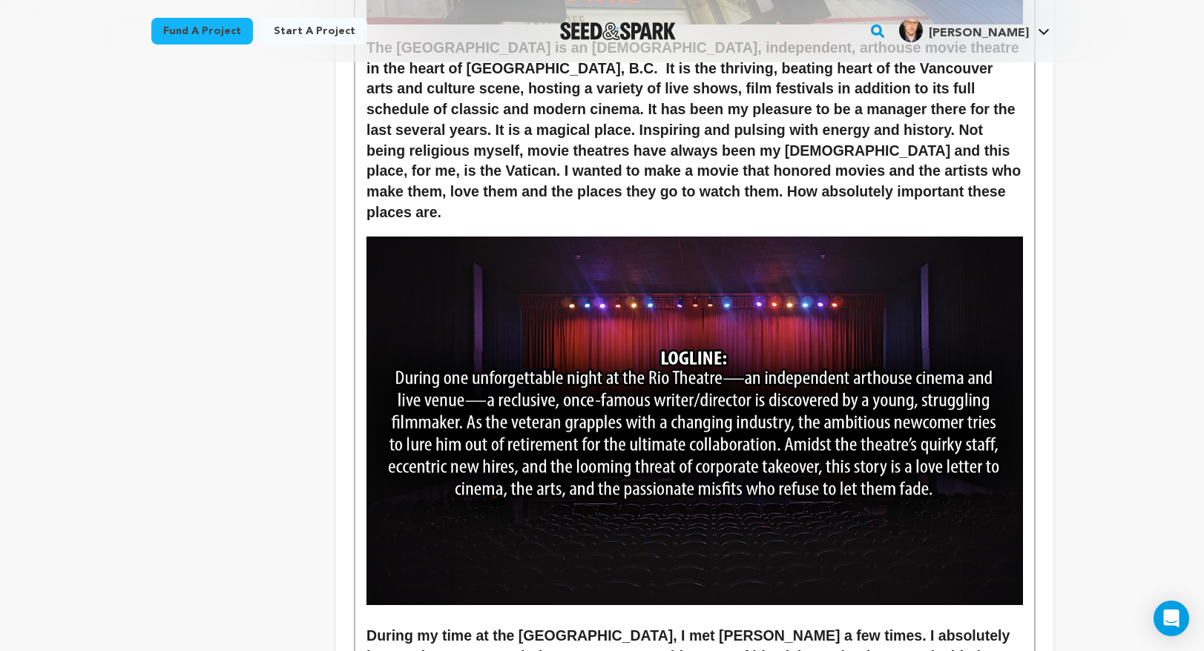
scroll to position [0, 0]
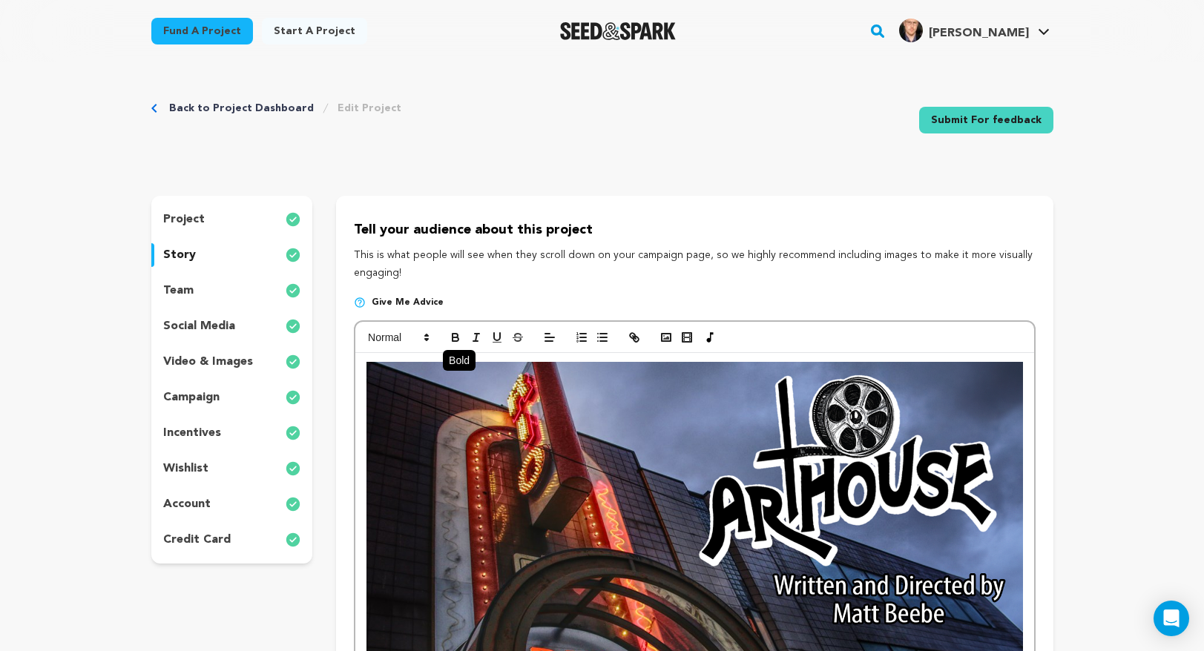
click at [456, 336] on icon "button" at bounding box center [455, 337] width 13 height 13
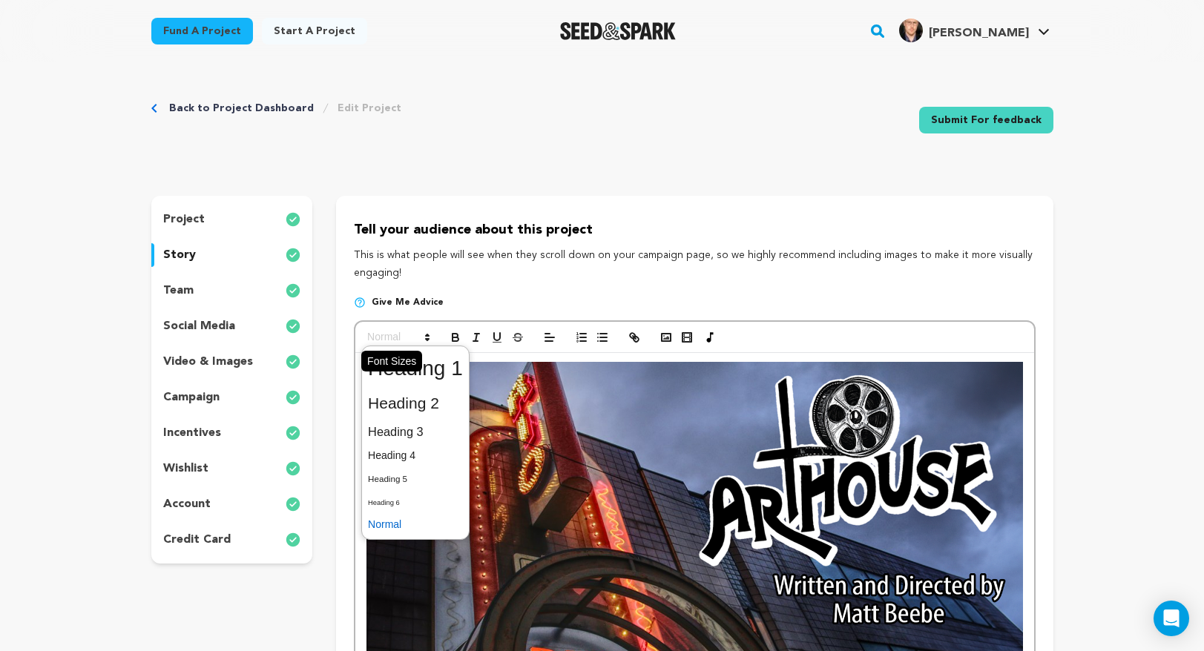
click at [428, 332] on icon at bounding box center [427, 337] width 13 height 13
click at [416, 397] on span at bounding box center [415, 403] width 95 height 31
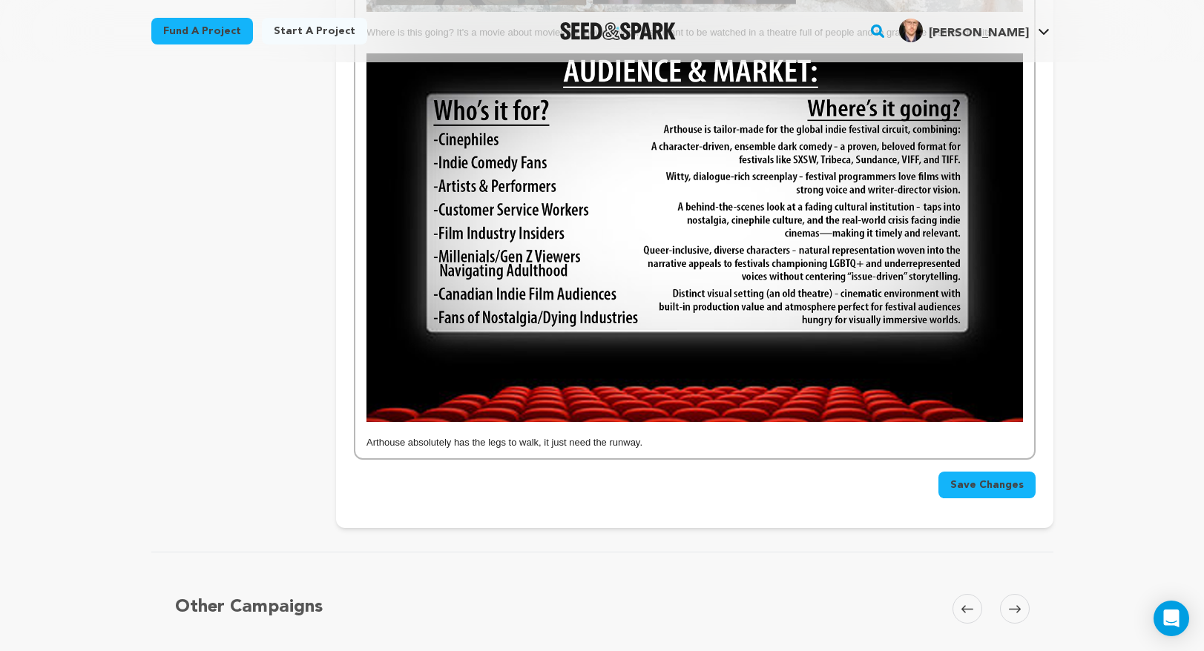
scroll to position [2692, 0]
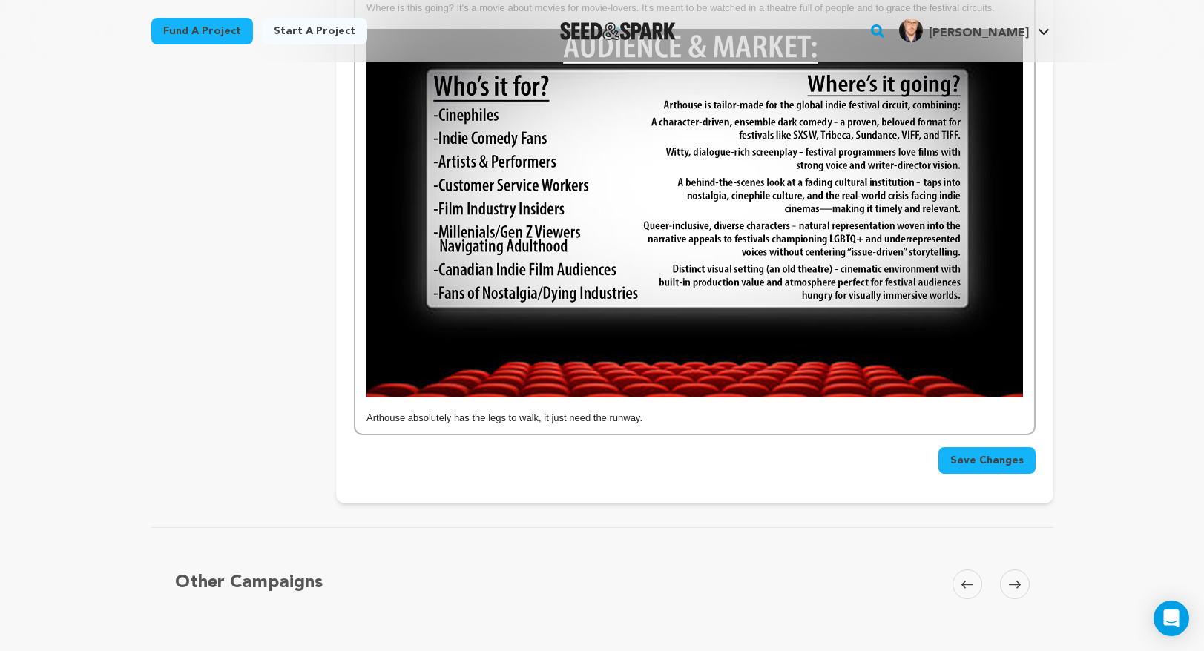
drag, startPoint x: 671, startPoint y: 401, endPoint x: 337, endPoint y: 398, distance: 333.8
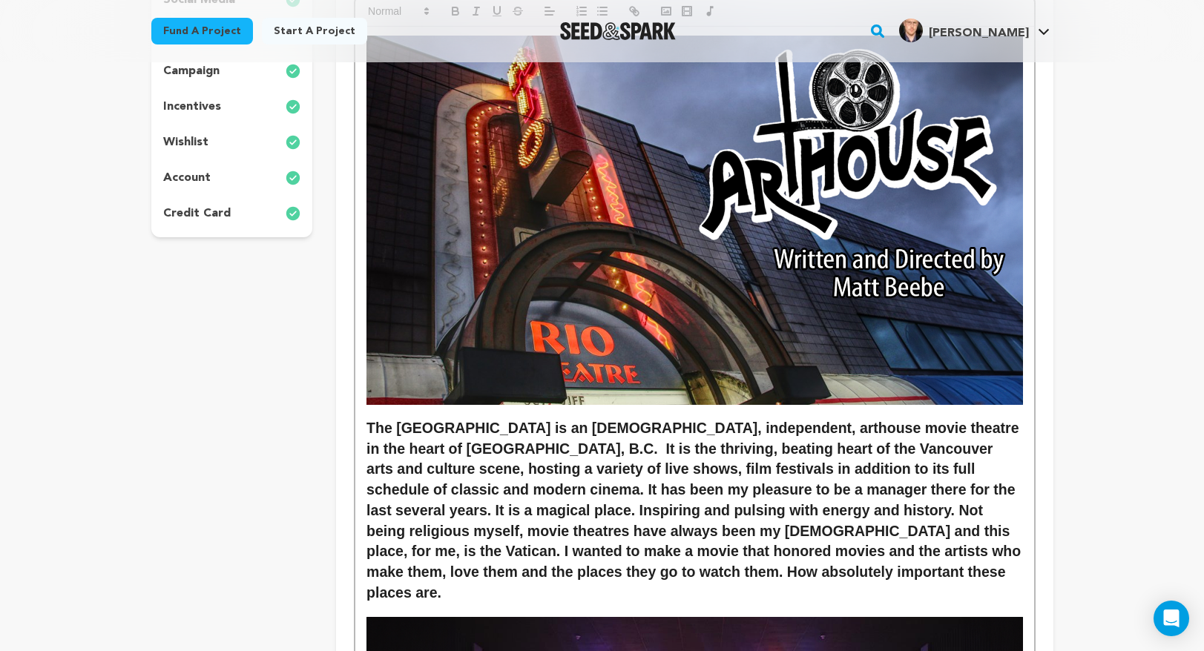
scroll to position [82, 0]
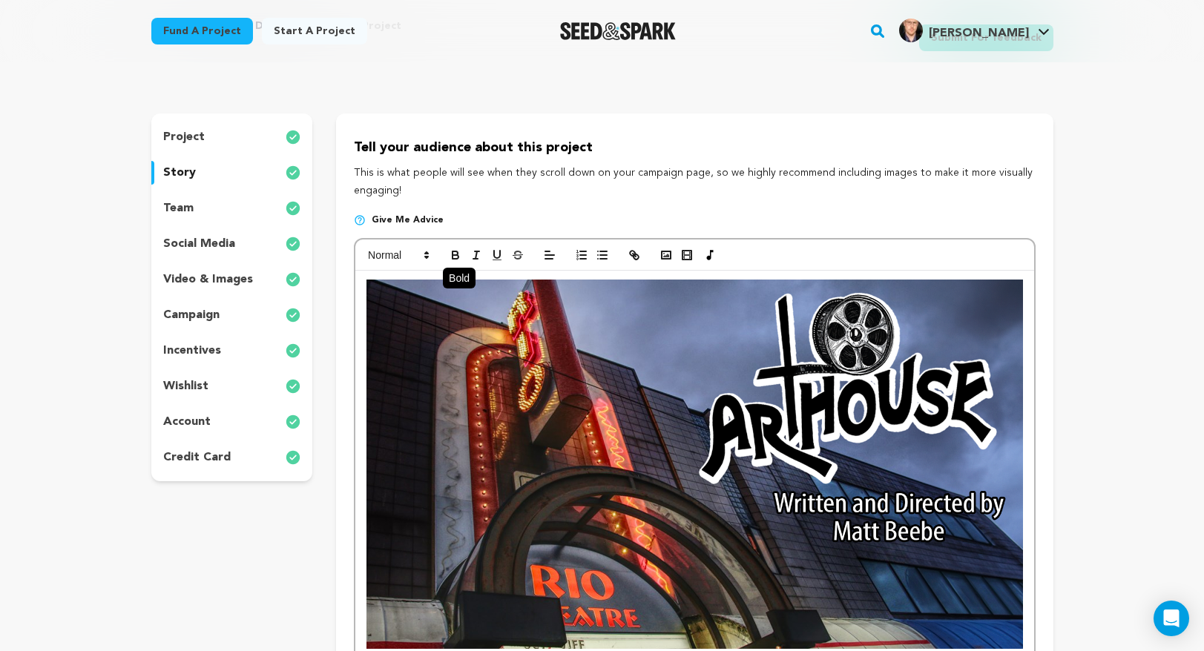
click at [455, 255] on icon "button" at bounding box center [455, 257] width 6 height 4
click at [432, 250] on icon at bounding box center [426, 254] width 13 height 13
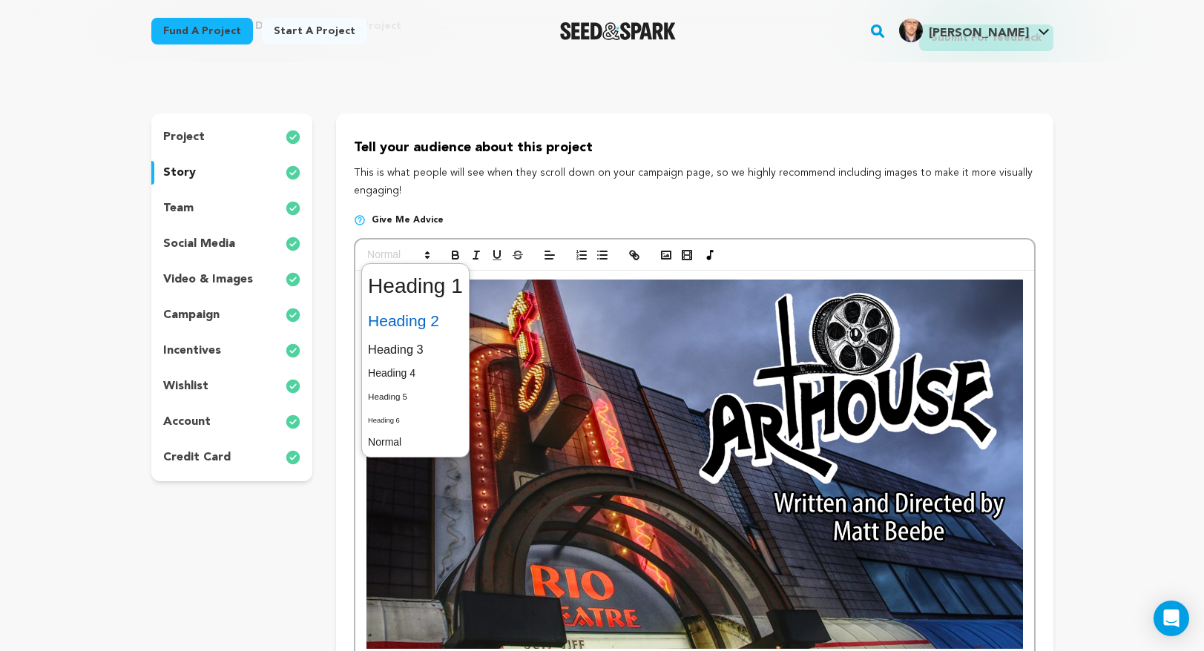
click at [426, 320] on span at bounding box center [415, 321] width 95 height 31
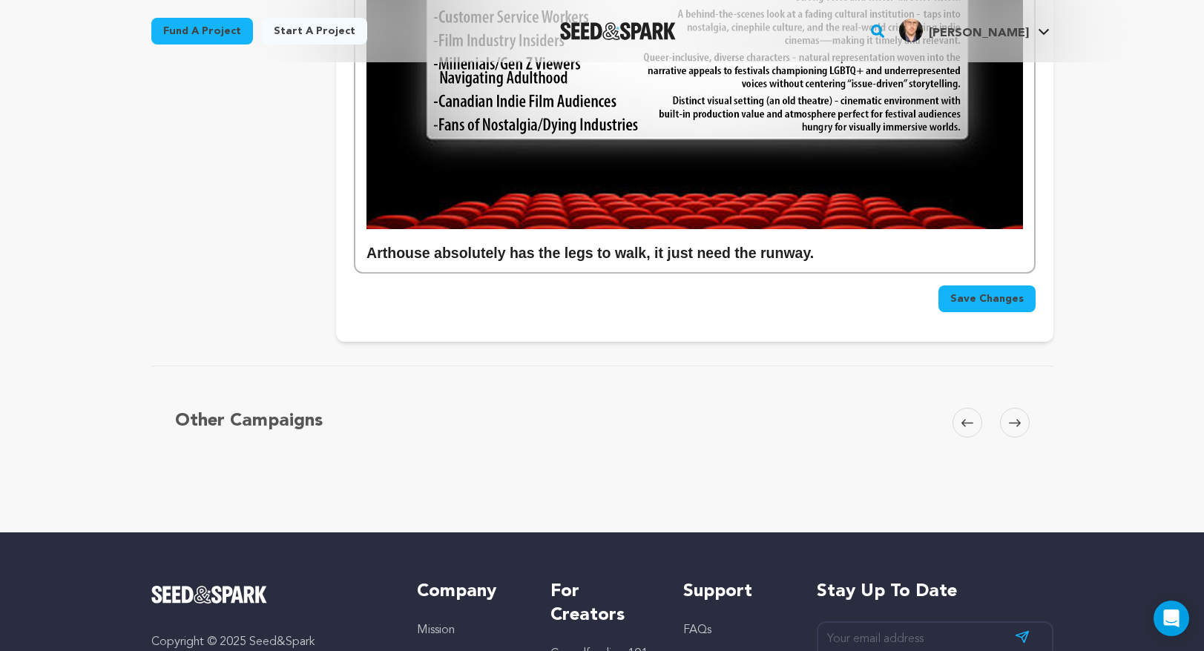
scroll to position [2823, 0]
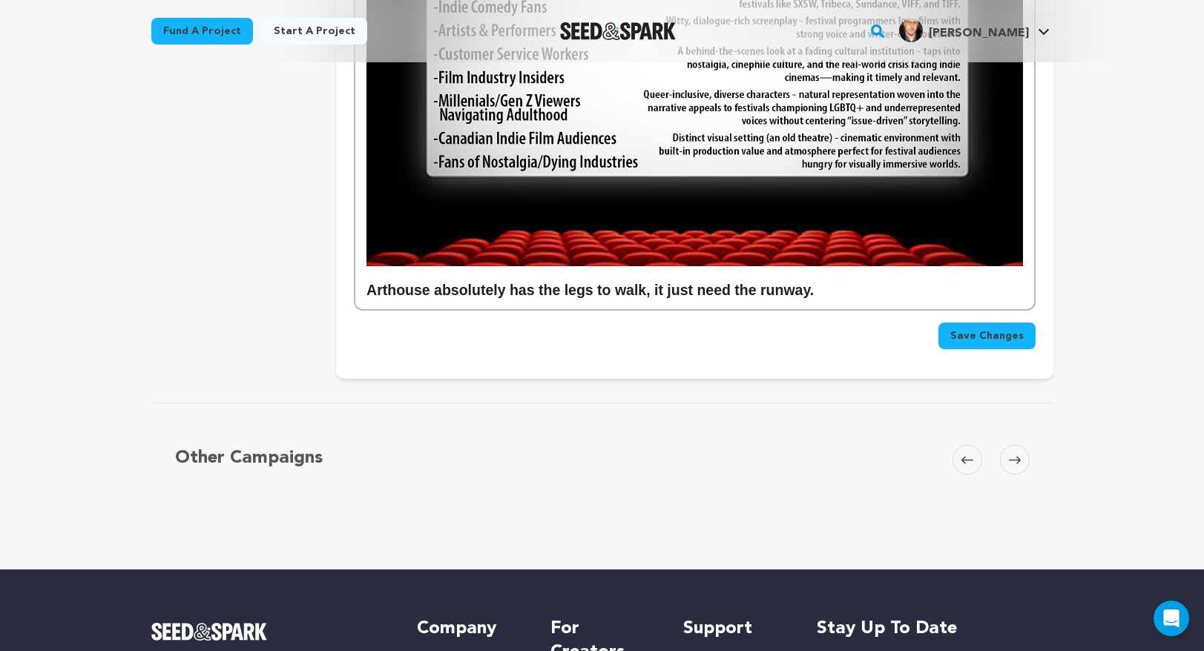
click at [978, 329] on span "Save Changes" at bounding box center [986, 336] width 73 height 15
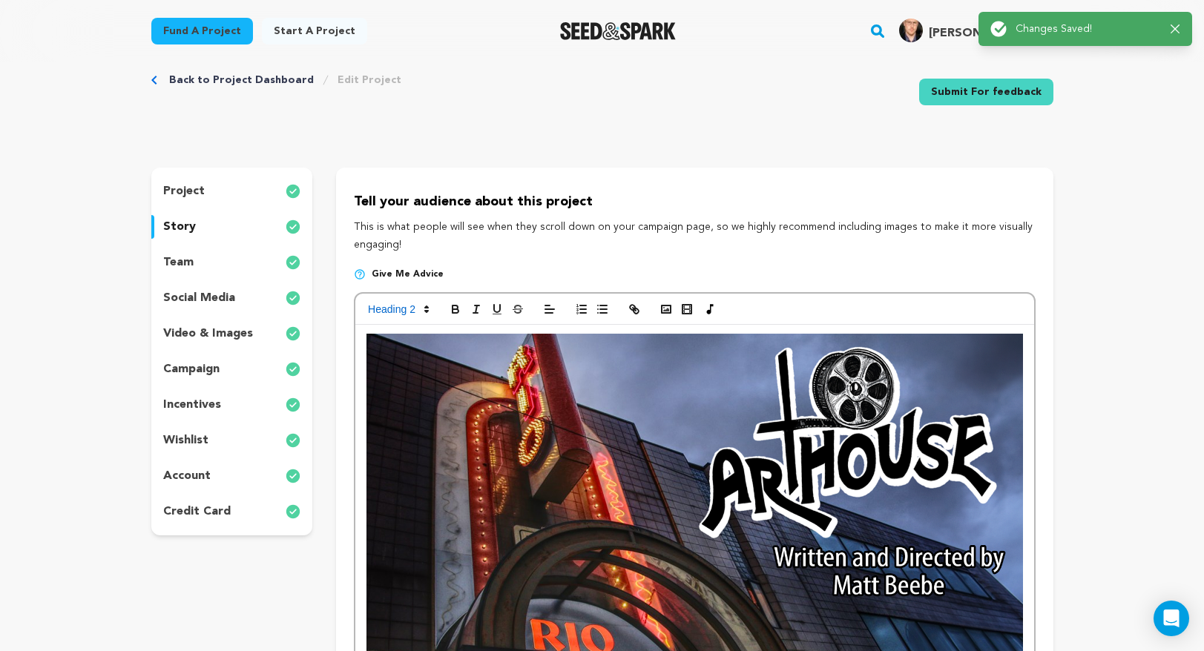
scroll to position [0, 0]
